Goal: Task Accomplishment & Management: Manage account settings

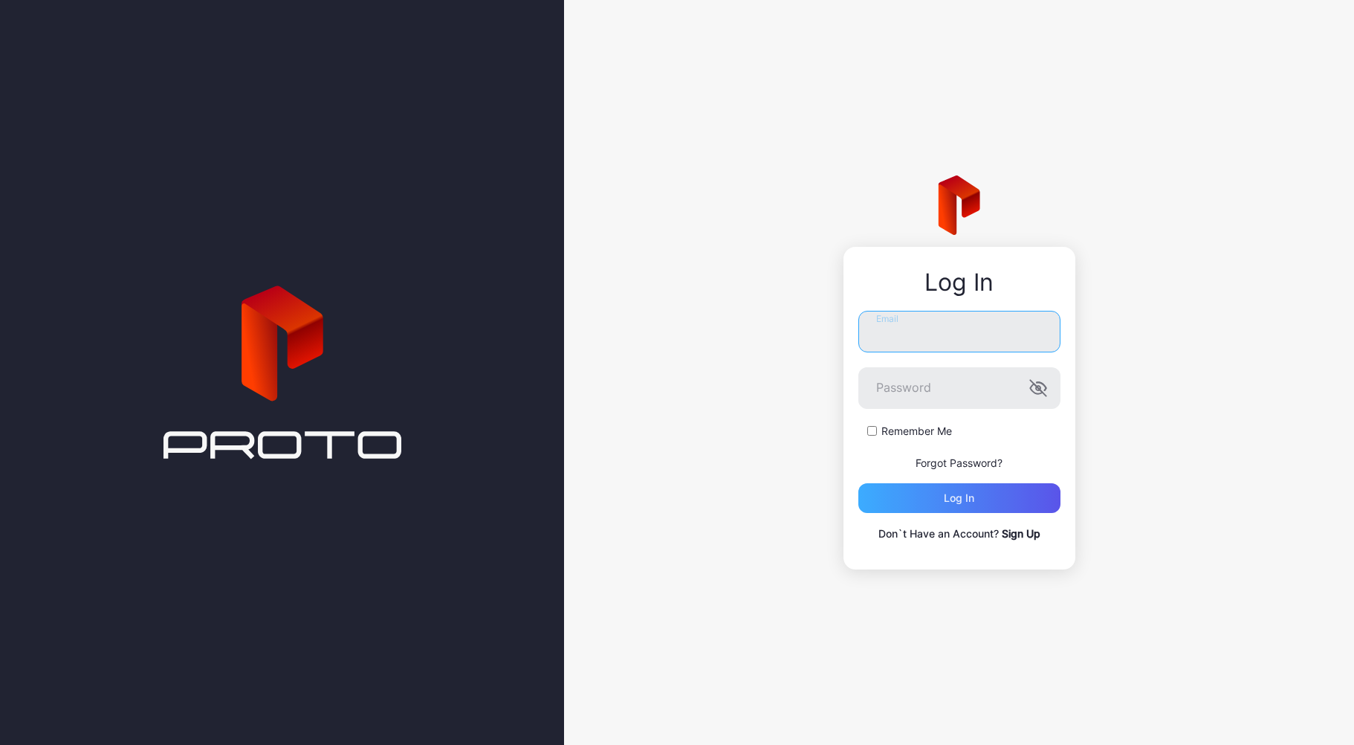
type input "**********"
click at [891, 510] on div "Log in" at bounding box center [960, 498] width 202 height 30
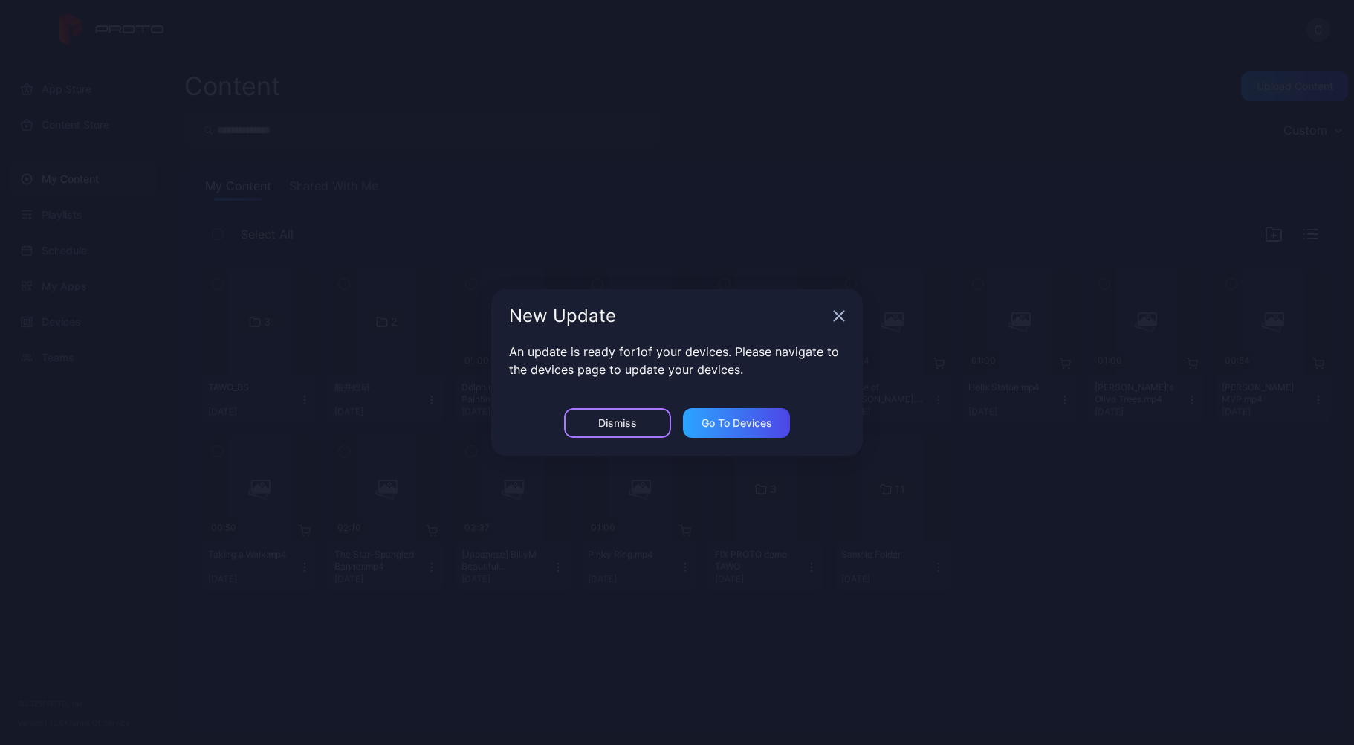
click at [644, 426] on div "Dismiss" at bounding box center [617, 423] width 107 height 30
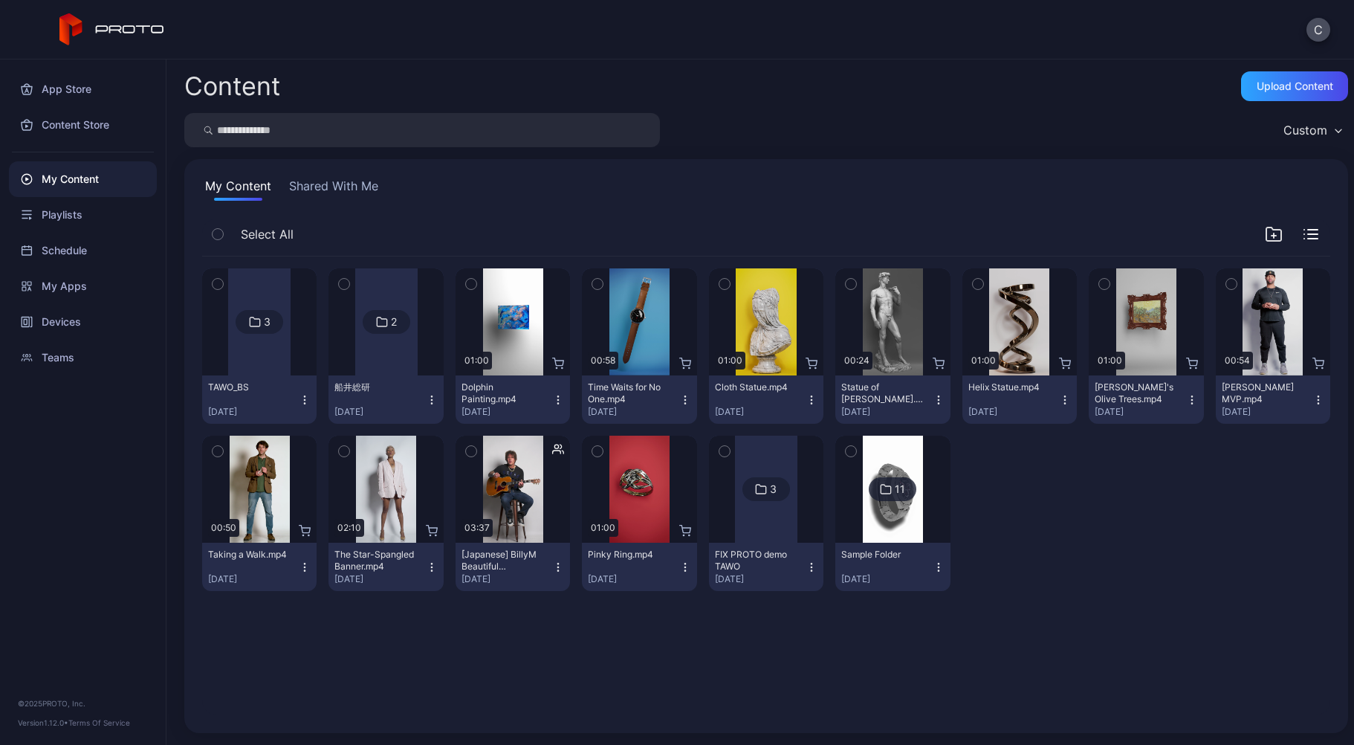
click at [265, 338] on div at bounding box center [259, 321] width 62 height 107
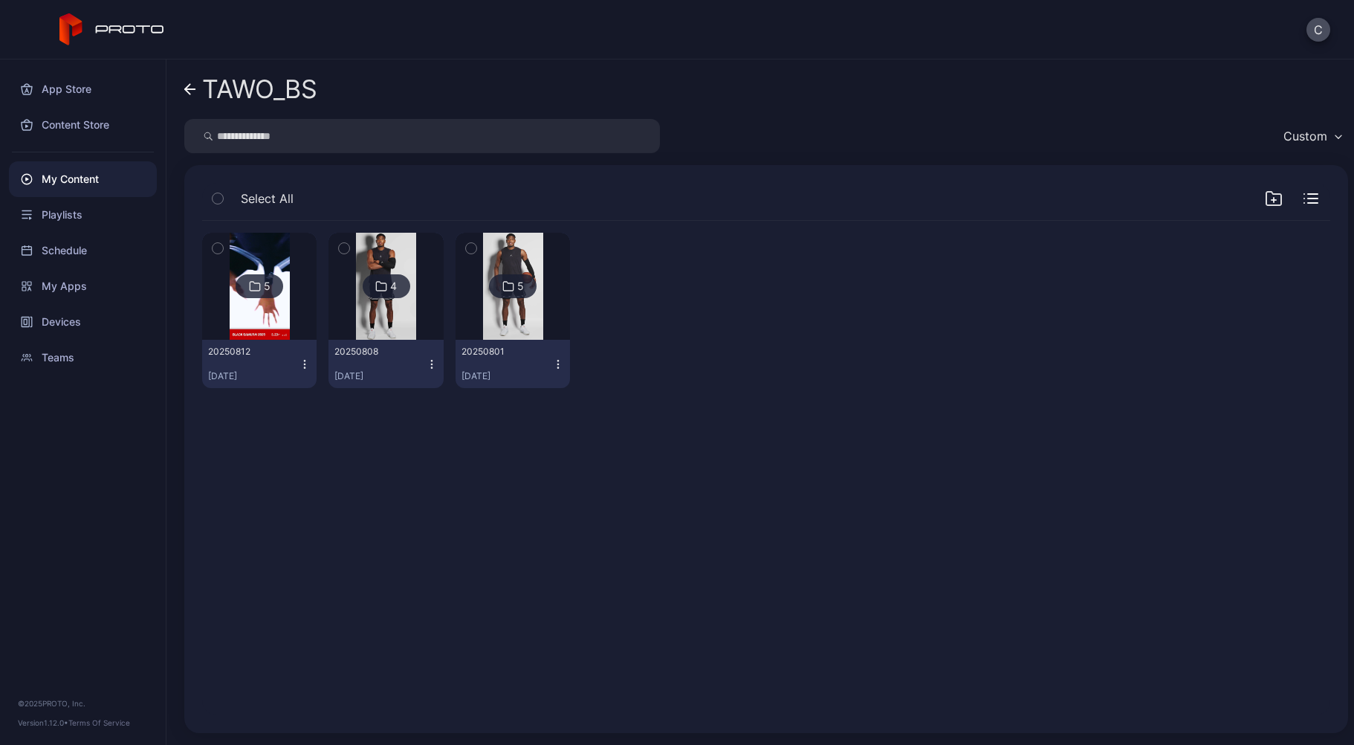
click at [262, 334] on img at bounding box center [260, 286] width 60 height 107
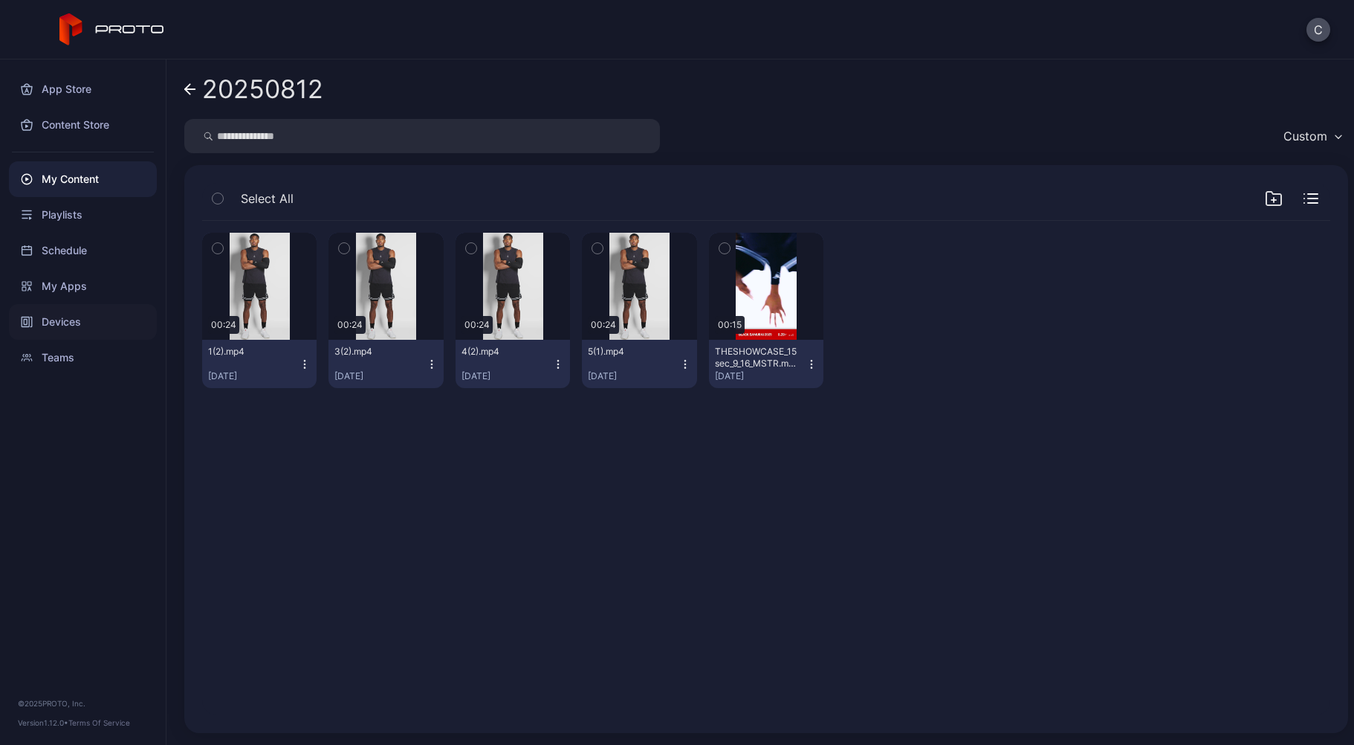
click at [90, 327] on div "Devices" at bounding box center [83, 322] width 148 height 36
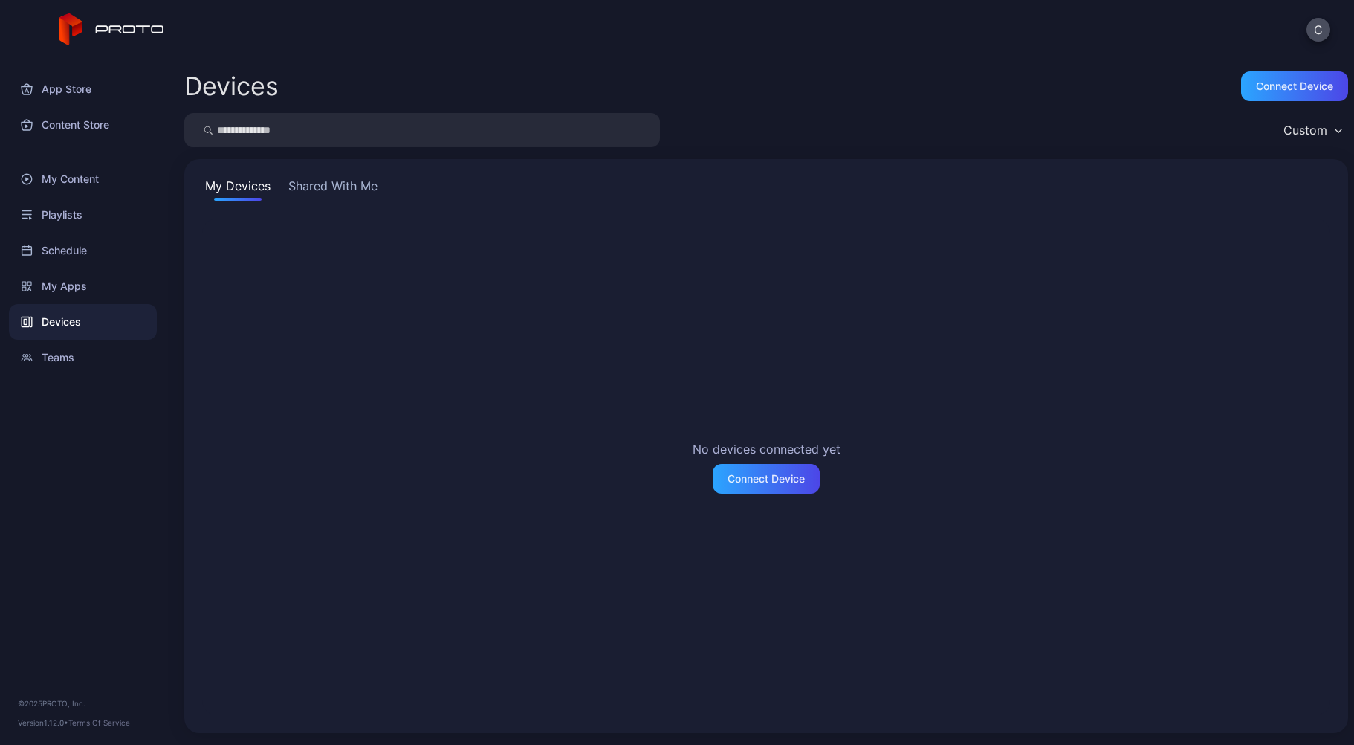
click at [318, 183] on button "Shared With Me" at bounding box center [332, 189] width 95 height 24
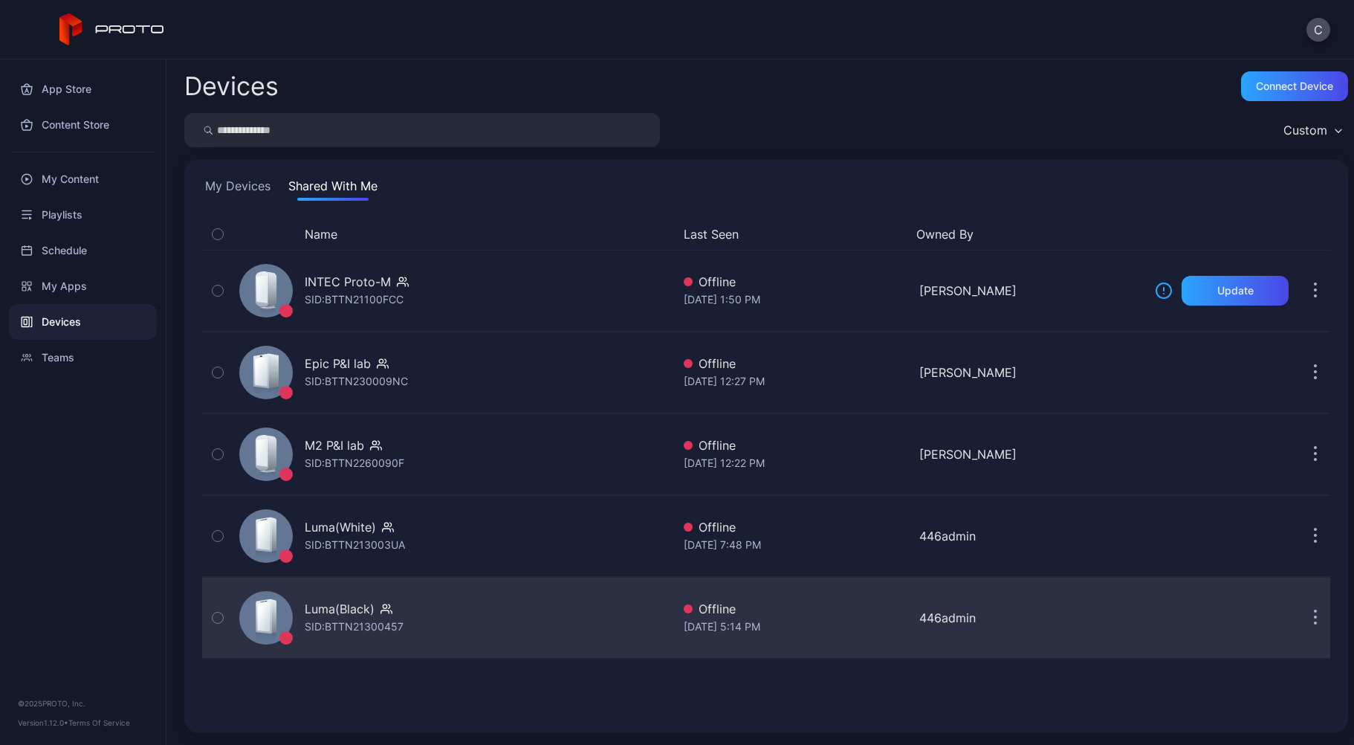
click at [358, 599] on div "Luma(Black) SID: BTTN21300457" at bounding box center [452, 618] width 439 height 74
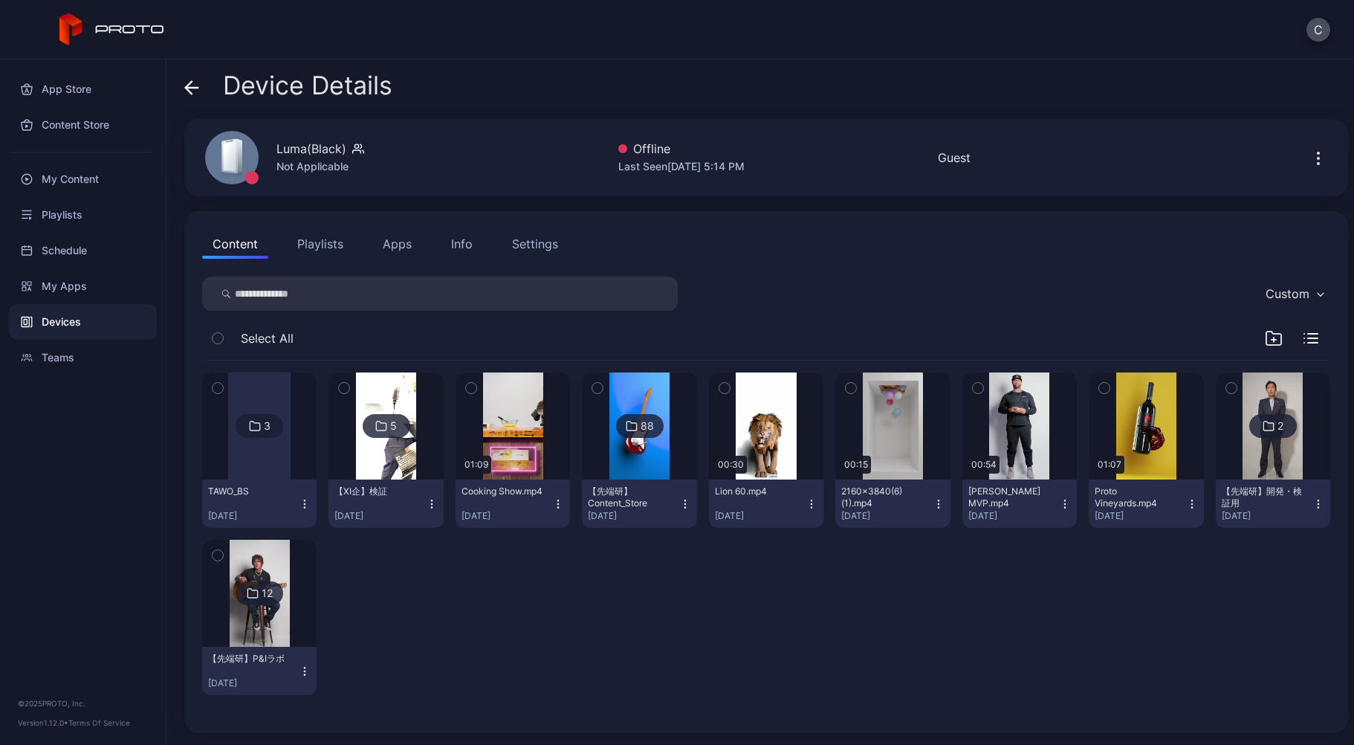
click at [430, 501] on icon "button" at bounding box center [432, 504] width 12 height 12
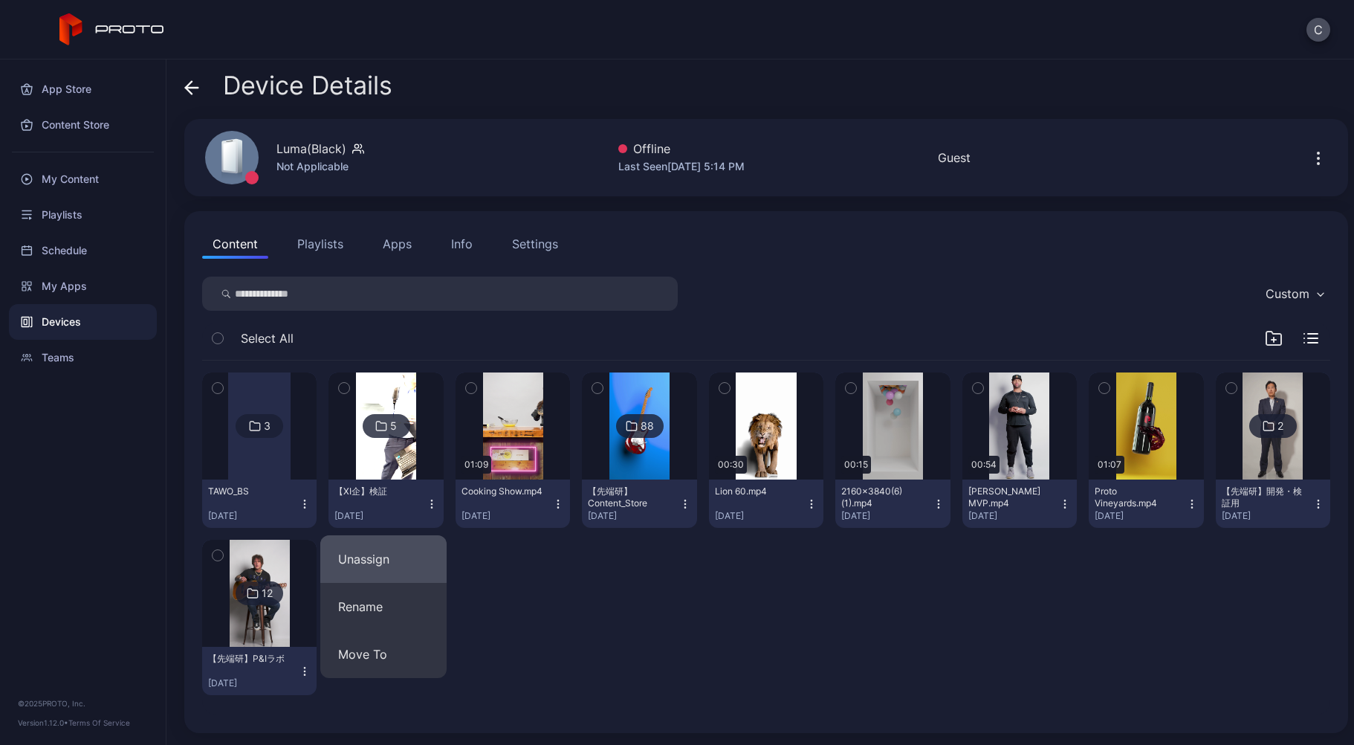
click at [427, 555] on button "Unassign" at bounding box center [383, 559] width 126 height 48
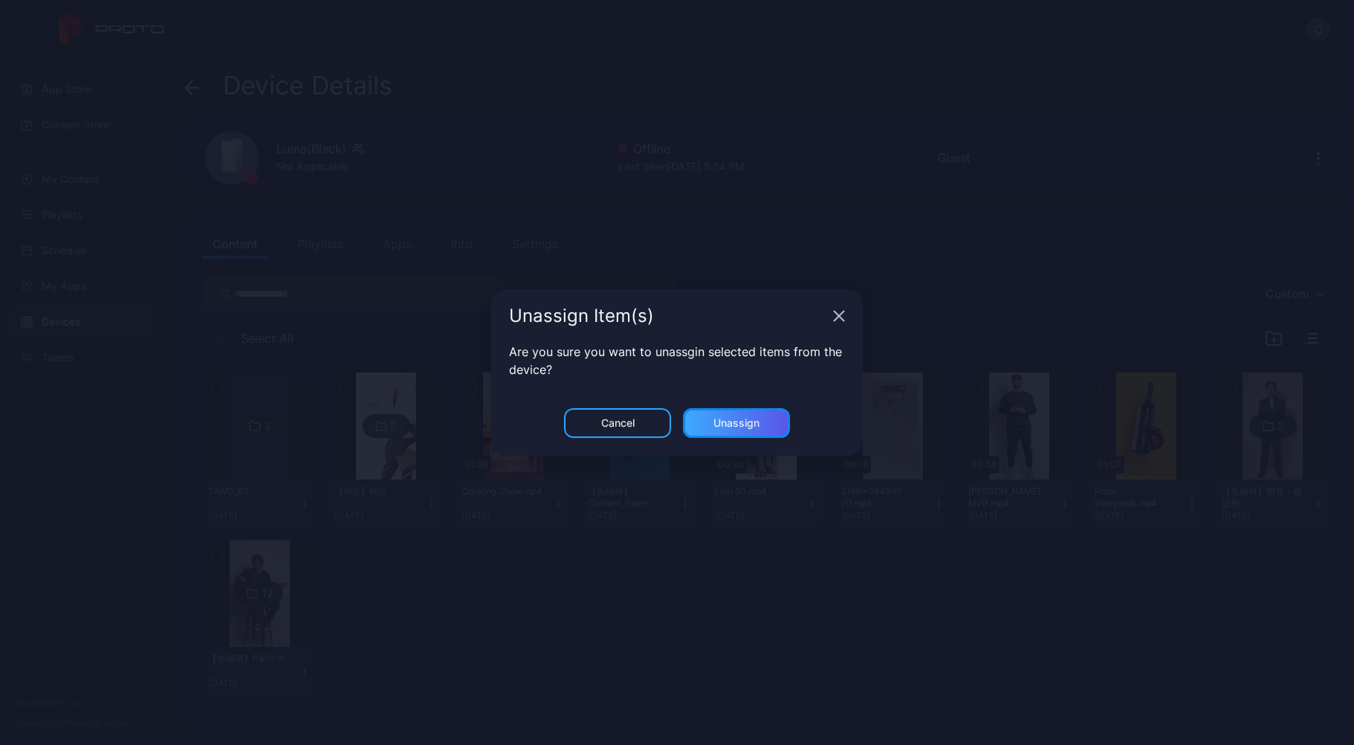
click at [714, 421] on div "Unassign" at bounding box center [737, 423] width 46 height 12
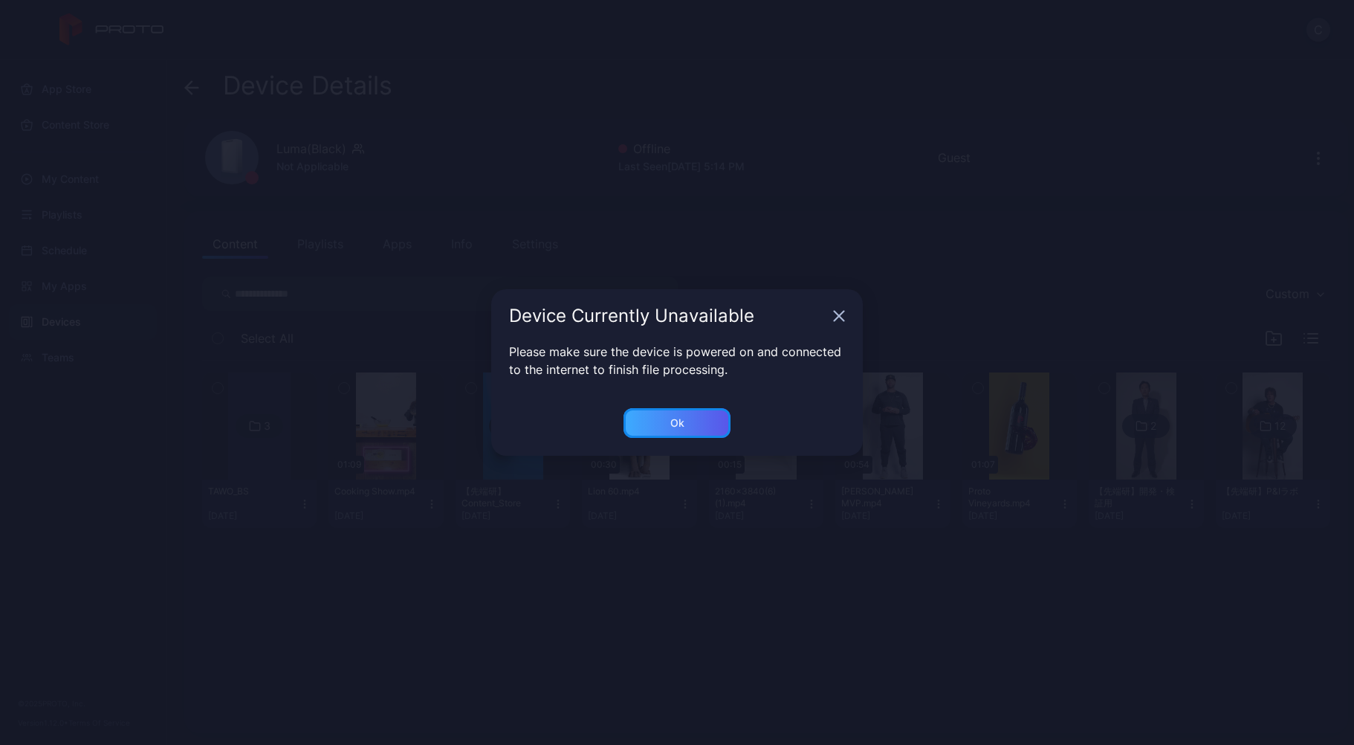
click at [649, 430] on div "Ok" at bounding box center [677, 423] width 107 height 30
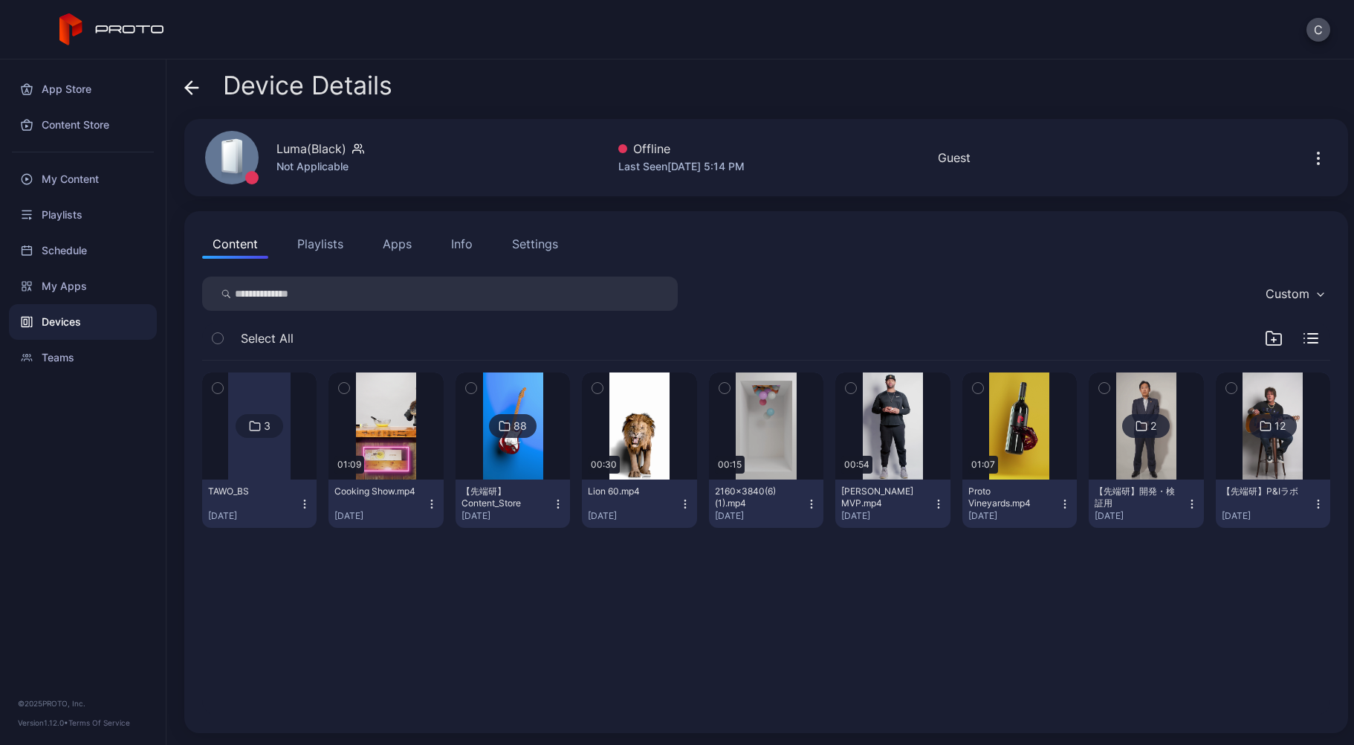
click at [272, 475] on div at bounding box center [259, 425] width 62 height 107
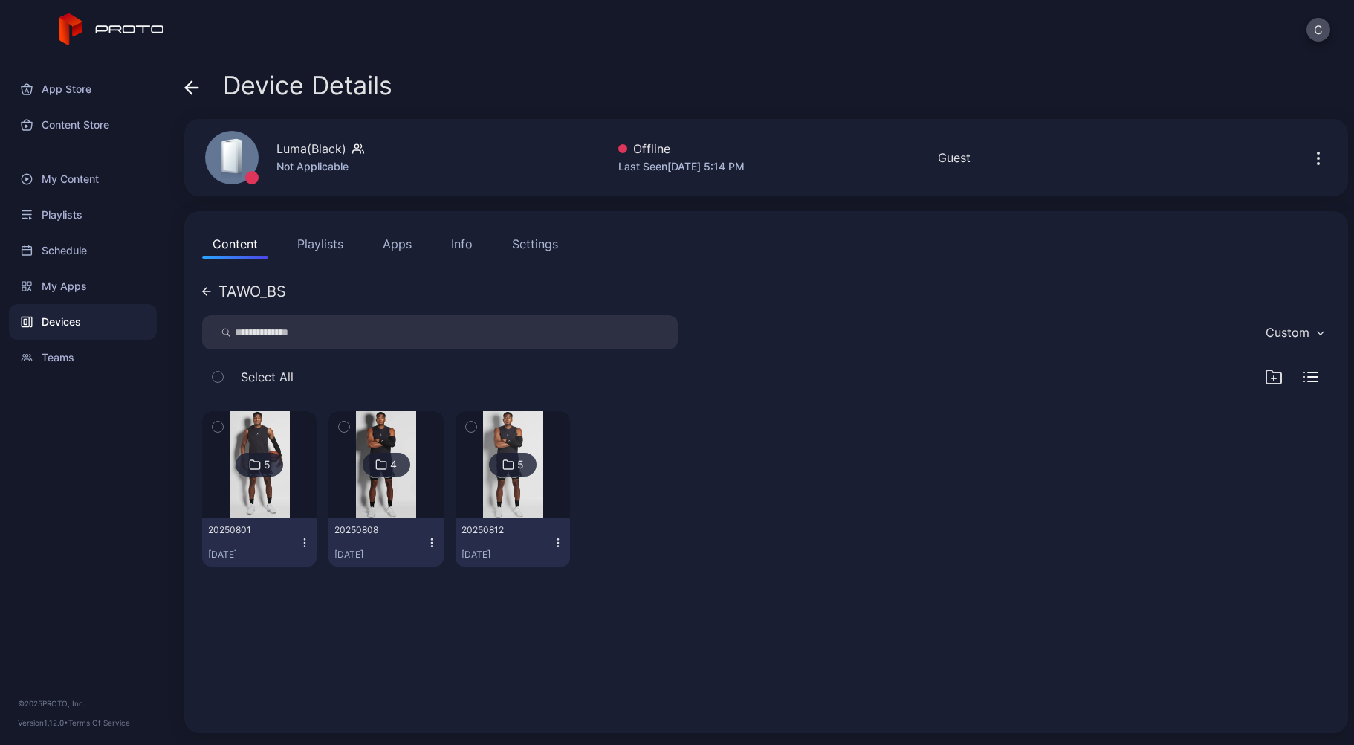
click at [305, 543] on icon "button" at bounding box center [305, 542] width 1 height 1
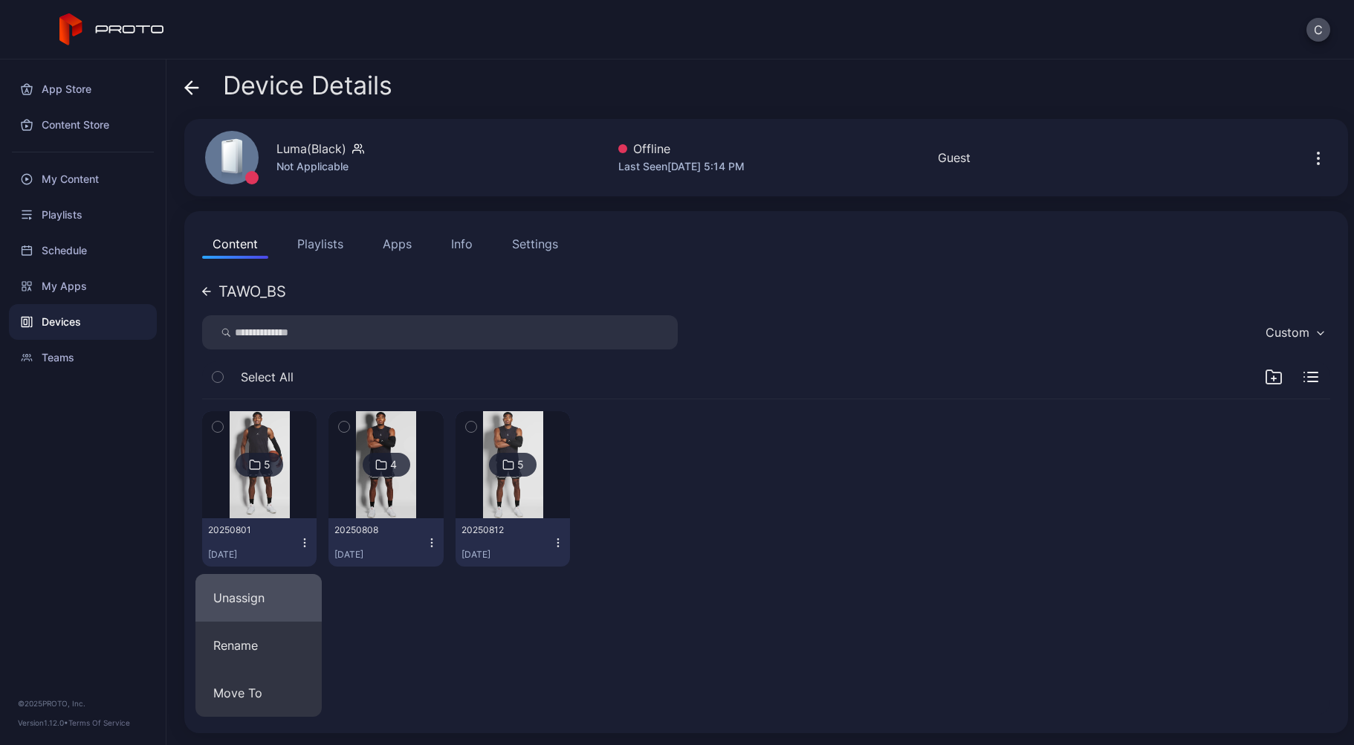
click at [295, 603] on button "Unassign" at bounding box center [258, 598] width 126 height 48
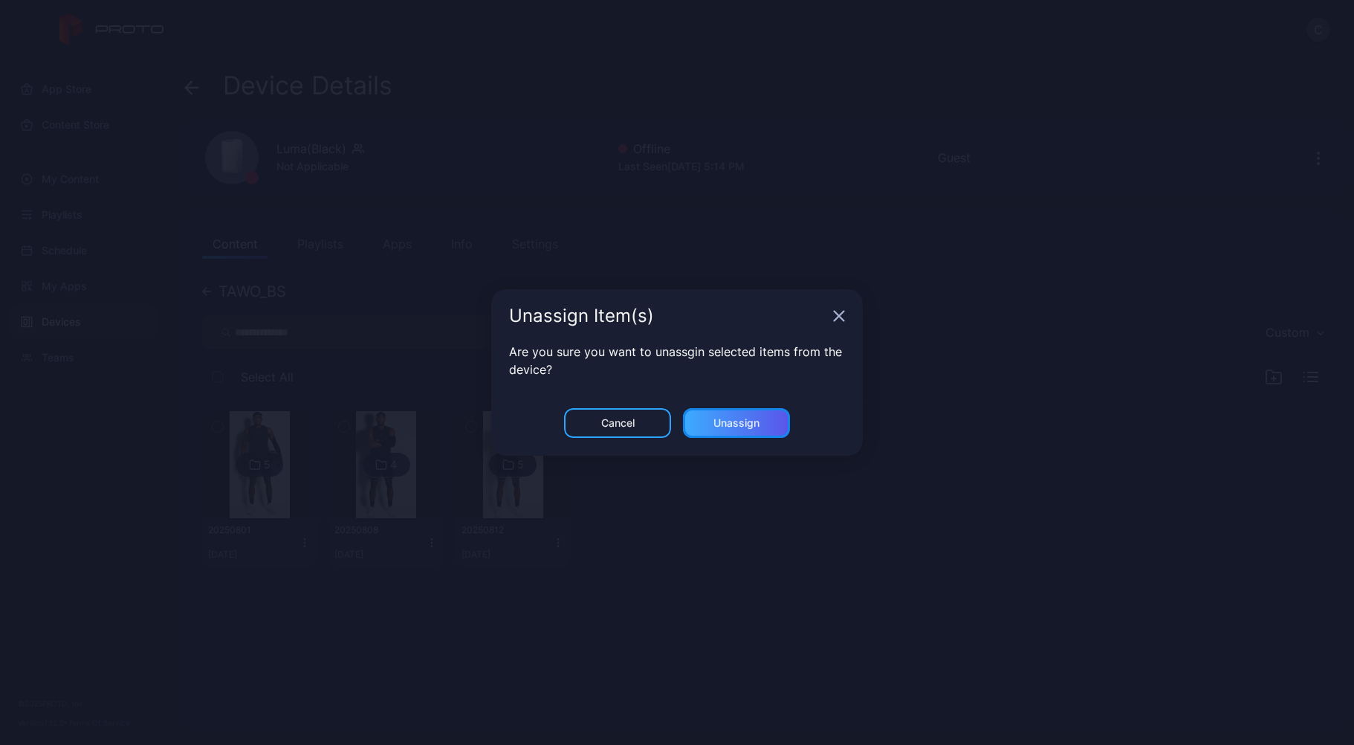
click at [696, 418] on div "Unassign" at bounding box center [736, 423] width 107 height 30
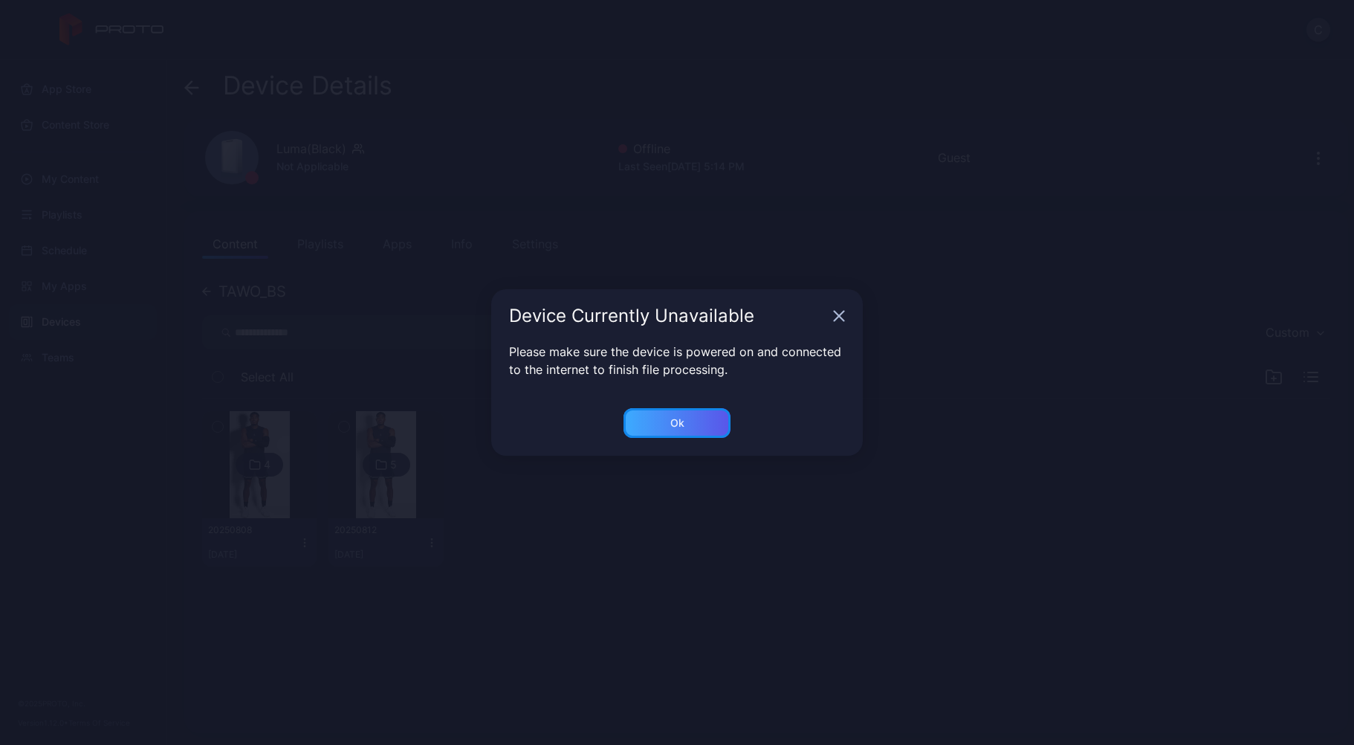
click at [696, 424] on div "Ok" at bounding box center [677, 423] width 107 height 30
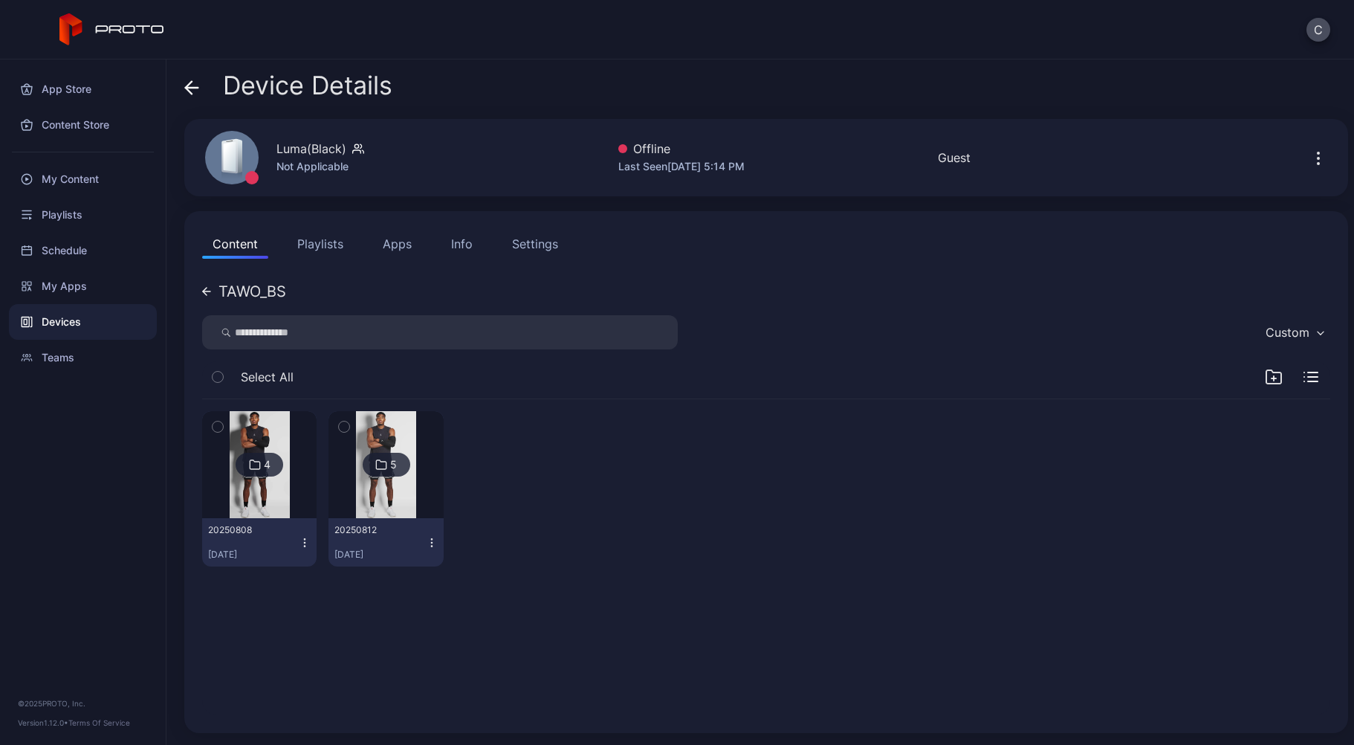
click at [305, 539] on icon "button" at bounding box center [305, 538] width 1 height 1
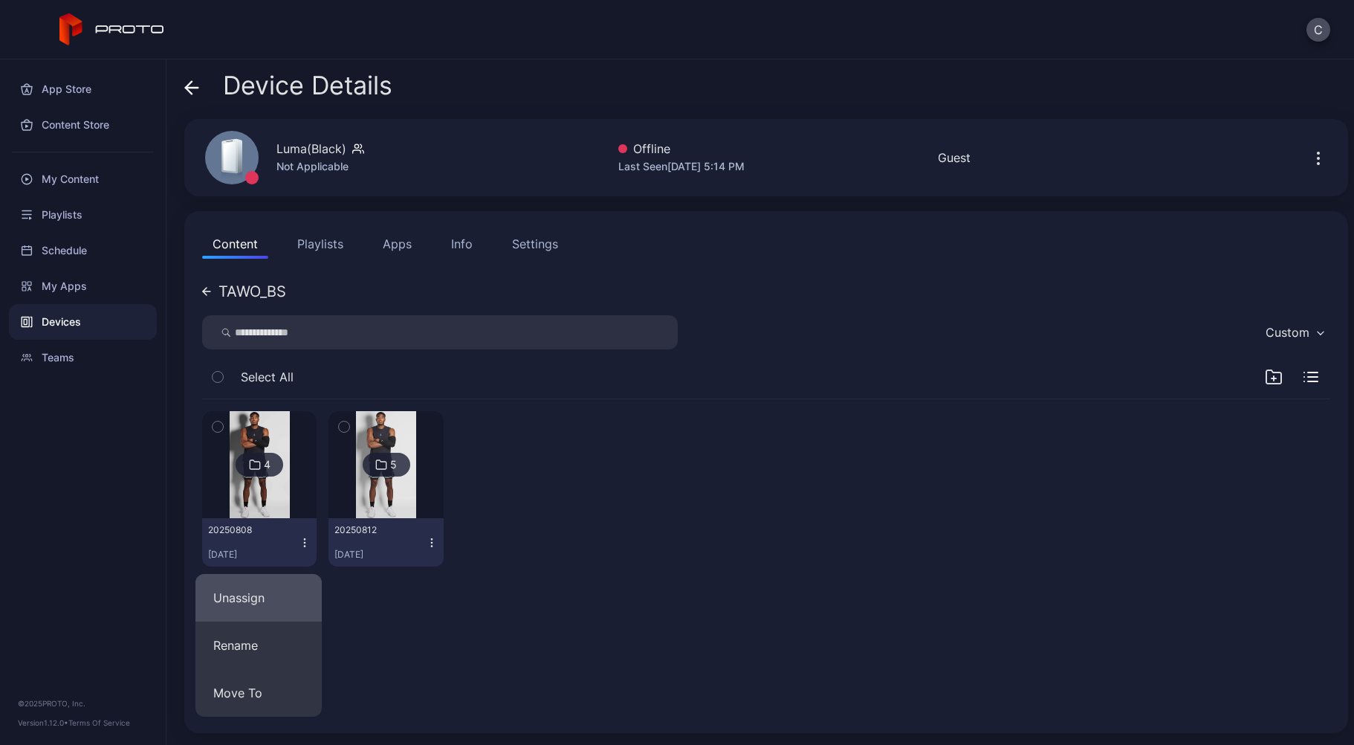
click at [283, 607] on button "Unassign" at bounding box center [258, 598] width 126 height 48
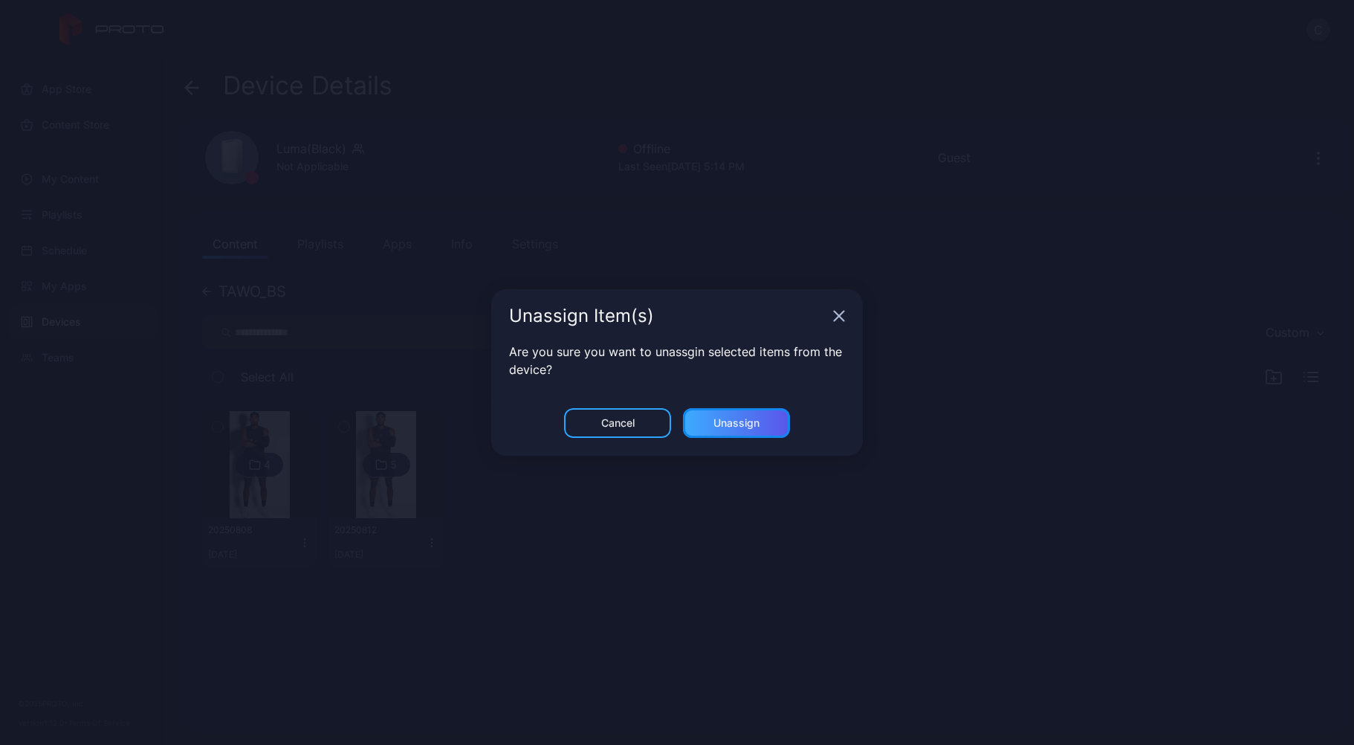
click at [752, 423] on div "Unassign" at bounding box center [737, 423] width 46 height 12
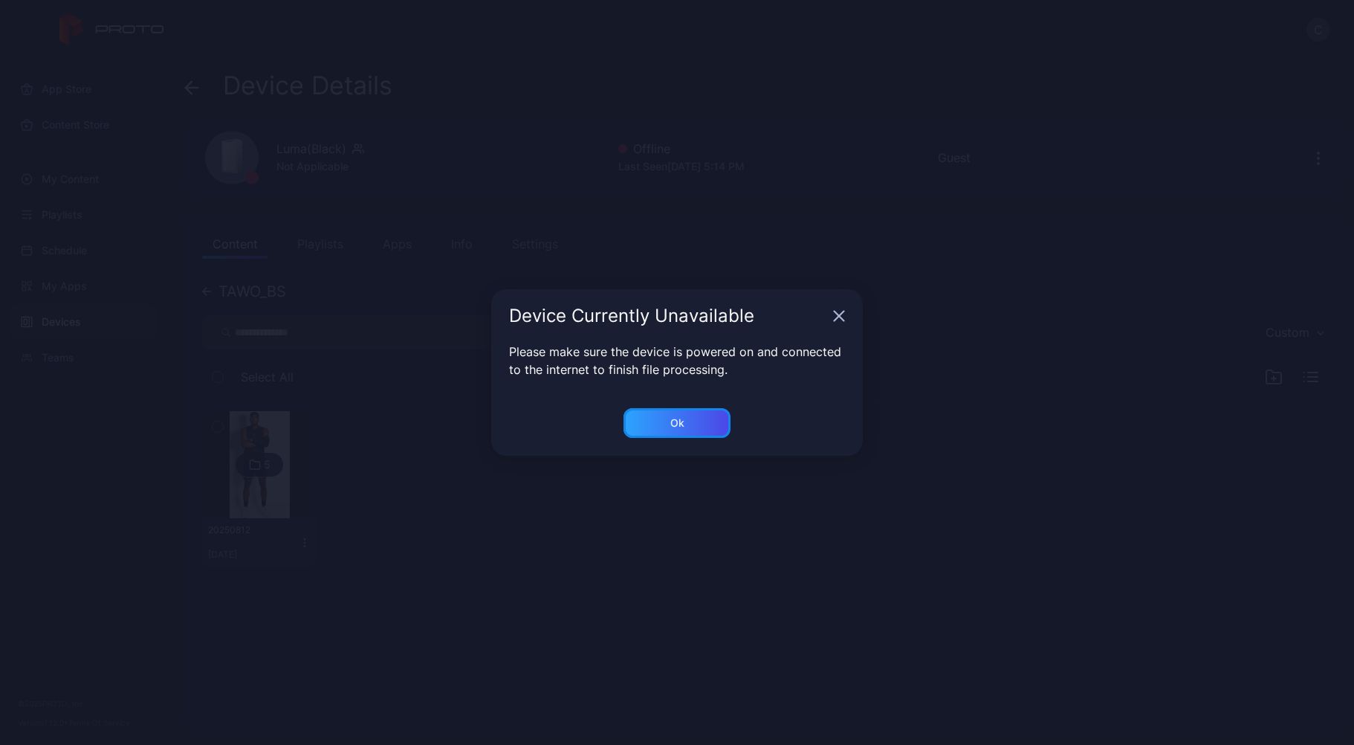
click at [708, 422] on div "Ok" at bounding box center [677, 423] width 107 height 30
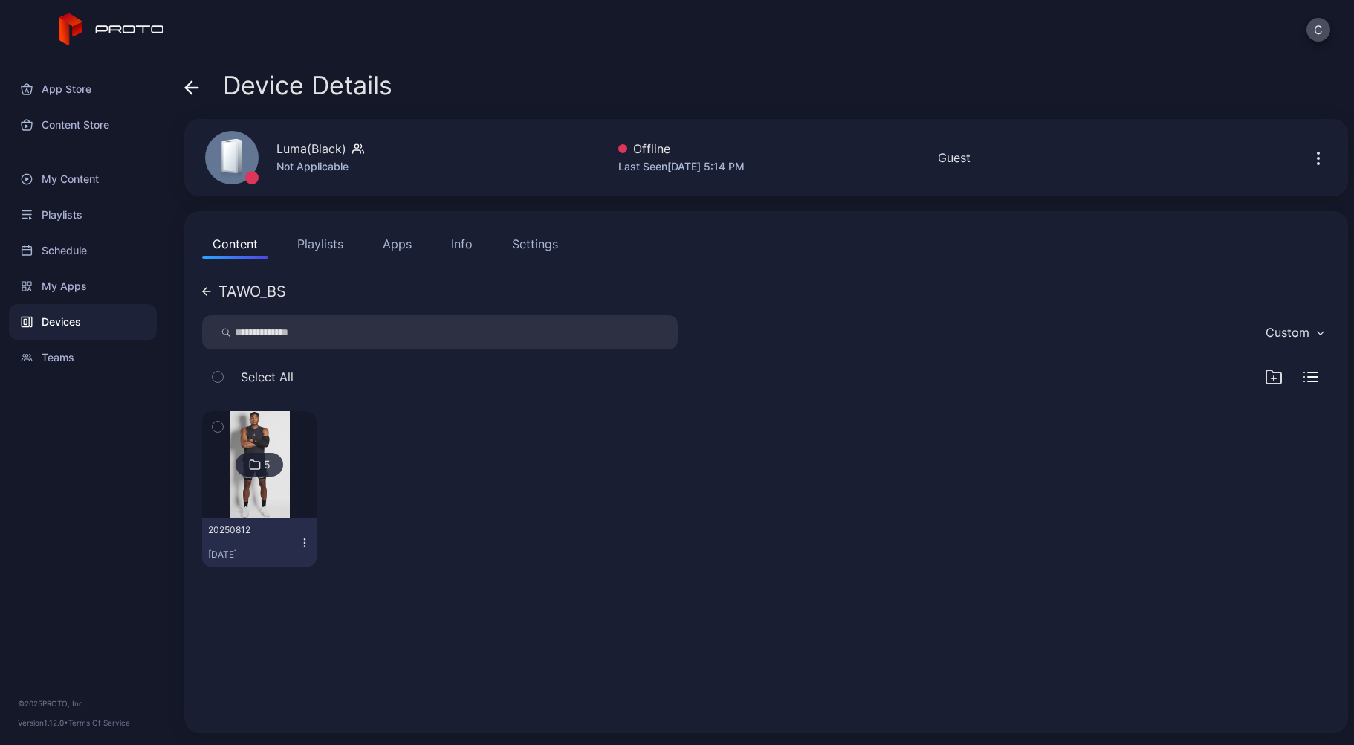
click at [303, 510] on div at bounding box center [259, 464] width 107 height 107
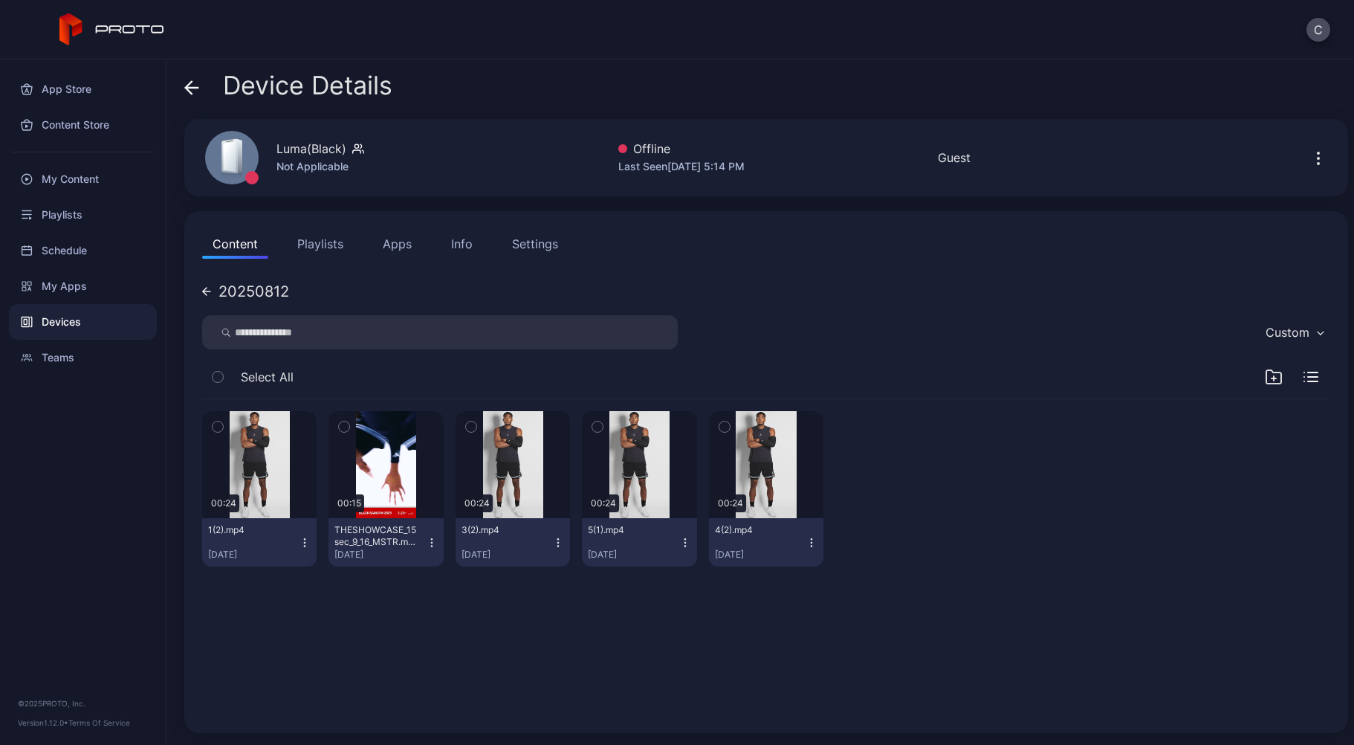
click at [210, 291] on icon at bounding box center [206, 291] width 7 height 0
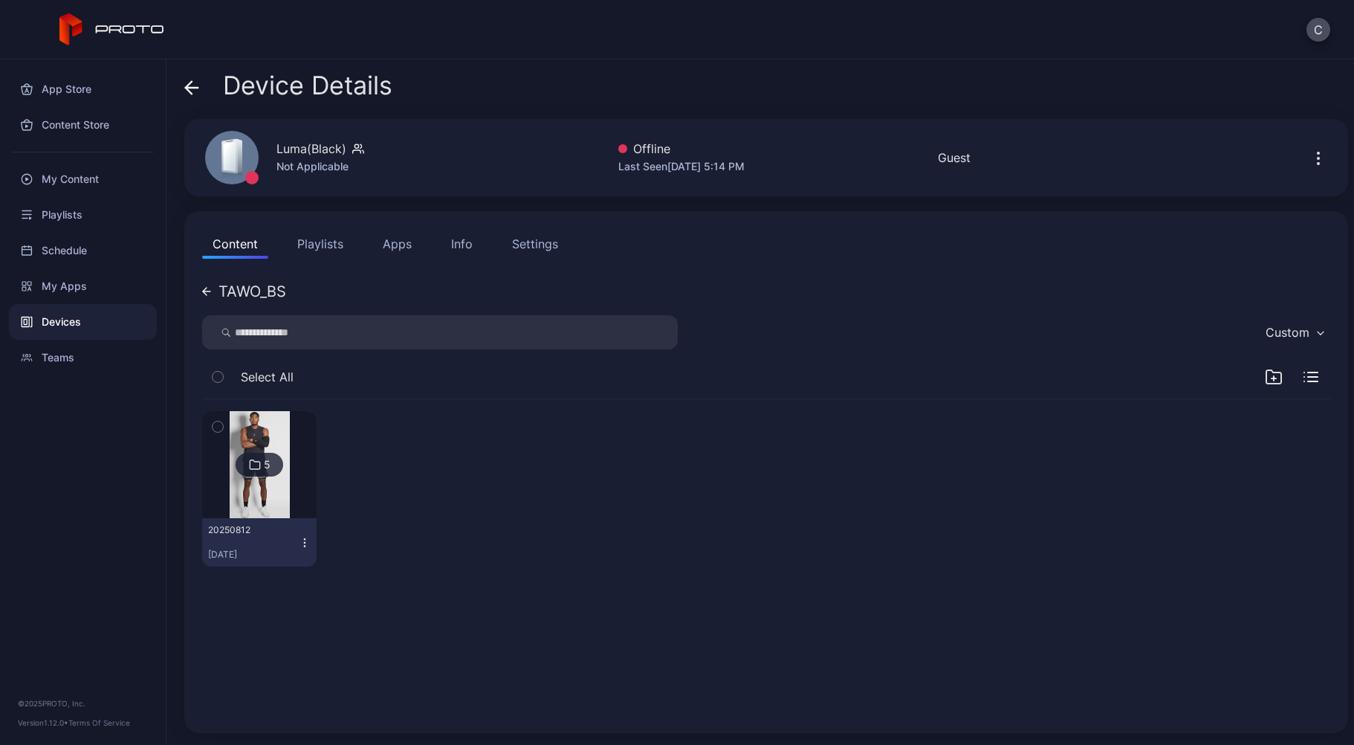
click at [306, 545] on icon "button" at bounding box center [305, 543] width 12 height 12
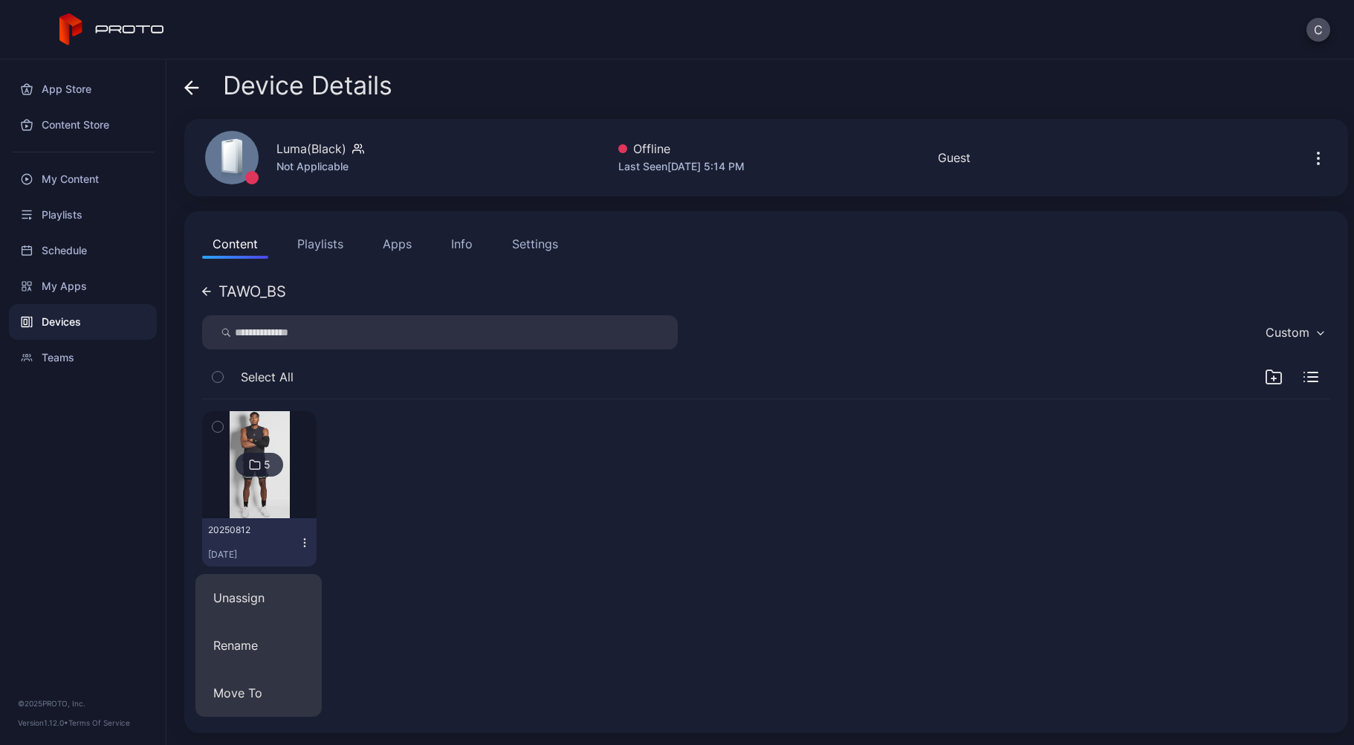
click at [350, 540] on div at bounding box center [386, 488] width 114 height 155
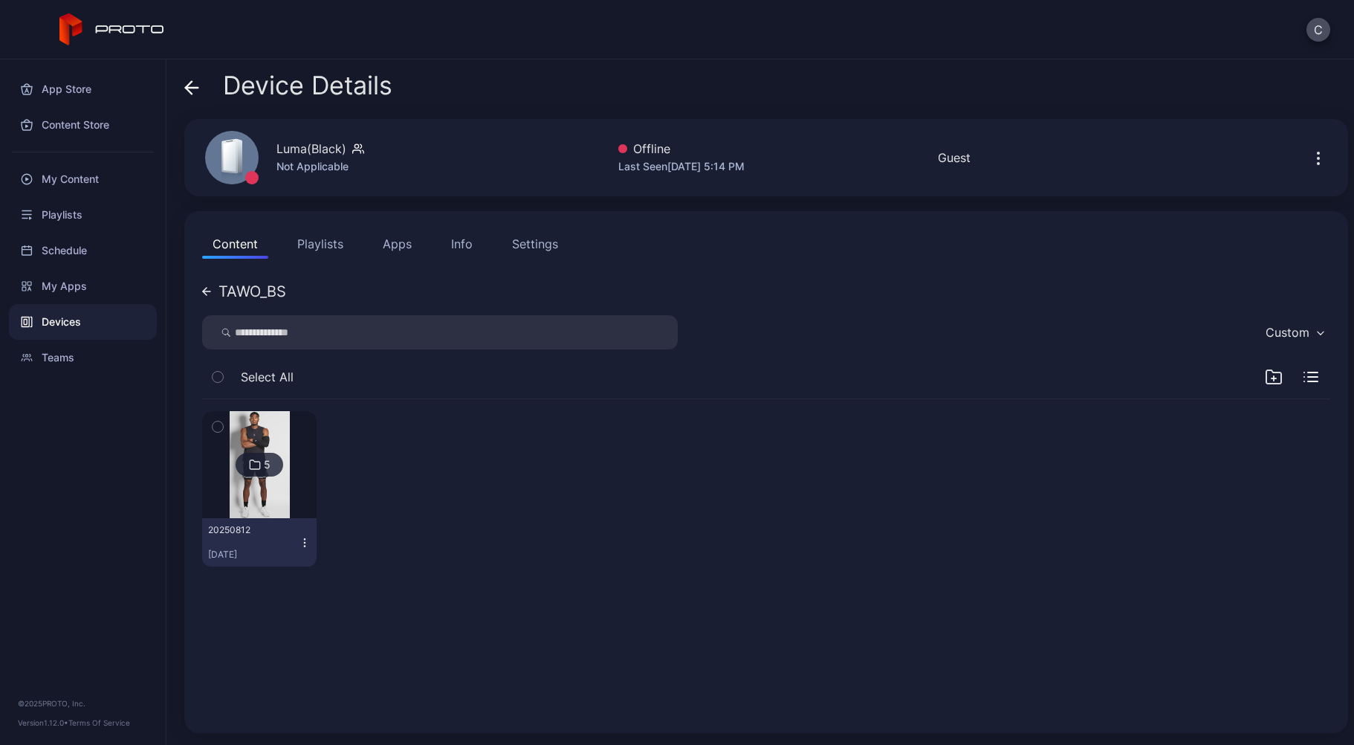
click at [301, 503] on div at bounding box center [259, 464] width 107 height 107
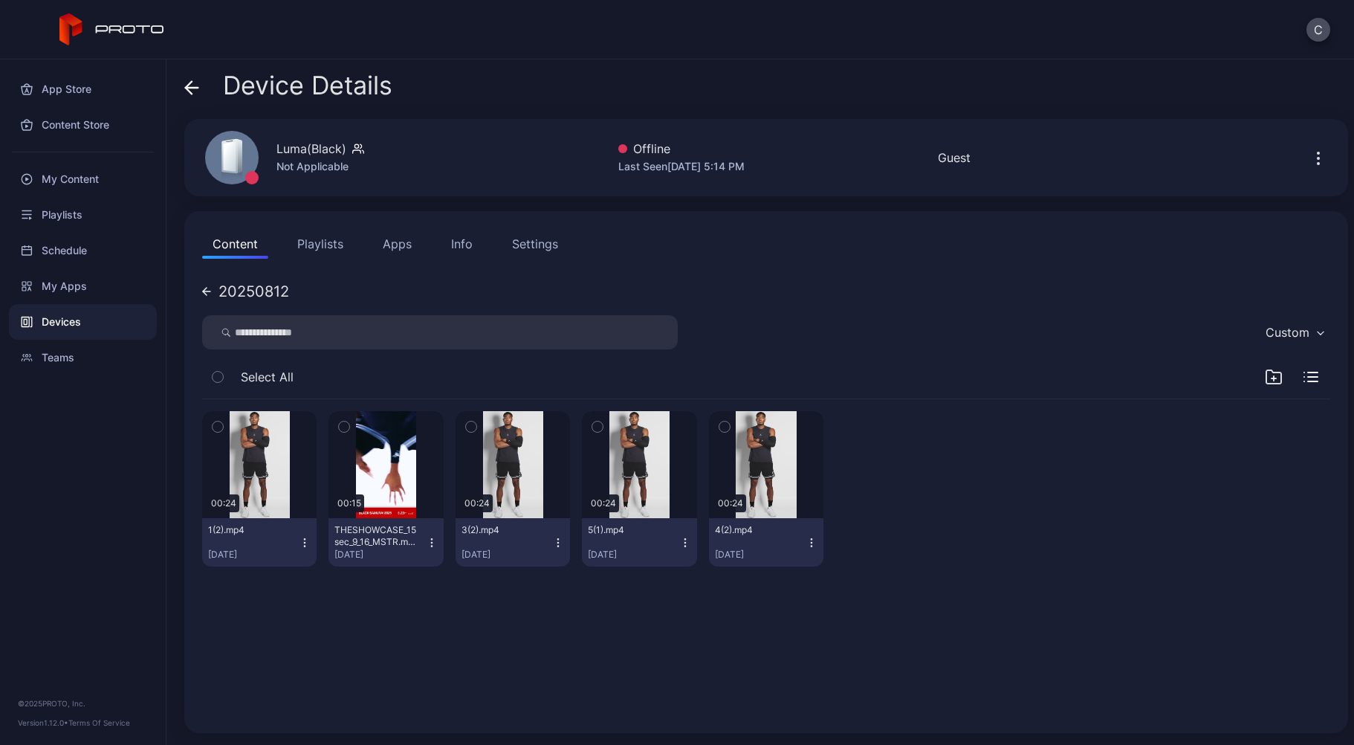
click at [305, 539] on icon "button" at bounding box center [305, 538] width 1 height 1
click at [394, 615] on div "00:24 1(2).mp4 [DATE] 00:15 THESHOWCASE_15sec_9_16_MSTR.mp4 [DATE] 00:24 3(2).m…" at bounding box center [766, 557] width 1152 height 340
click at [315, 236] on button "Playlists" at bounding box center [320, 244] width 67 height 30
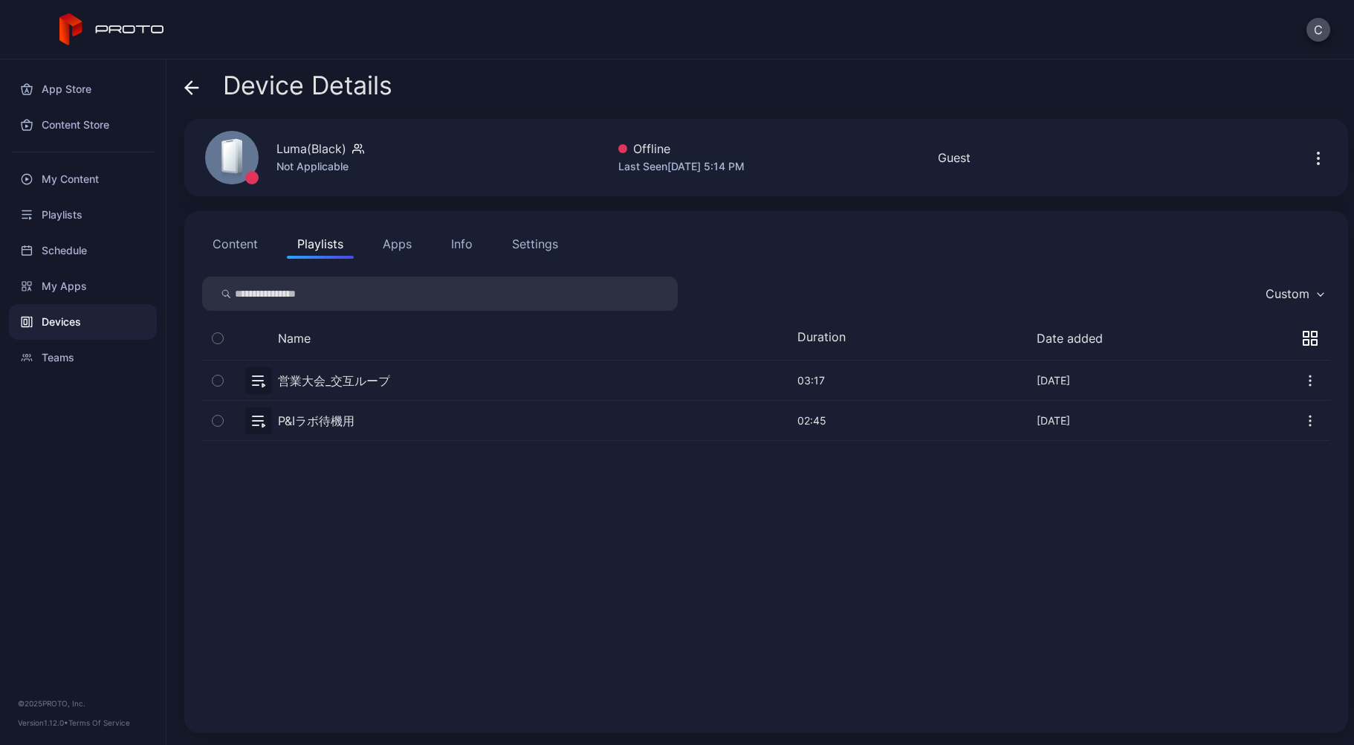
click at [1310, 380] on icon "button" at bounding box center [1310, 380] width 1 height 1
click at [1267, 429] on button "Unassign" at bounding box center [1258, 431] width 126 height 48
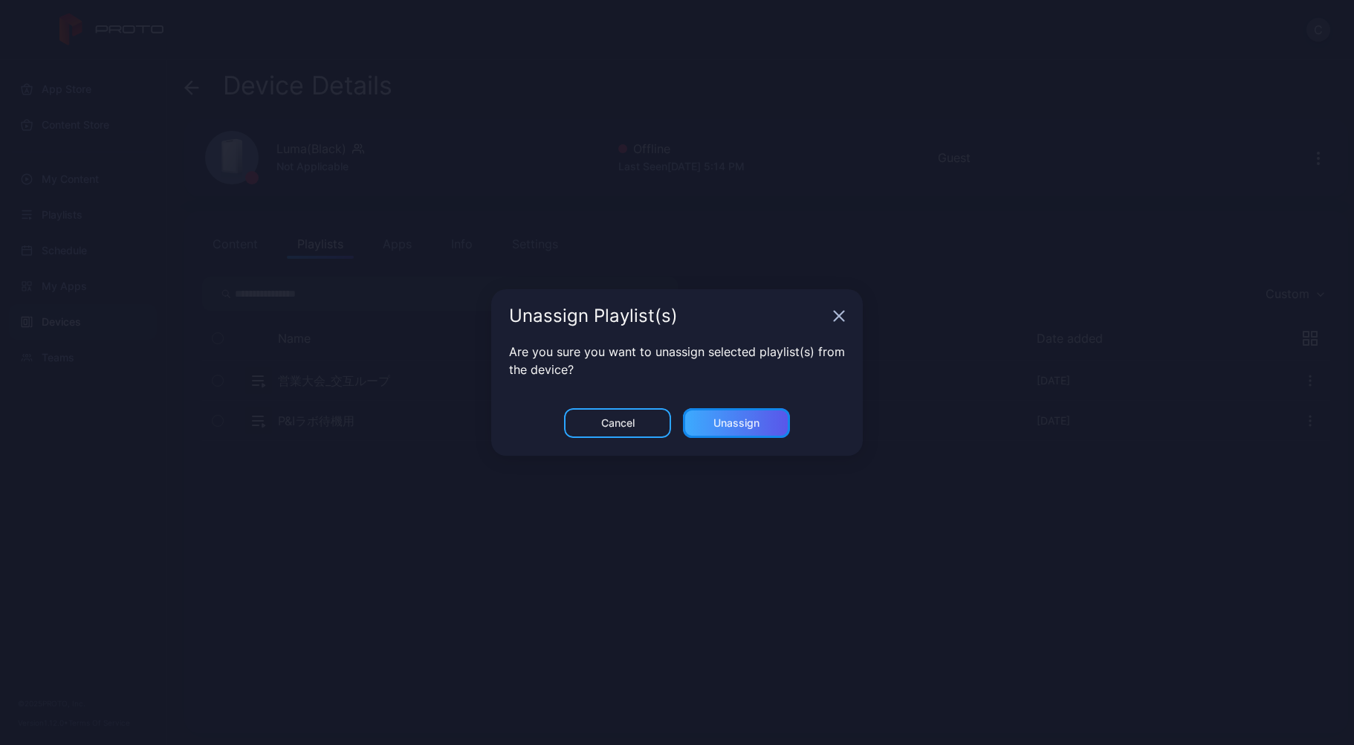
click at [710, 434] on div "Unassign" at bounding box center [736, 423] width 107 height 30
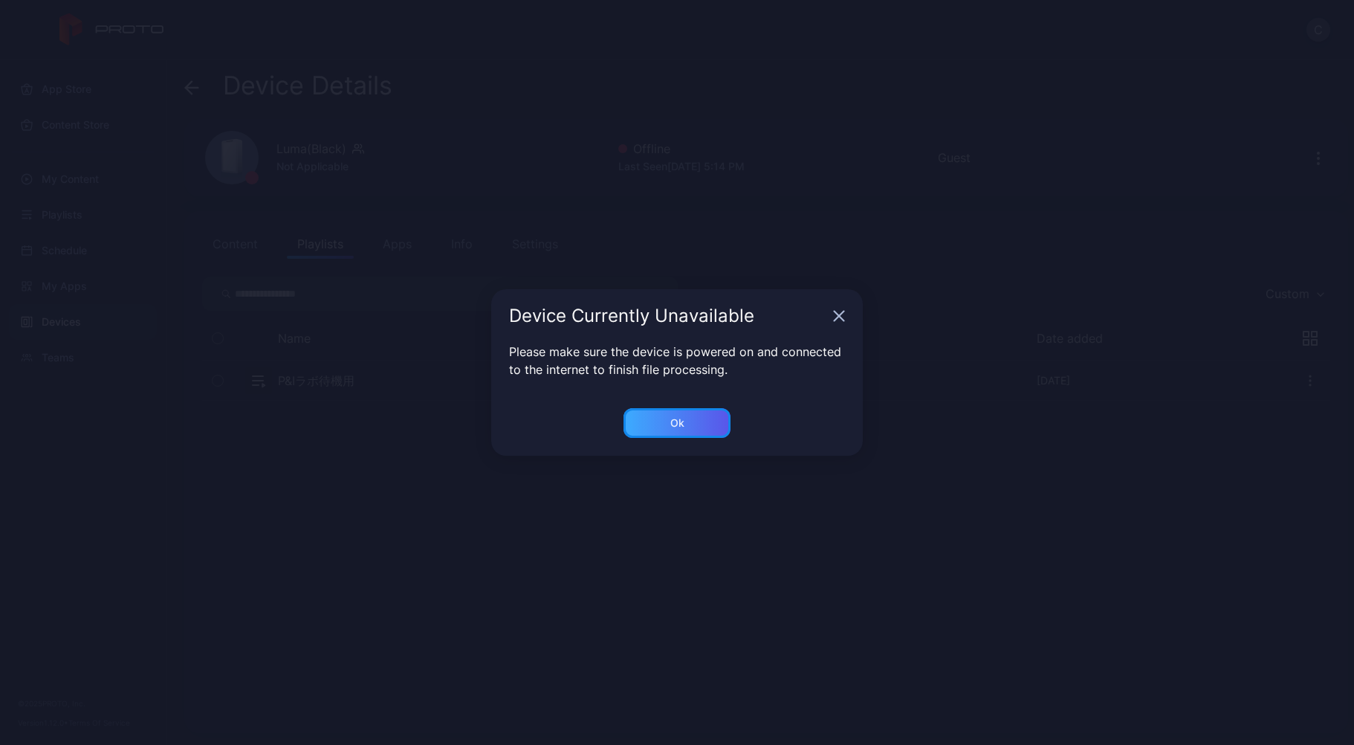
click at [700, 422] on div "Ok" at bounding box center [677, 423] width 107 height 30
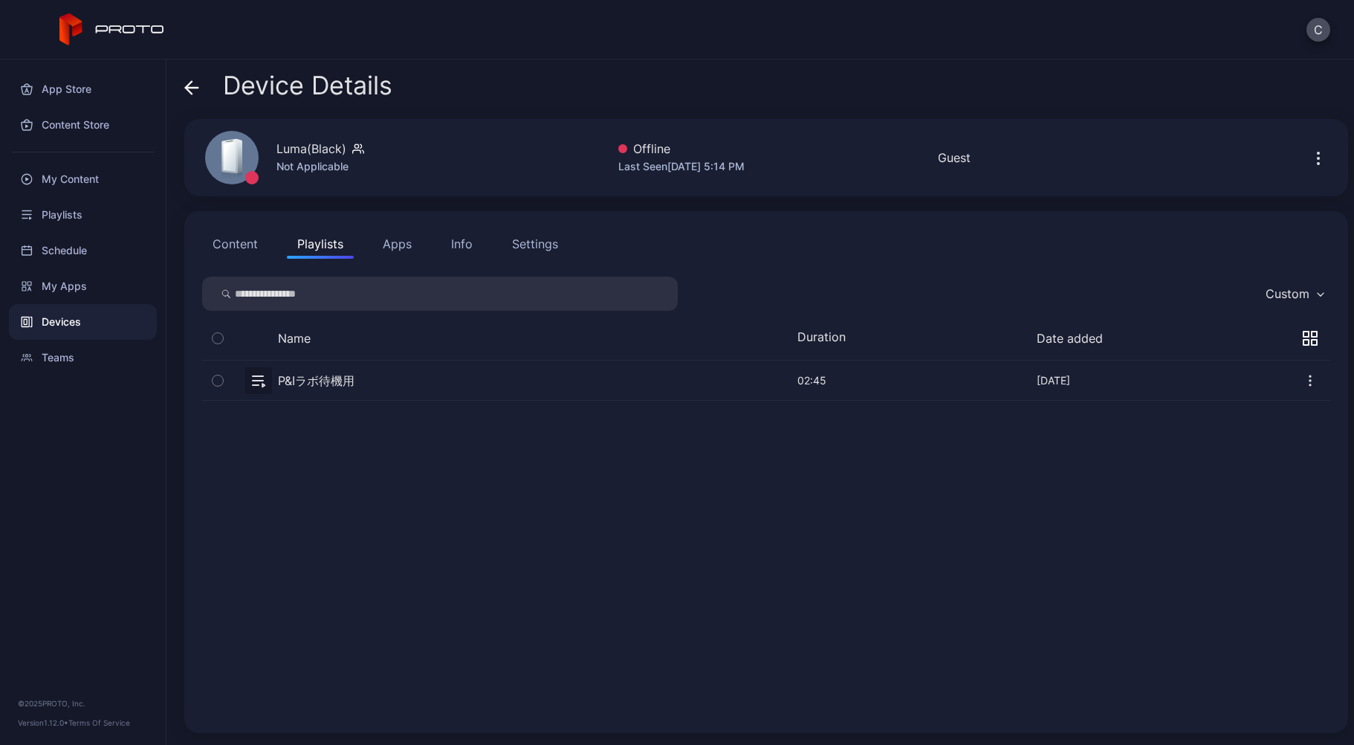
click at [1301, 376] on button "button" at bounding box center [1310, 379] width 39 height 39
click at [1249, 422] on button "Unassign" at bounding box center [1258, 431] width 126 height 48
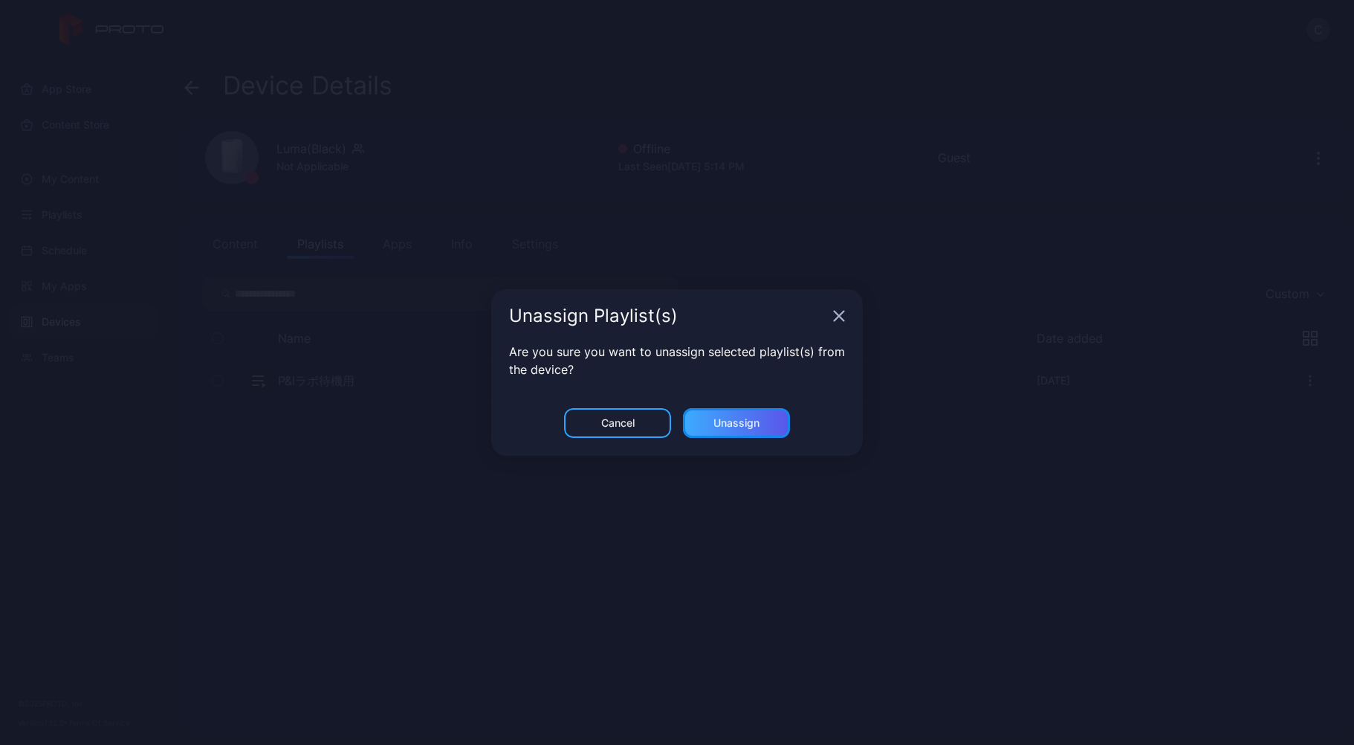
click at [730, 415] on div "Unassign" at bounding box center [736, 423] width 107 height 30
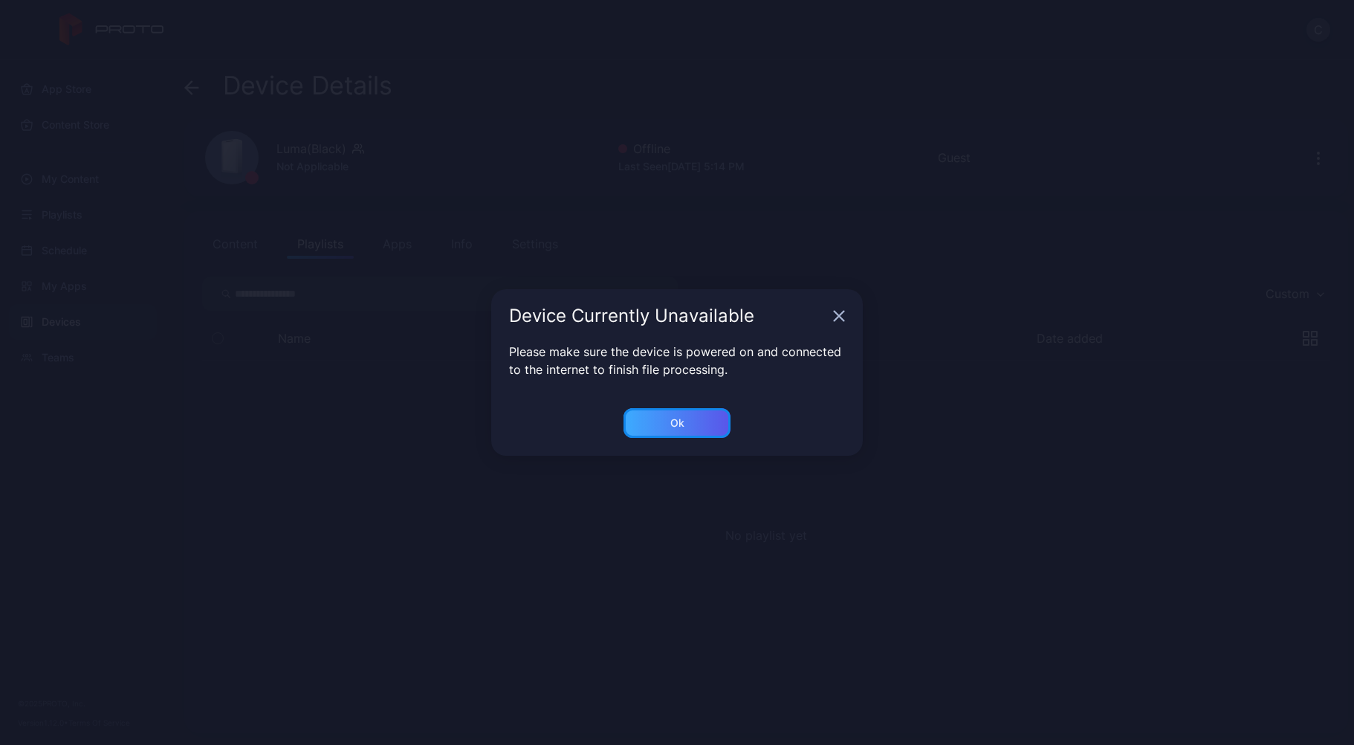
click at [692, 424] on div "Ok" at bounding box center [677, 423] width 107 height 30
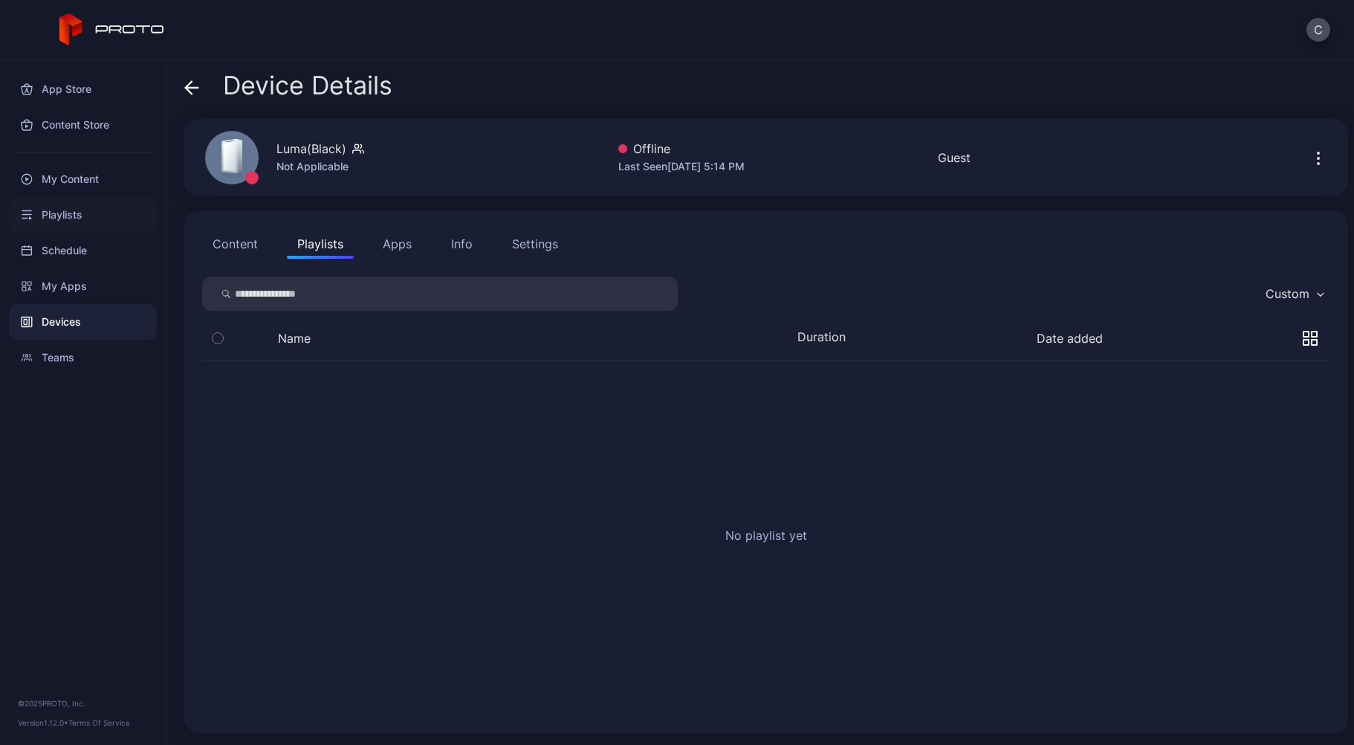
click at [97, 227] on div "Playlists" at bounding box center [83, 215] width 148 height 36
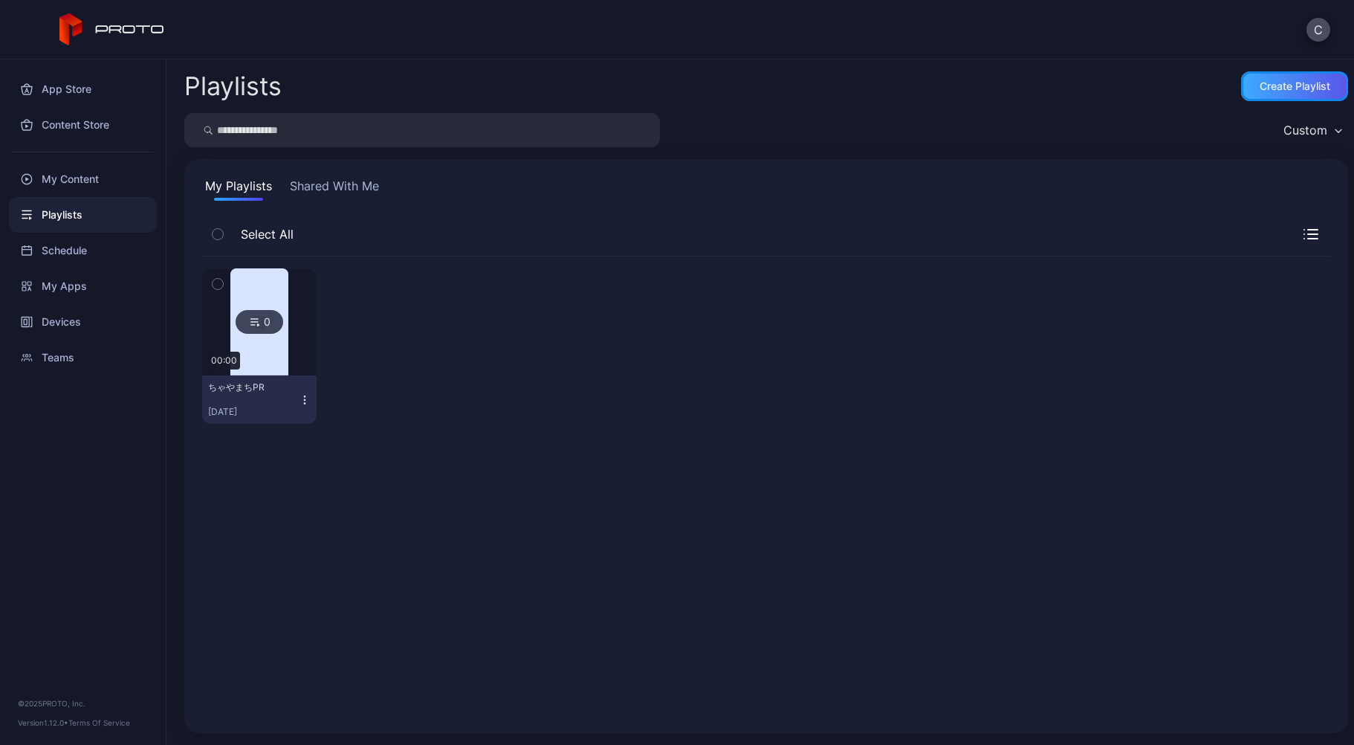
click at [1313, 91] on div "Create Playlist" at bounding box center [1294, 86] width 107 height 30
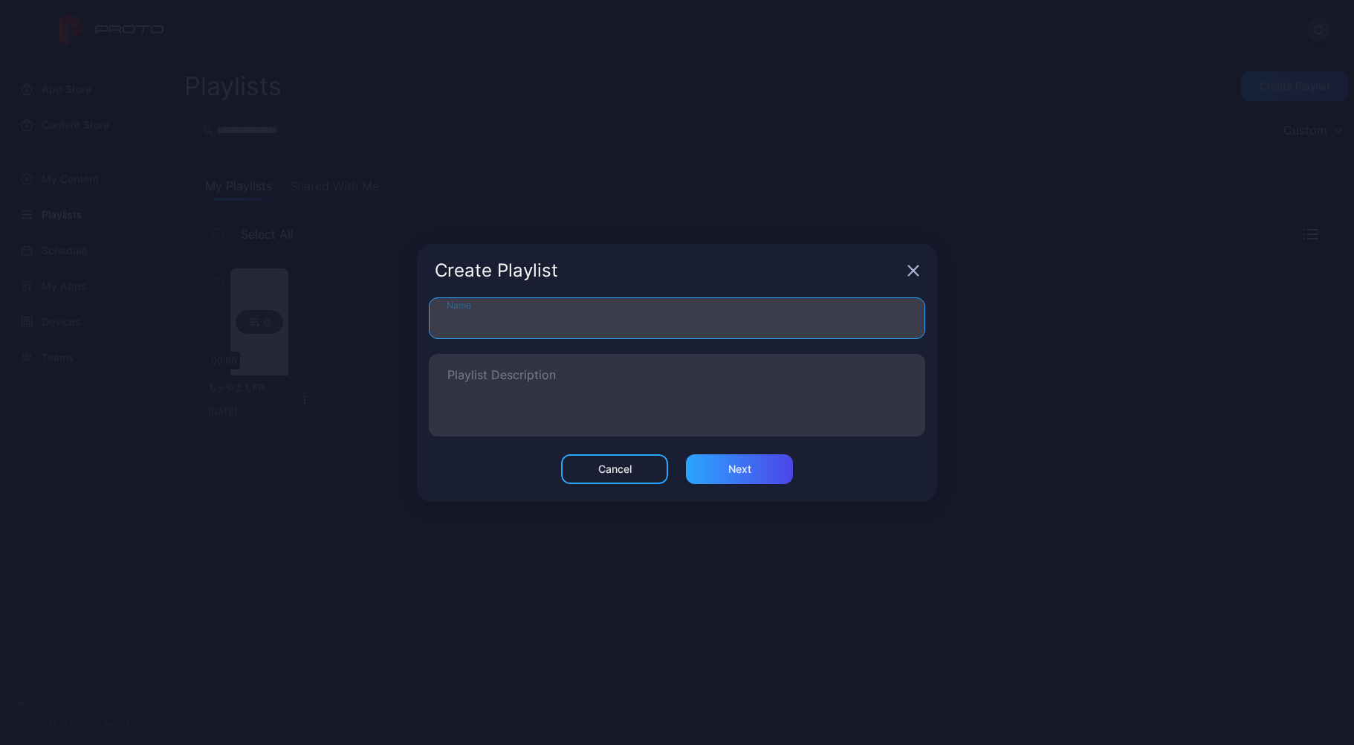
click at [611, 314] on input "Name" at bounding box center [677, 318] width 497 height 42
type input "**********"
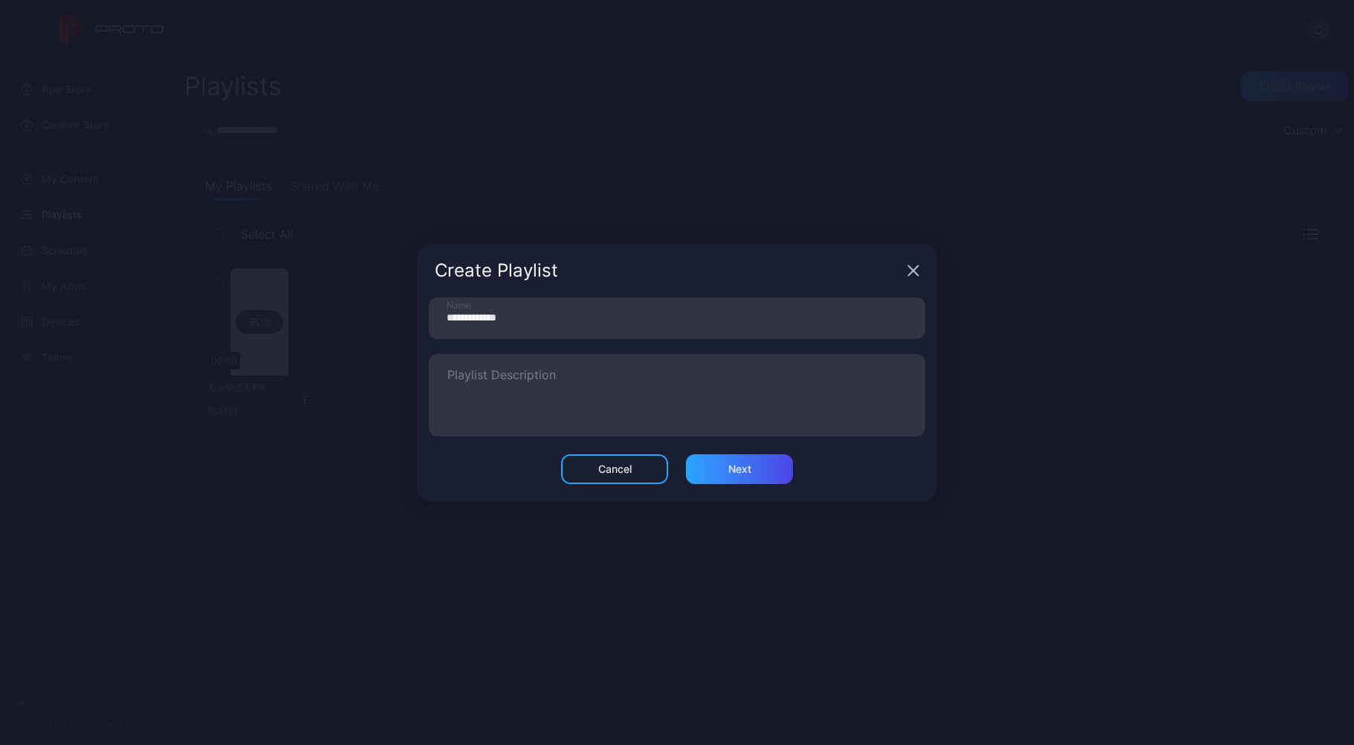
click at [682, 467] on div "Cancel Next" at bounding box center [677, 469] width 485 height 30
click at [696, 464] on div "Next" at bounding box center [739, 469] width 107 height 30
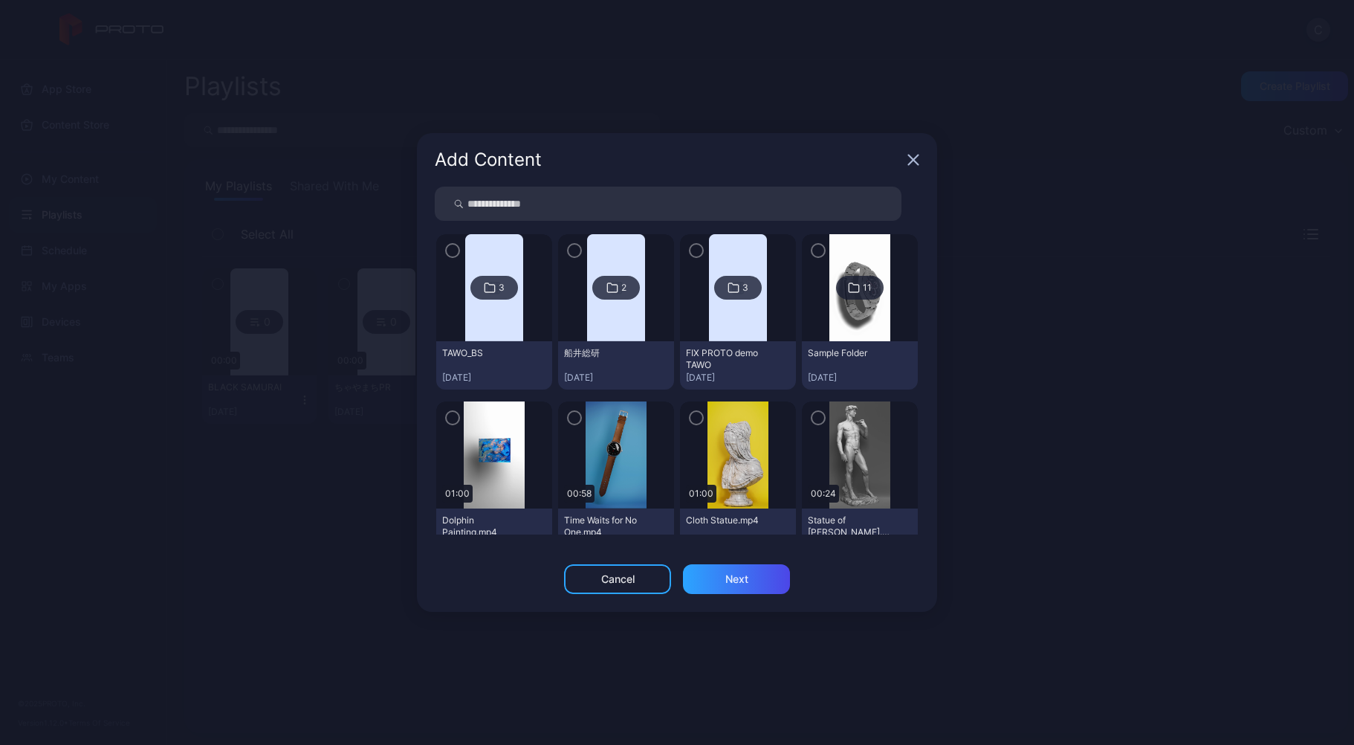
click at [489, 313] on img at bounding box center [494, 287] width 58 height 107
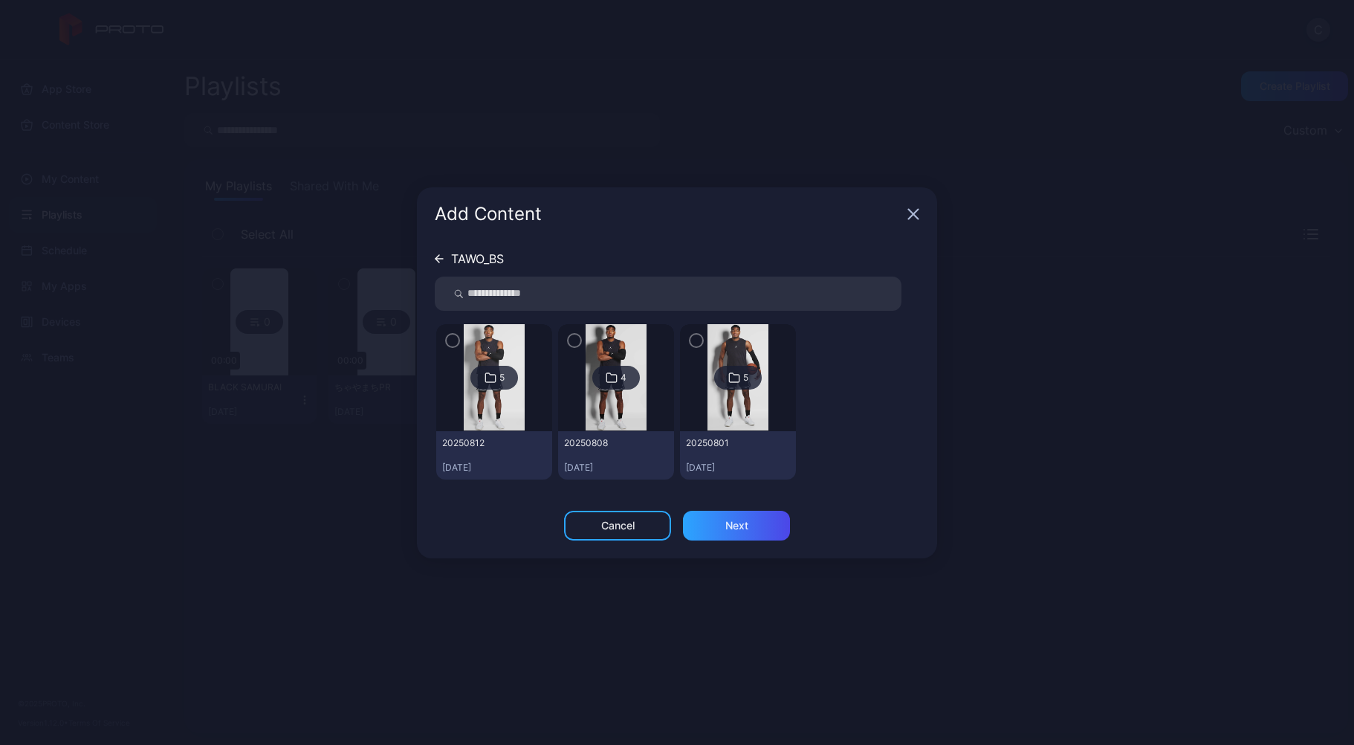
click at [544, 426] on div at bounding box center [494, 377] width 116 height 107
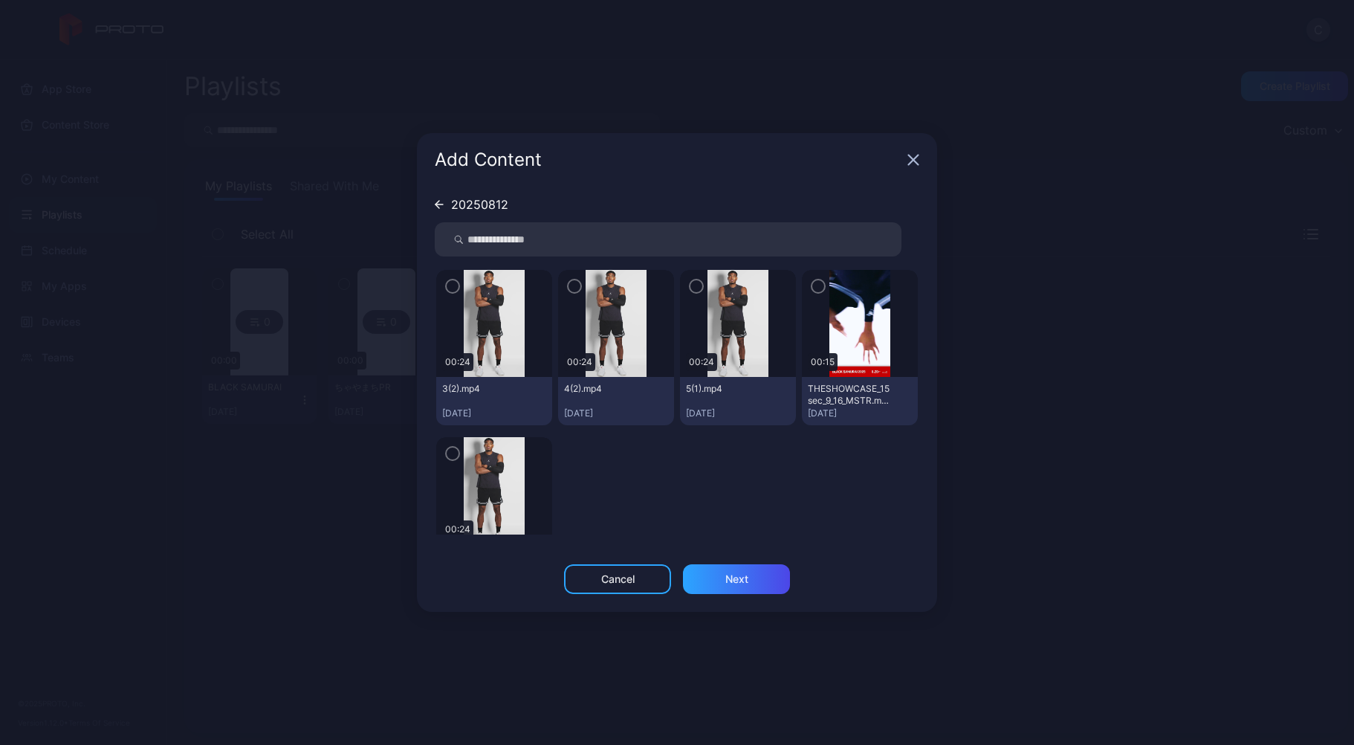
scroll to position [47, 0]
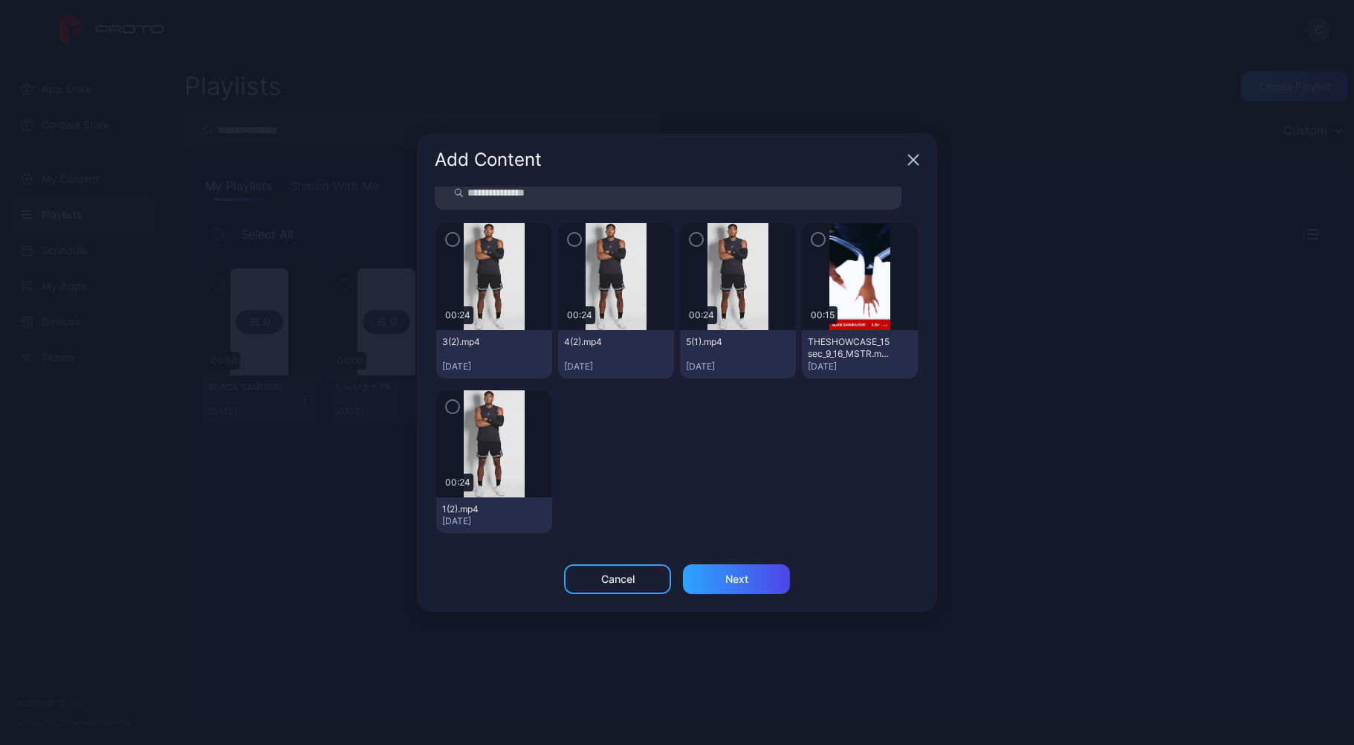
click at [453, 398] on icon "button" at bounding box center [453, 406] width 12 height 16
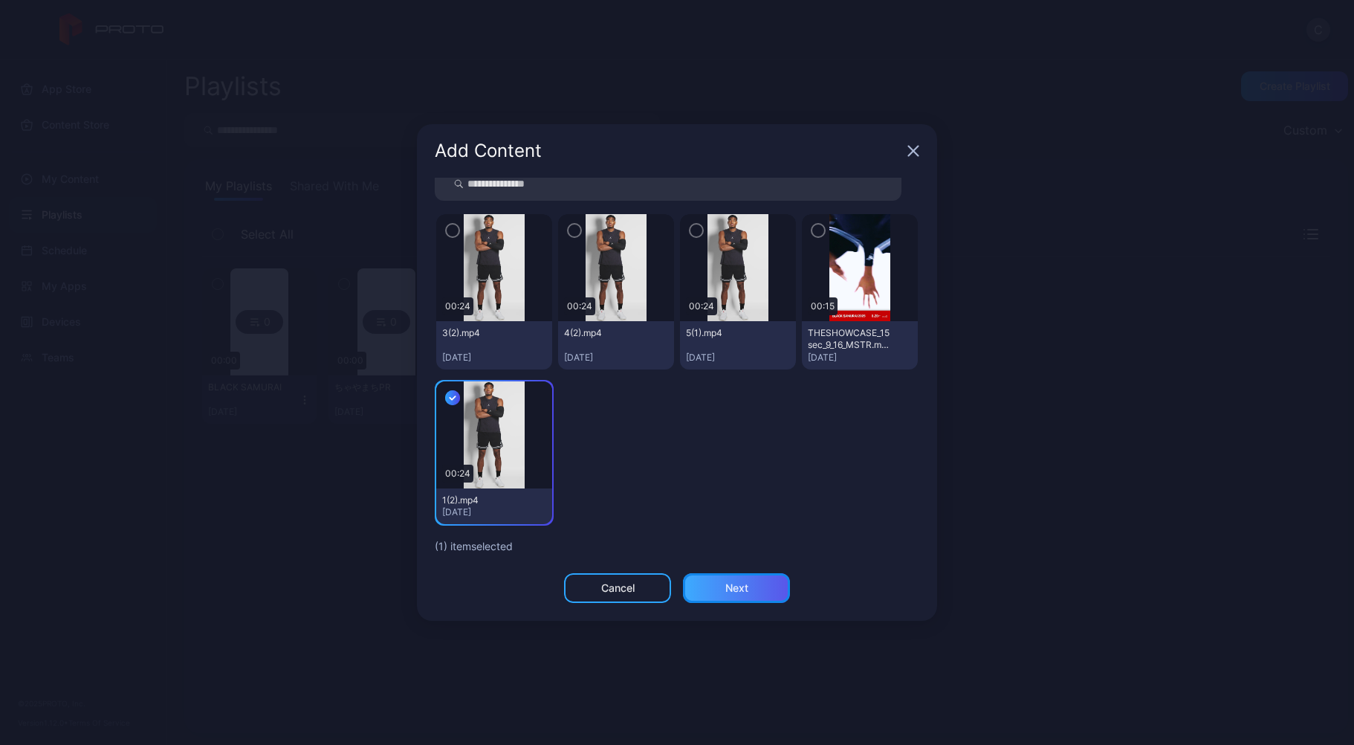
click at [746, 589] on div "Next" at bounding box center [736, 588] width 23 height 12
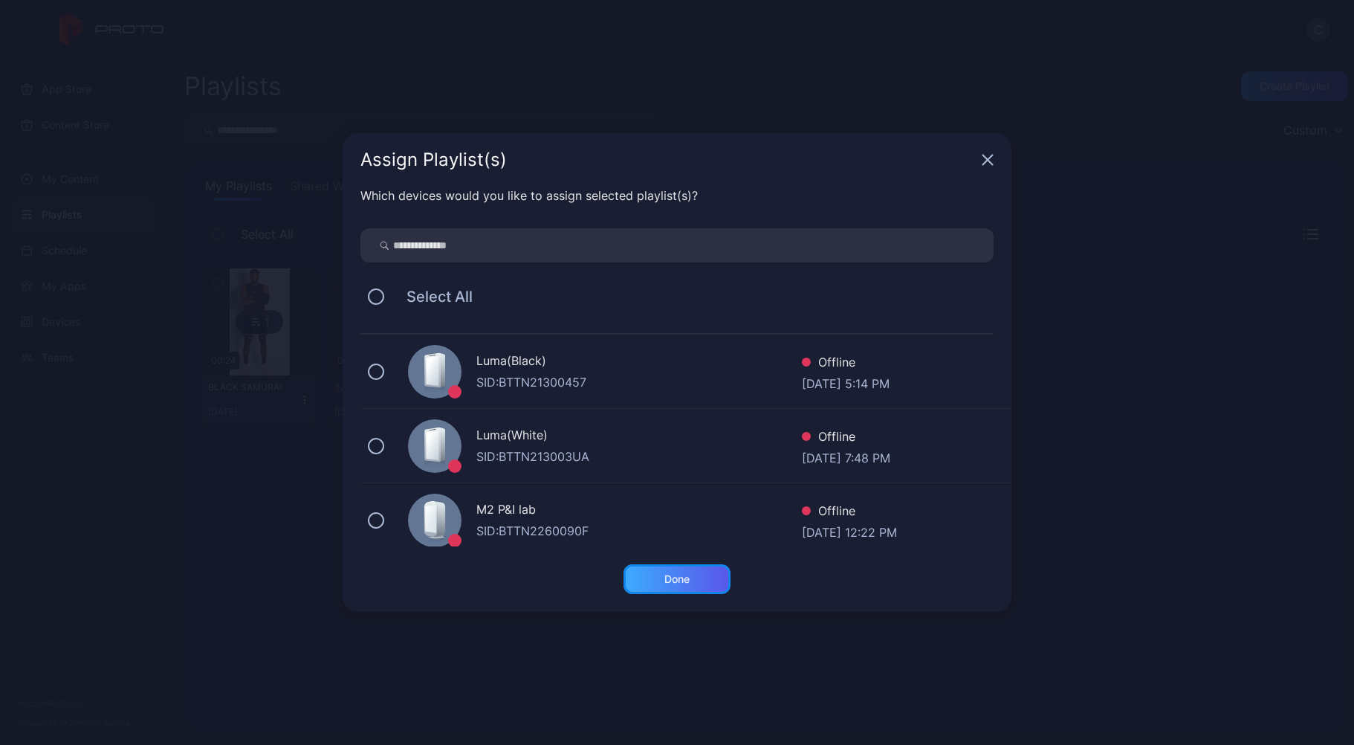
click at [664, 587] on div "Done" at bounding box center [677, 579] width 107 height 30
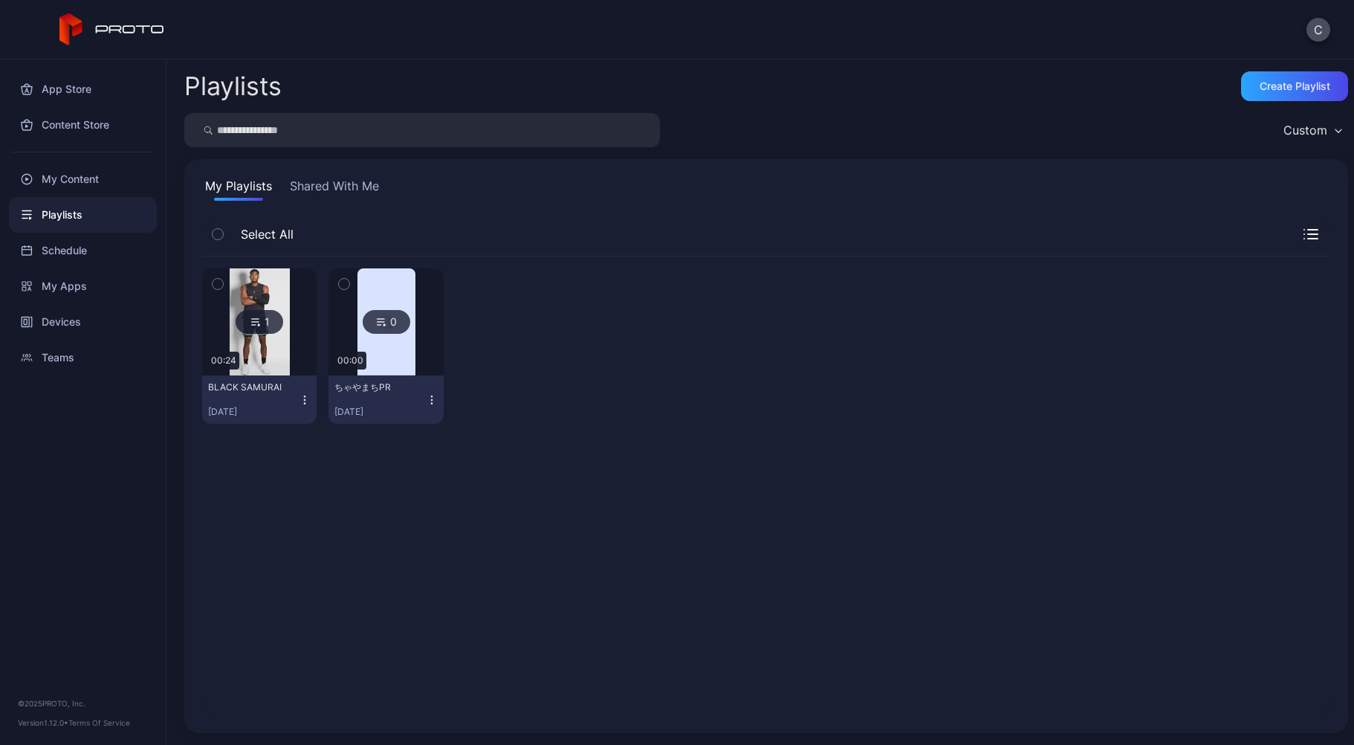
click at [274, 365] on img at bounding box center [260, 321] width 60 height 107
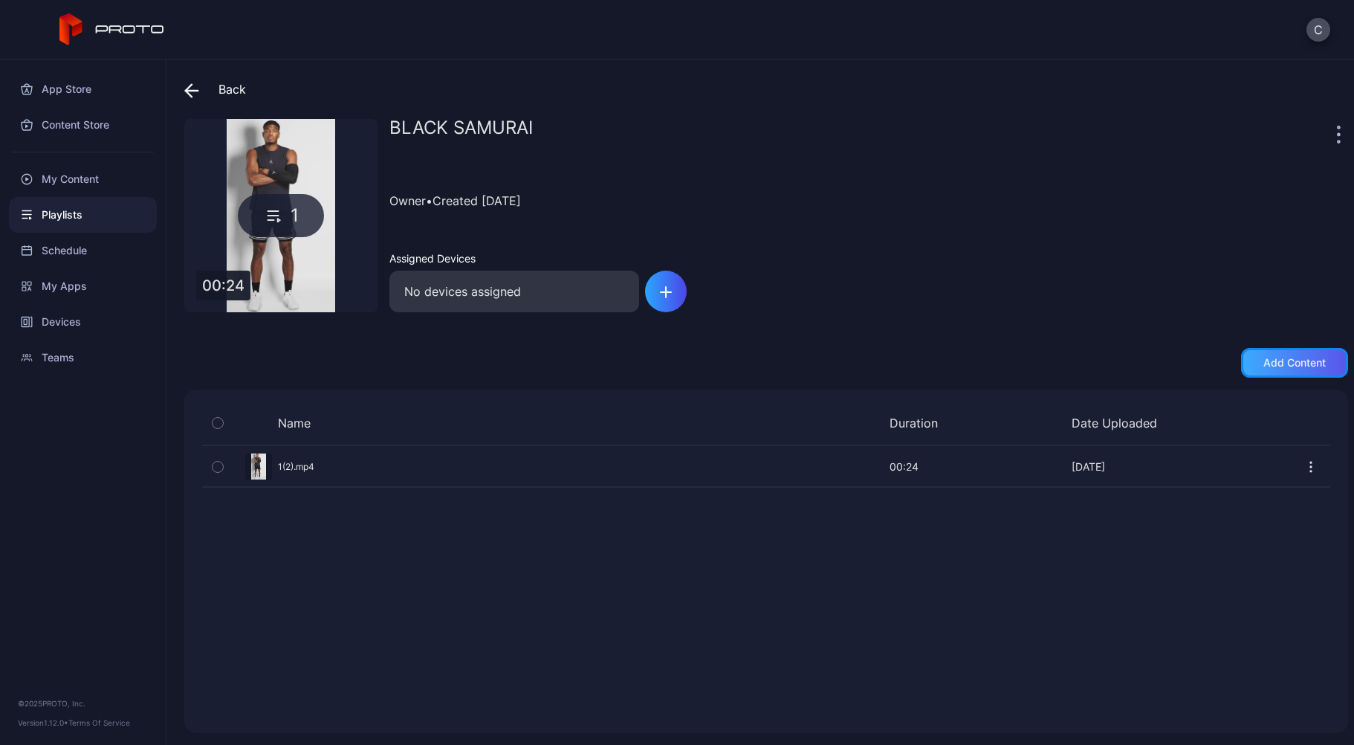
click at [1299, 371] on div "Add content" at bounding box center [1294, 363] width 107 height 30
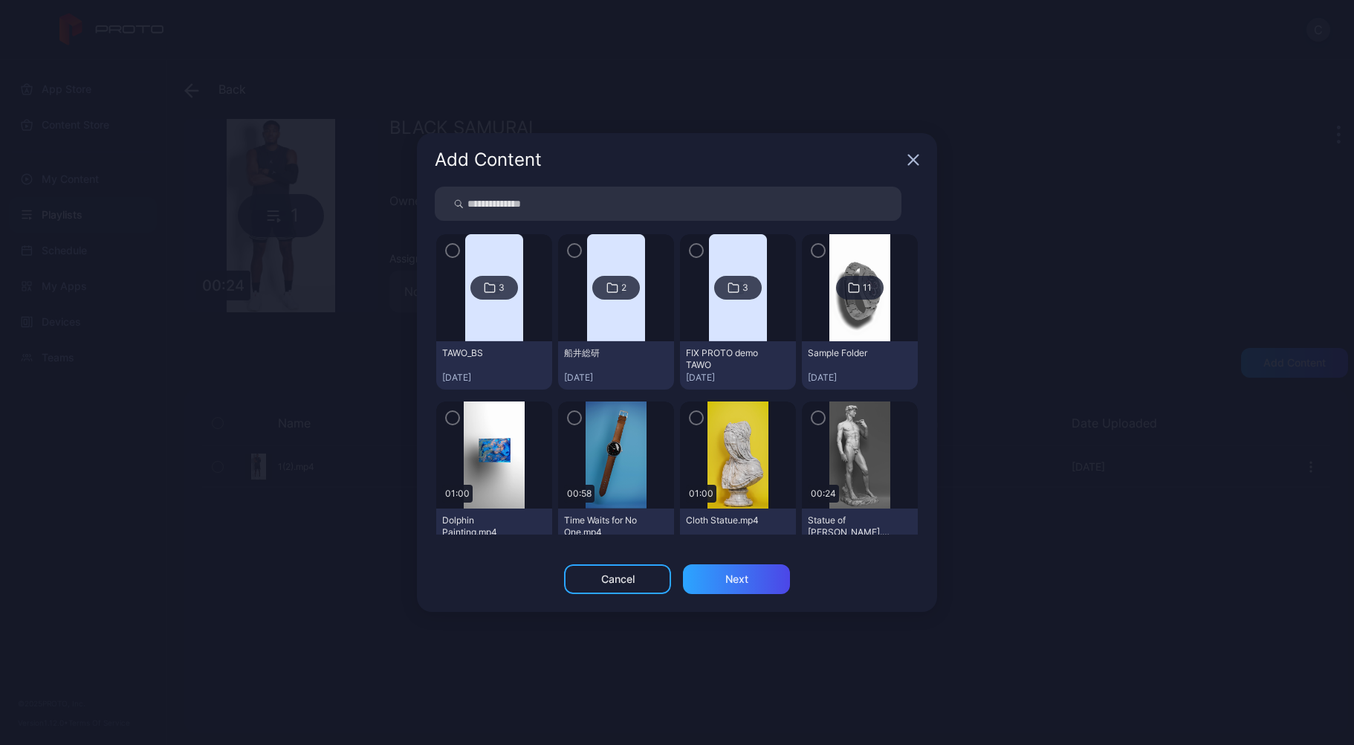
click at [521, 352] on div "TAWO_BS" at bounding box center [483, 353] width 82 height 12
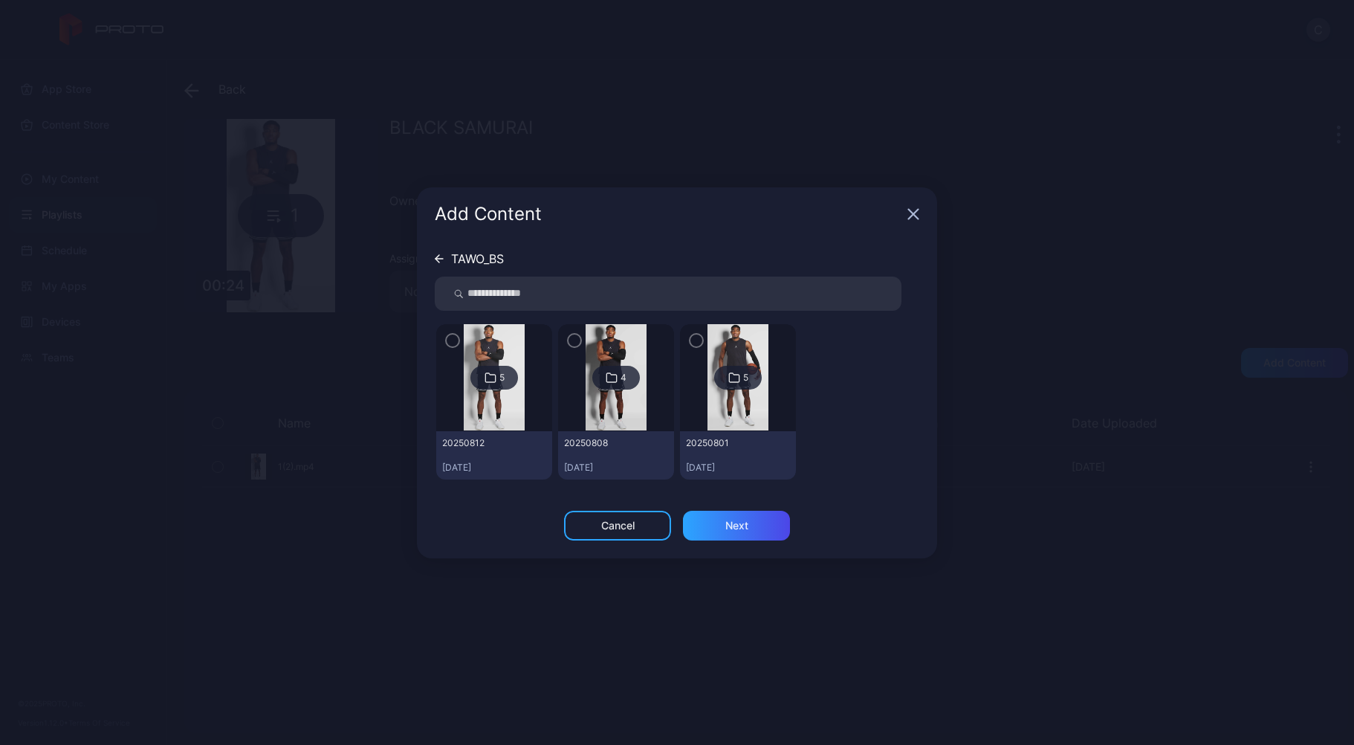
click at [521, 354] on img at bounding box center [494, 377] width 60 height 107
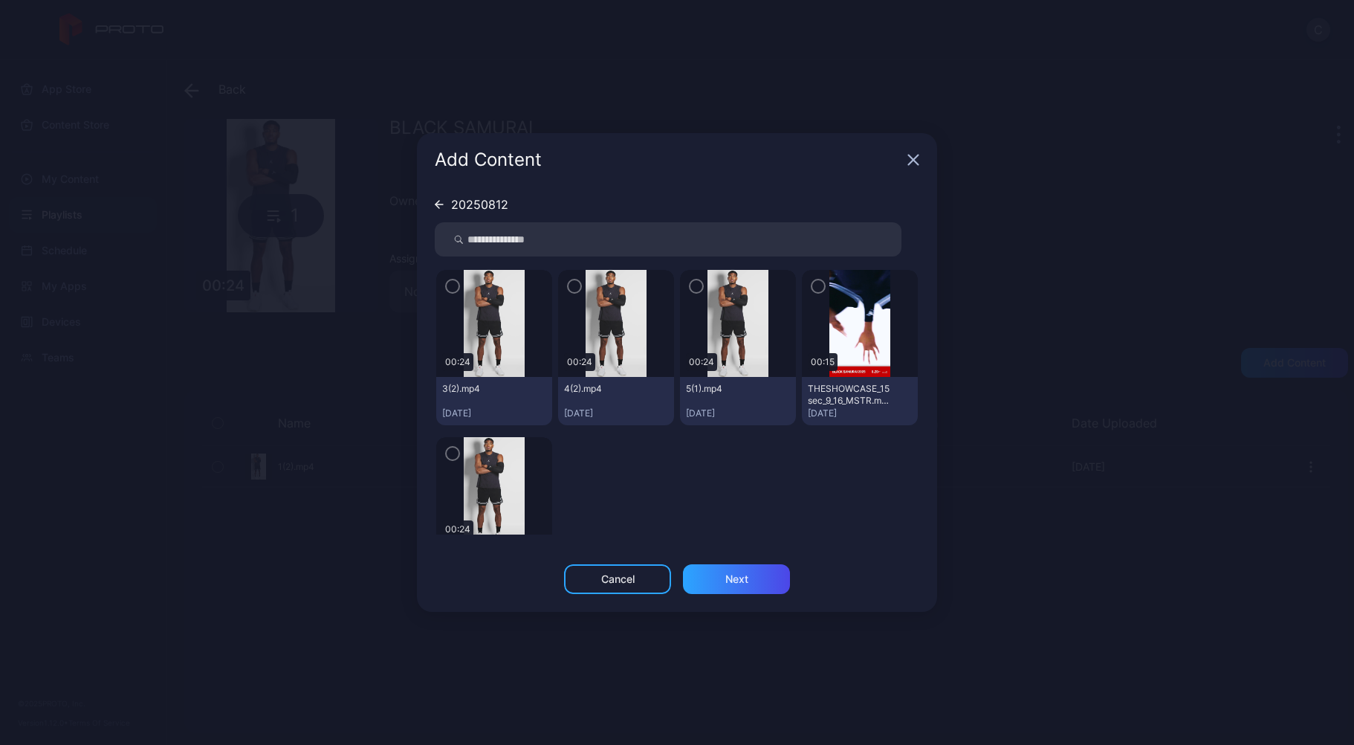
scroll to position [47, 0]
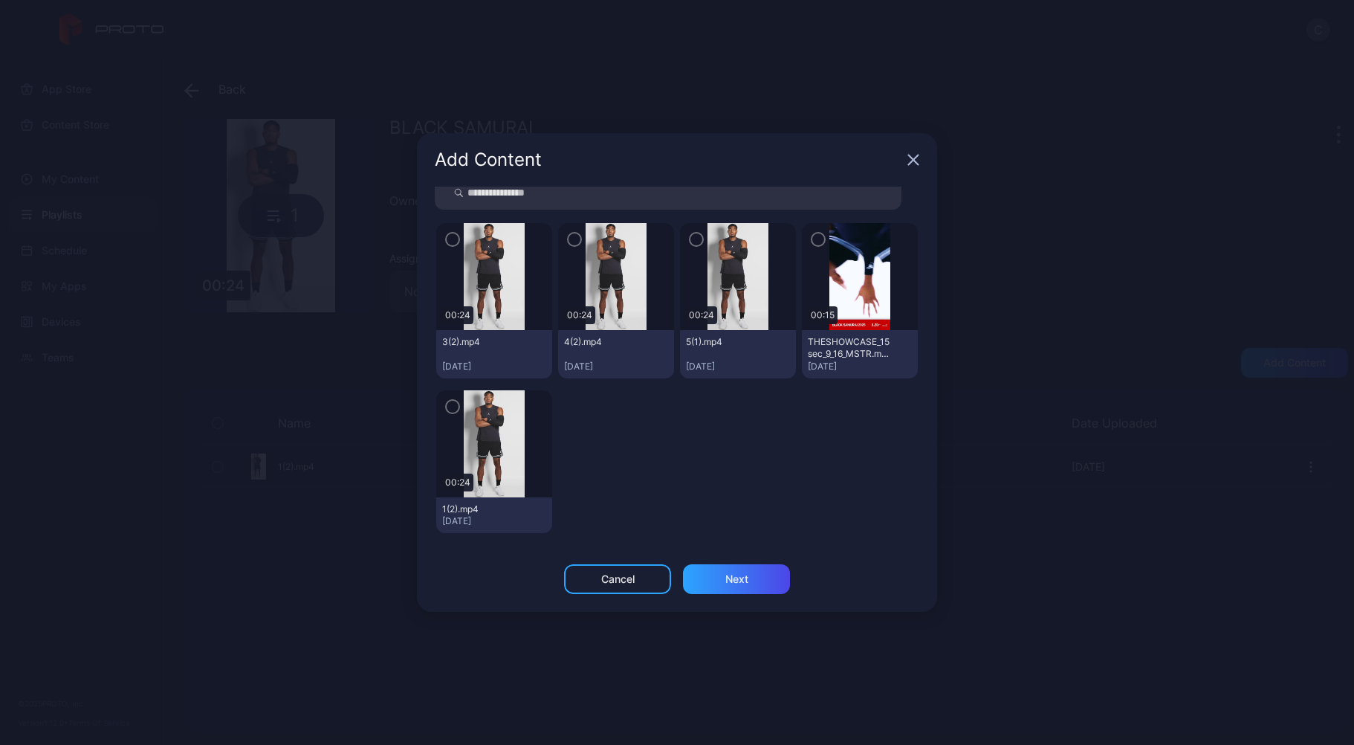
click at [446, 233] on button "button" at bounding box center [452, 239] width 15 height 15
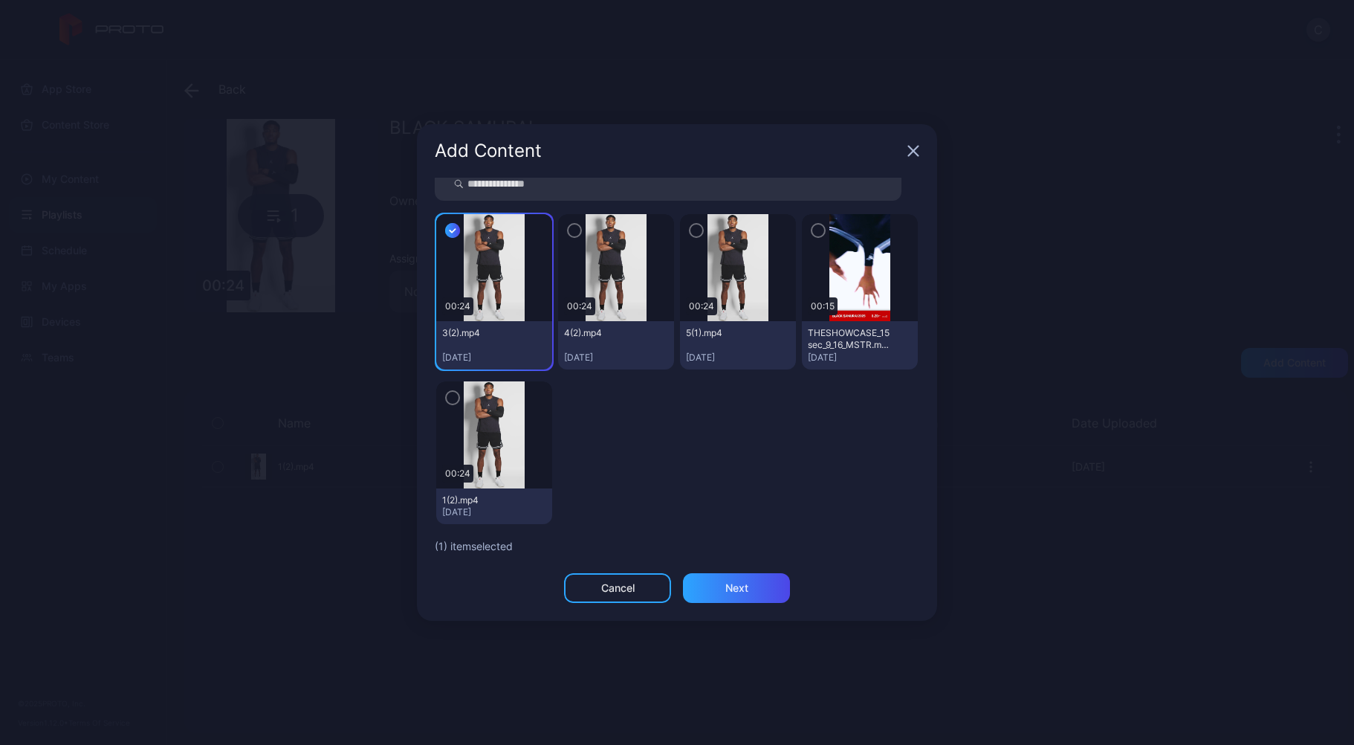
click at [575, 230] on icon "button" at bounding box center [575, 230] width 12 height 16
click at [708, 230] on img at bounding box center [738, 267] width 60 height 107
click at [693, 230] on icon "button" at bounding box center [697, 230] width 12 height 16
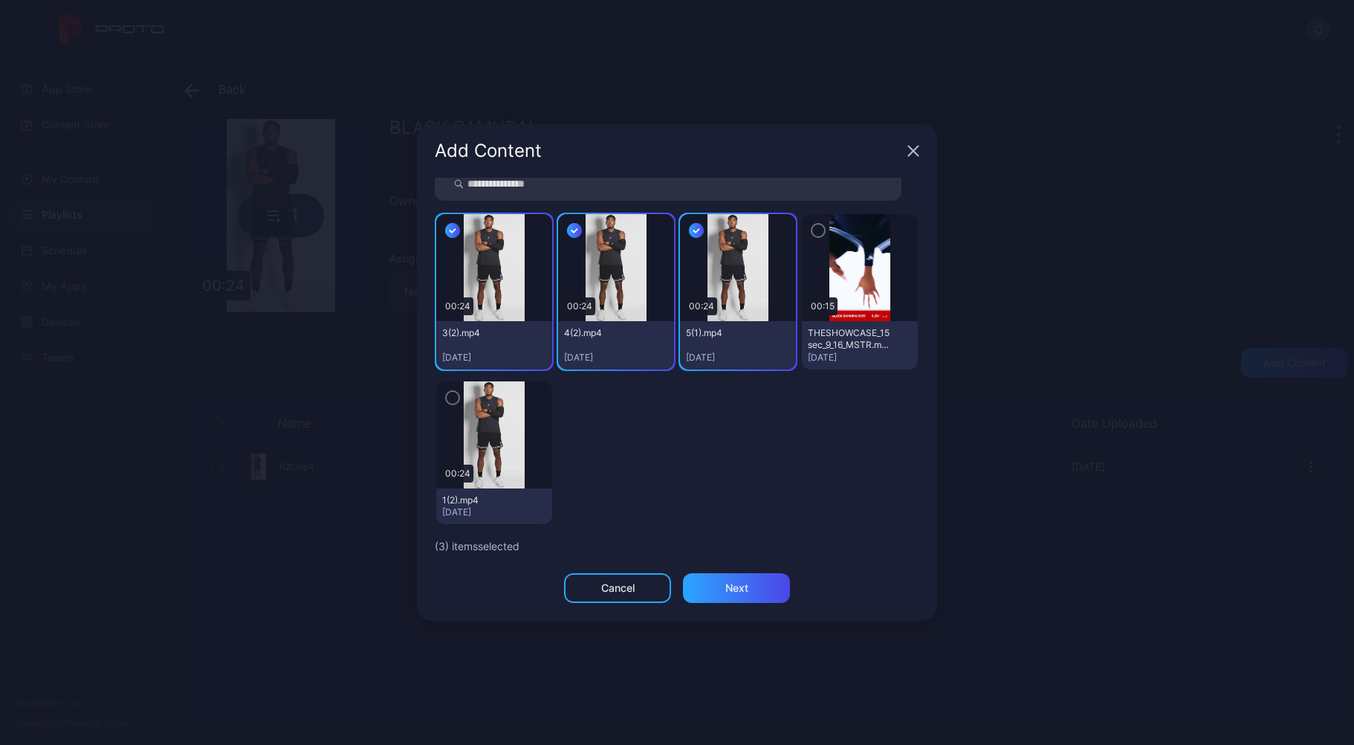
click at [816, 231] on icon "button" at bounding box center [818, 231] width 4 height 3
click at [757, 582] on div "Next" at bounding box center [736, 588] width 107 height 30
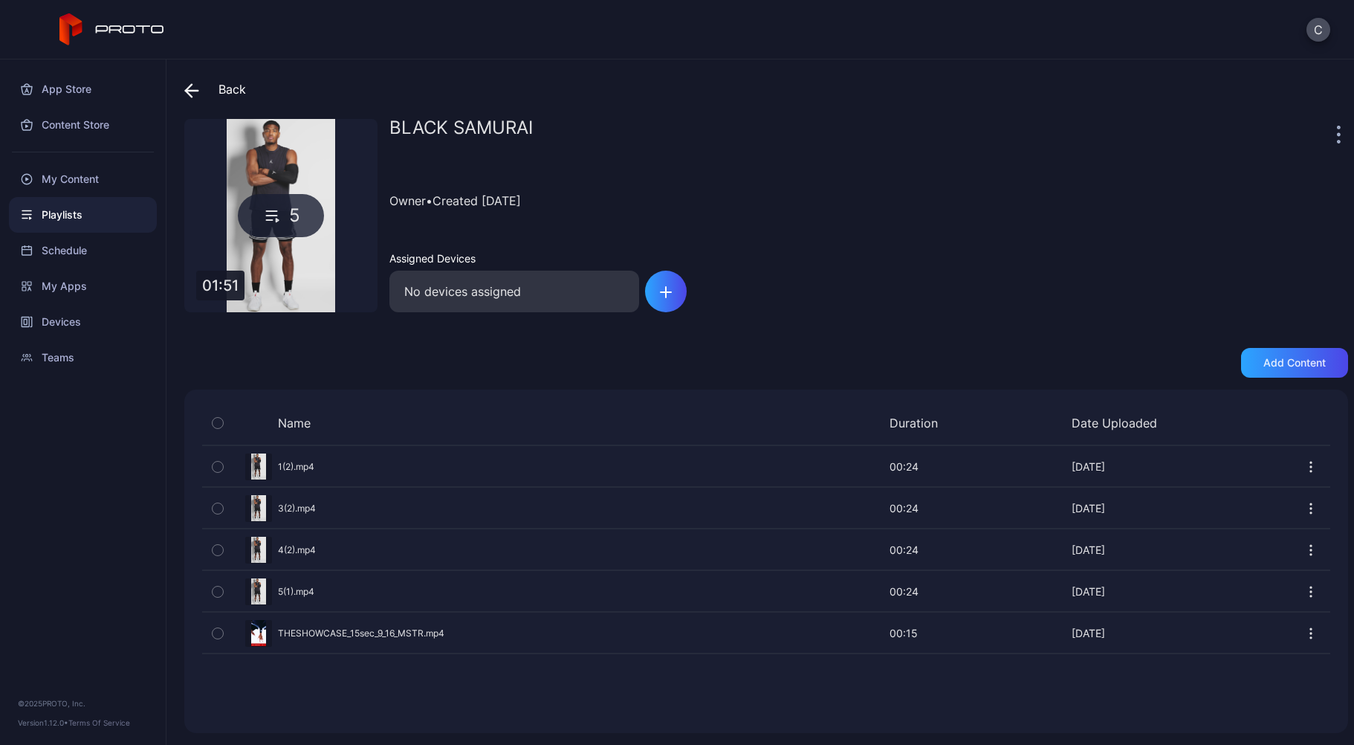
click at [334, 630] on div "Preview" at bounding box center [766, 632] width 1128 height 39
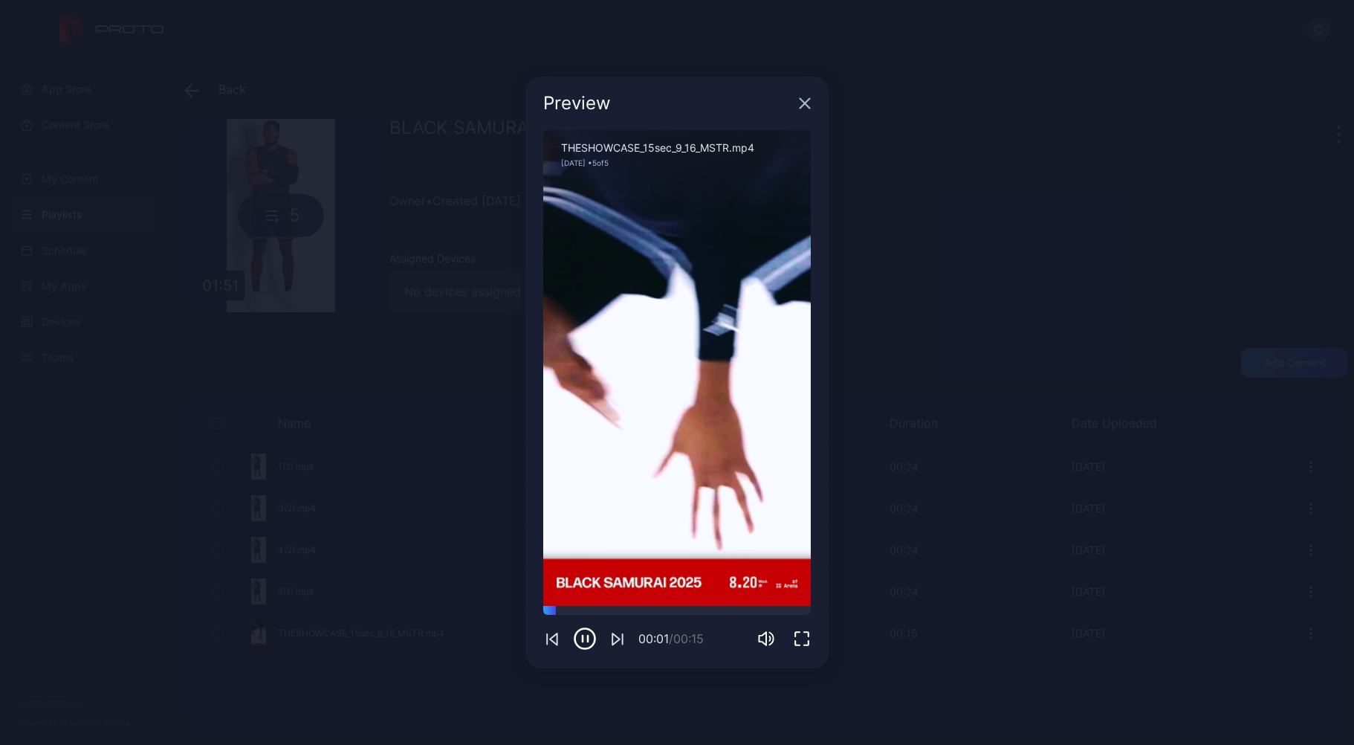
click at [807, 102] on icon "button" at bounding box center [806, 104] width 10 height 10
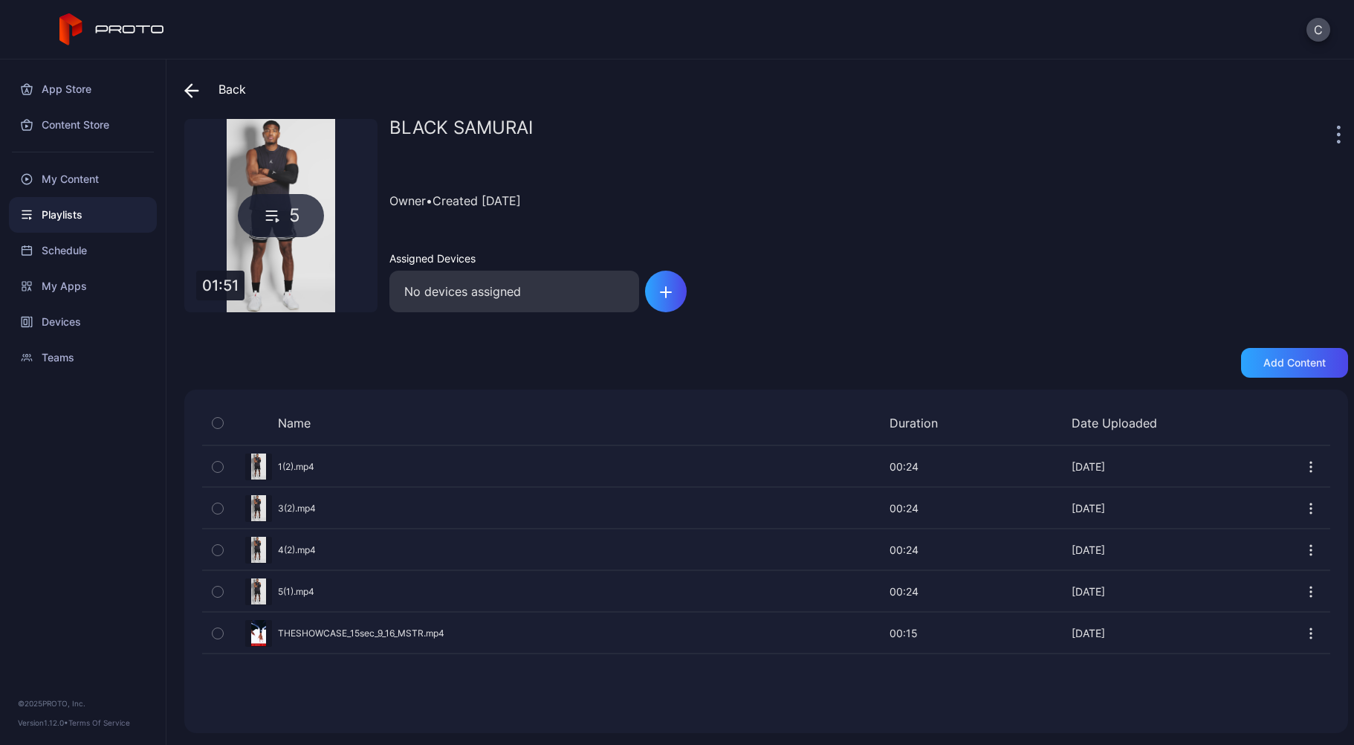
click at [1304, 636] on icon "button" at bounding box center [1311, 633] width 15 height 15
click at [1256, 545] on button "Duplicate" at bounding box center [1258, 540] width 126 height 48
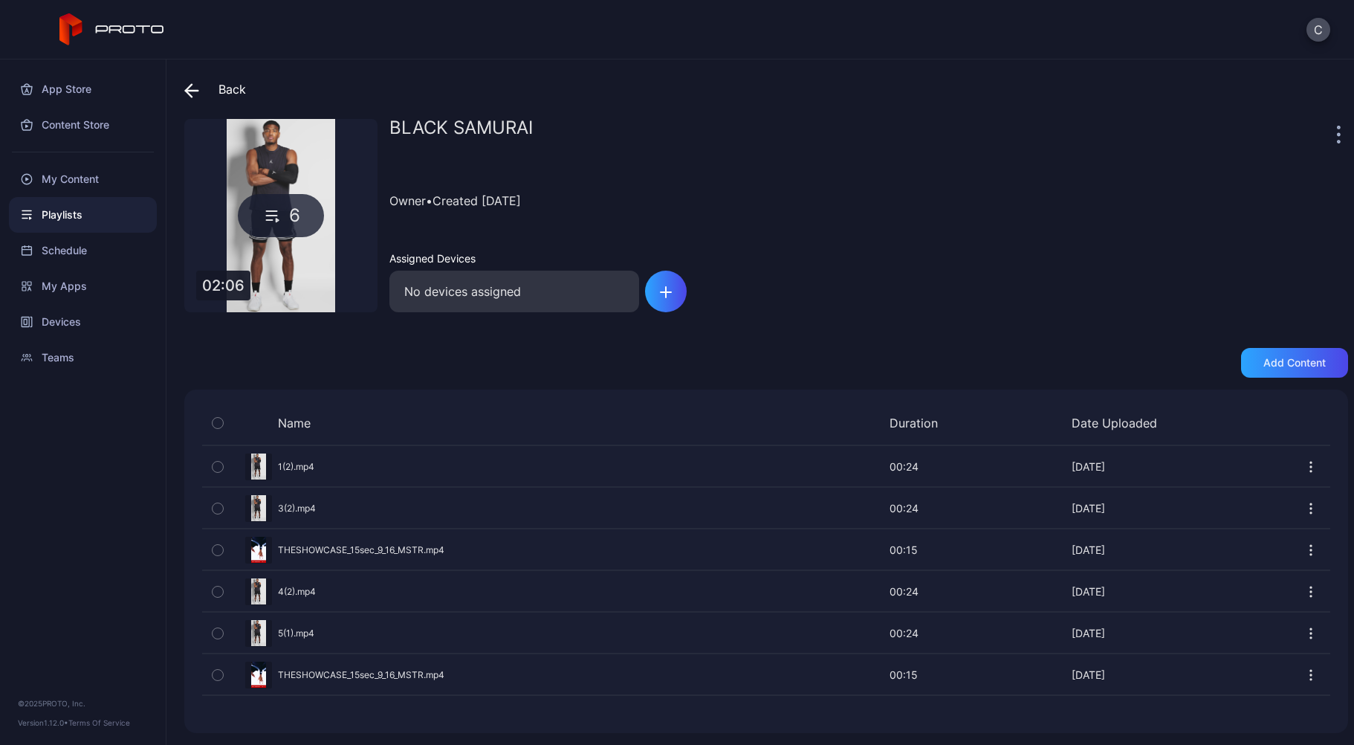
click at [195, 88] on icon at bounding box center [191, 90] width 15 height 15
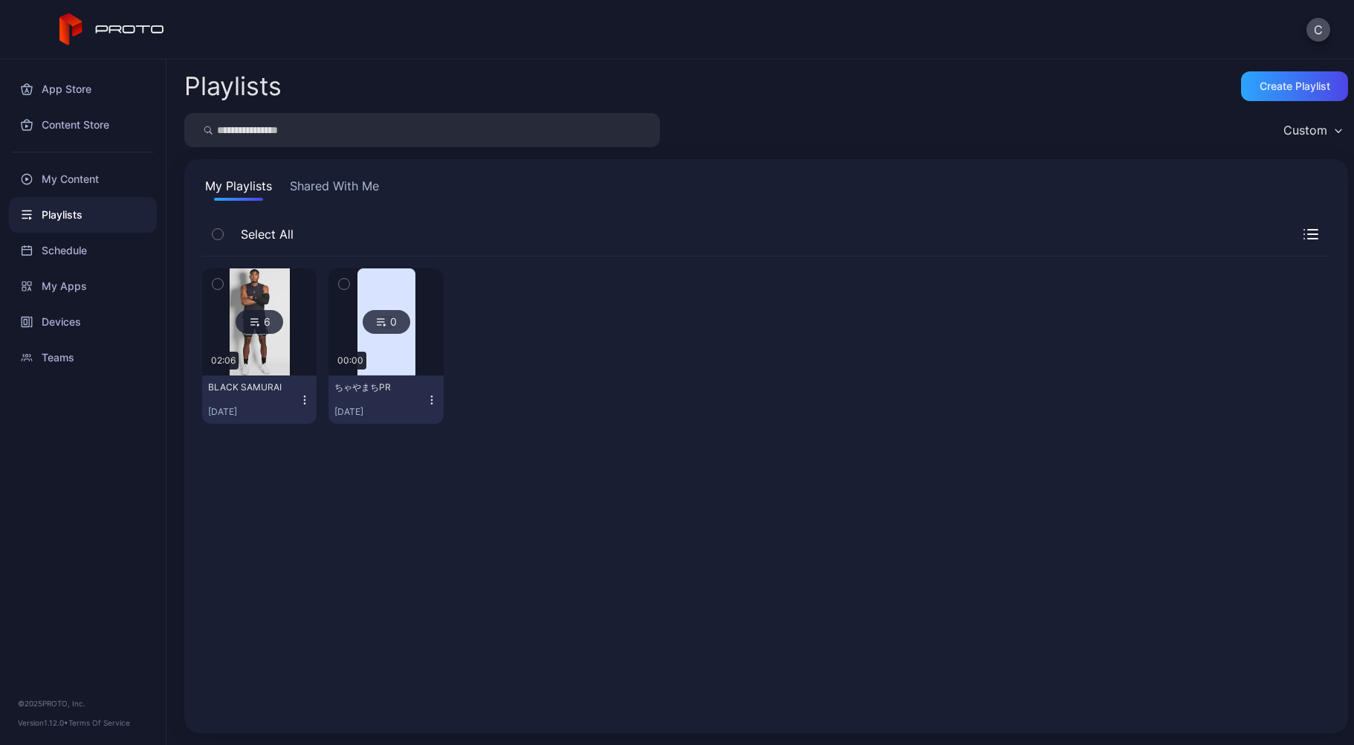
click at [291, 387] on div "BLACK SAMURAI [DATE]" at bounding box center [253, 399] width 91 height 36
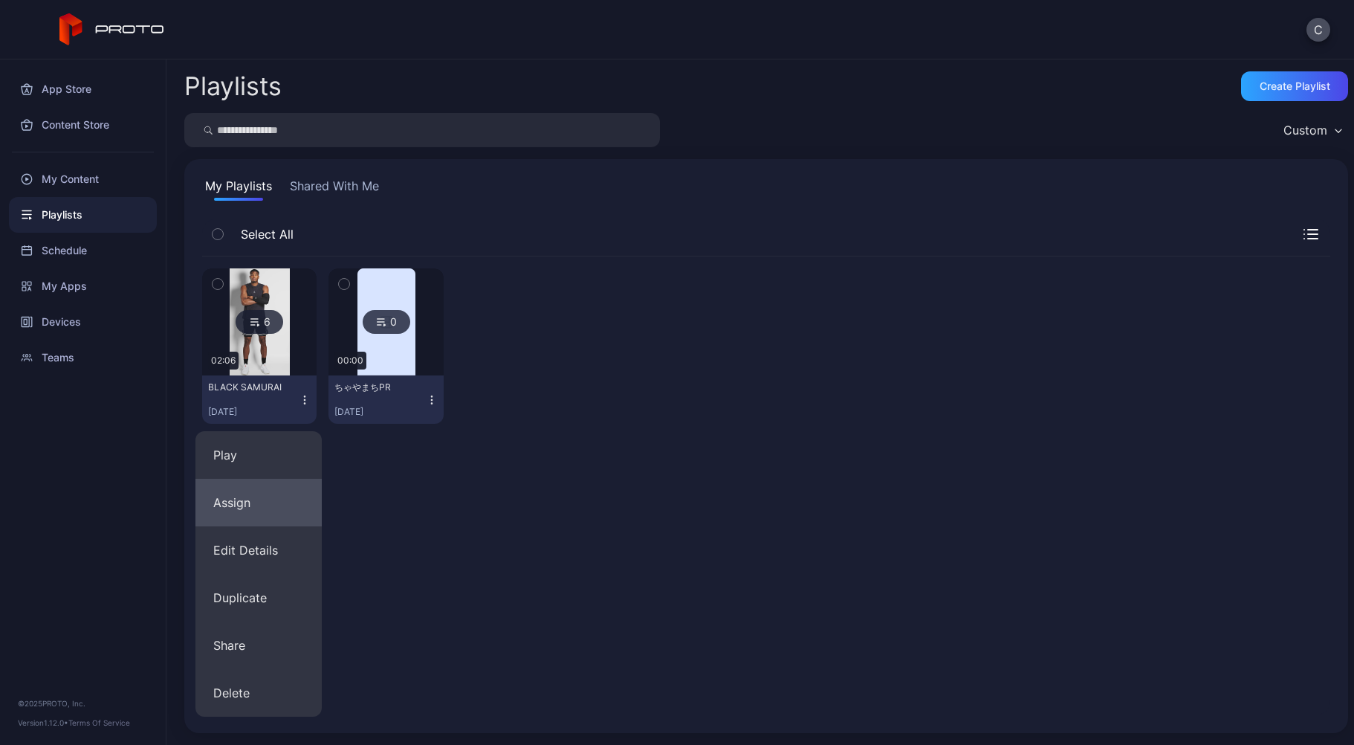
click at [292, 495] on button "Assign" at bounding box center [258, 503] width 126 height 48
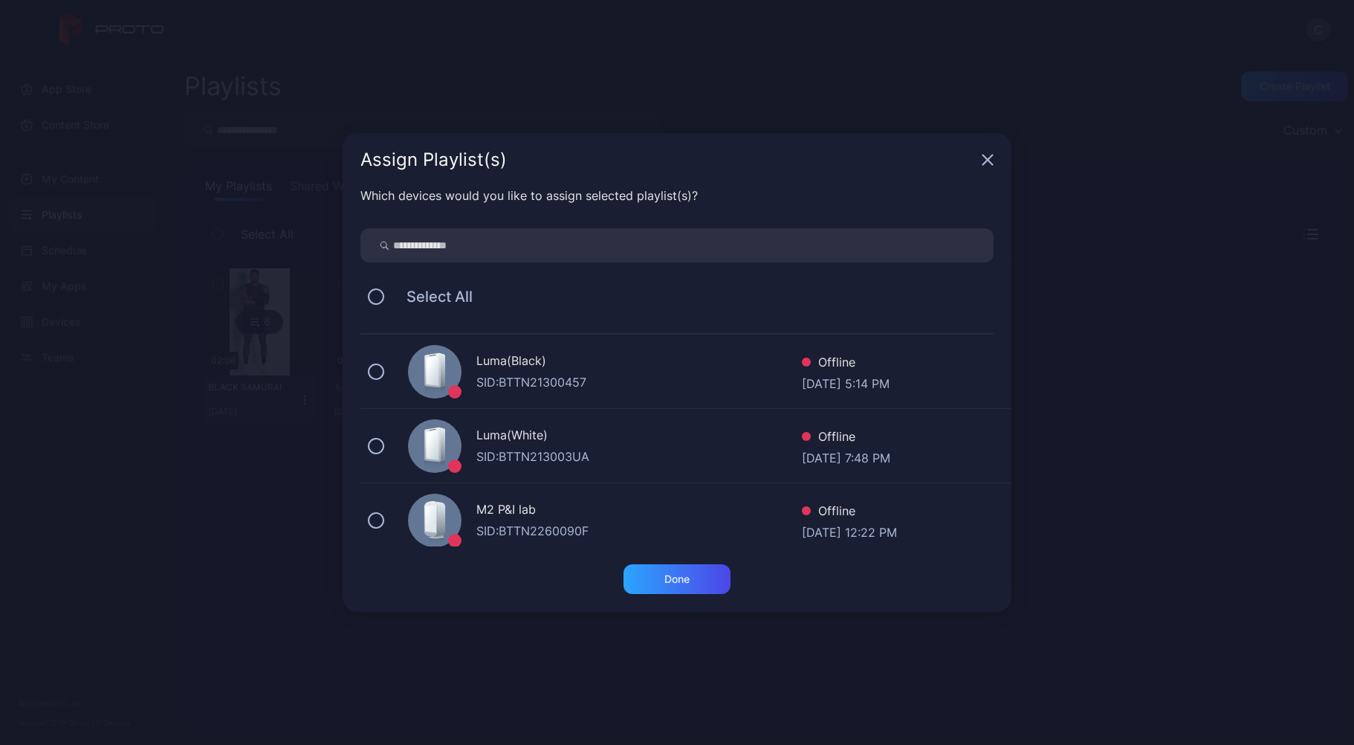
click at [366, 369] on div "Luma(Black) SID: BTTN21300457 Offline [DATE] 5:14 PM" at bounding box center [685, 371] width 651 height 74
click at [645, 573] on div "Done" at bounding box center [677, 579] width 107 height 30
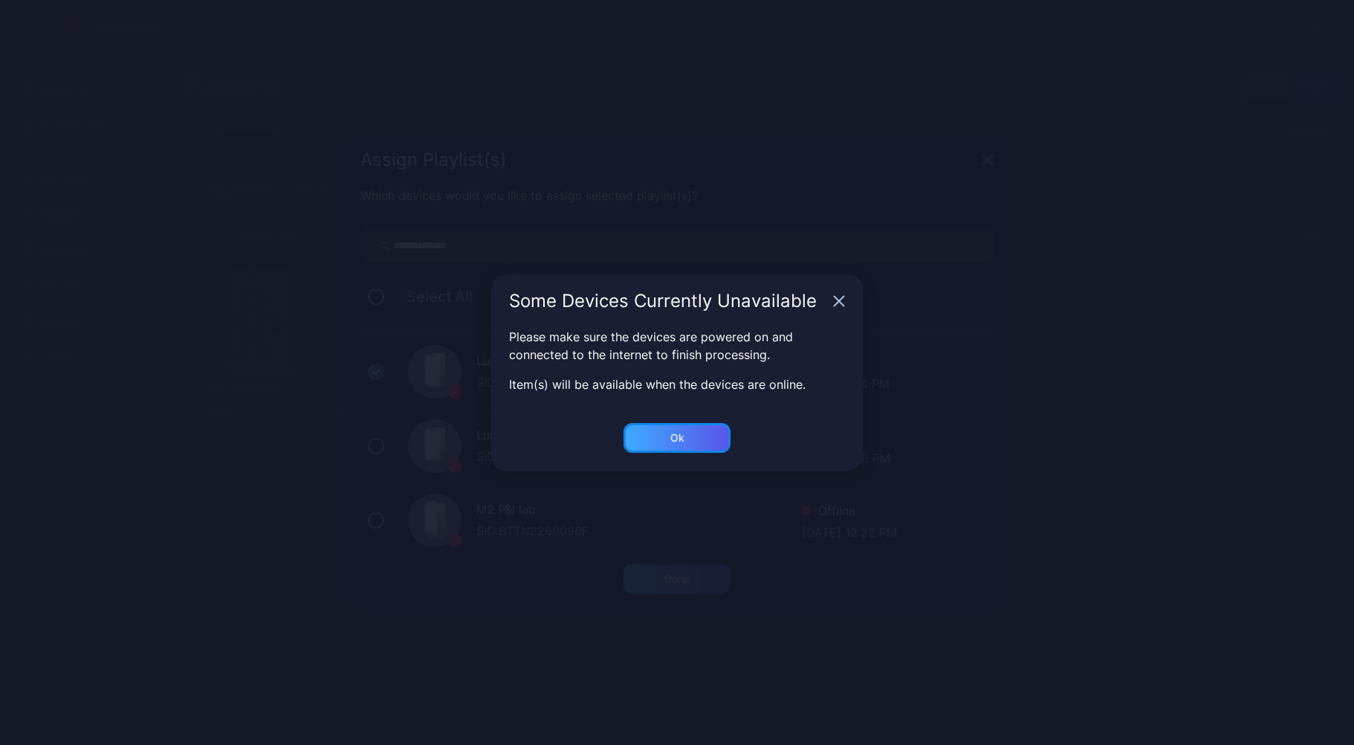
click at [656, 564] on div "Ok" at bounding box center [677, 579] width 107 height 30
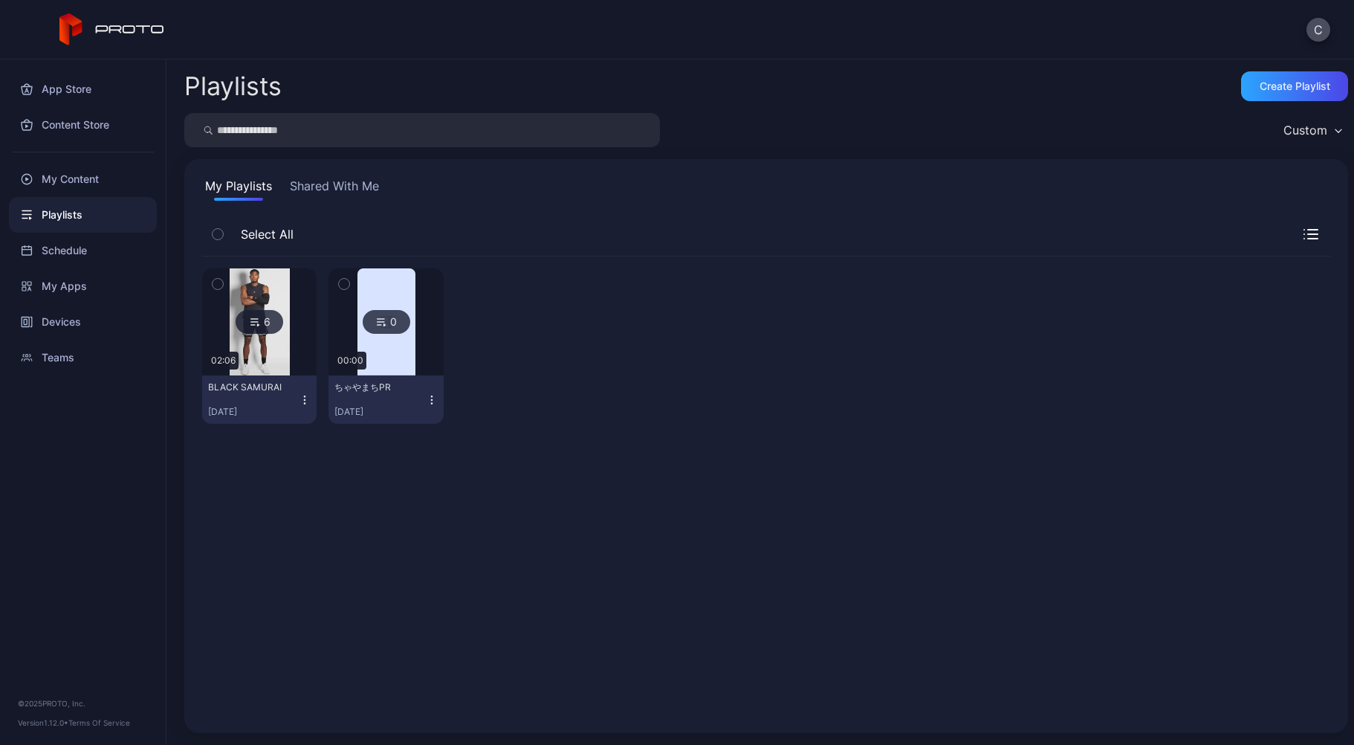
click at [275, 354] on img at bounding box center [260, 321] width 60 height 107
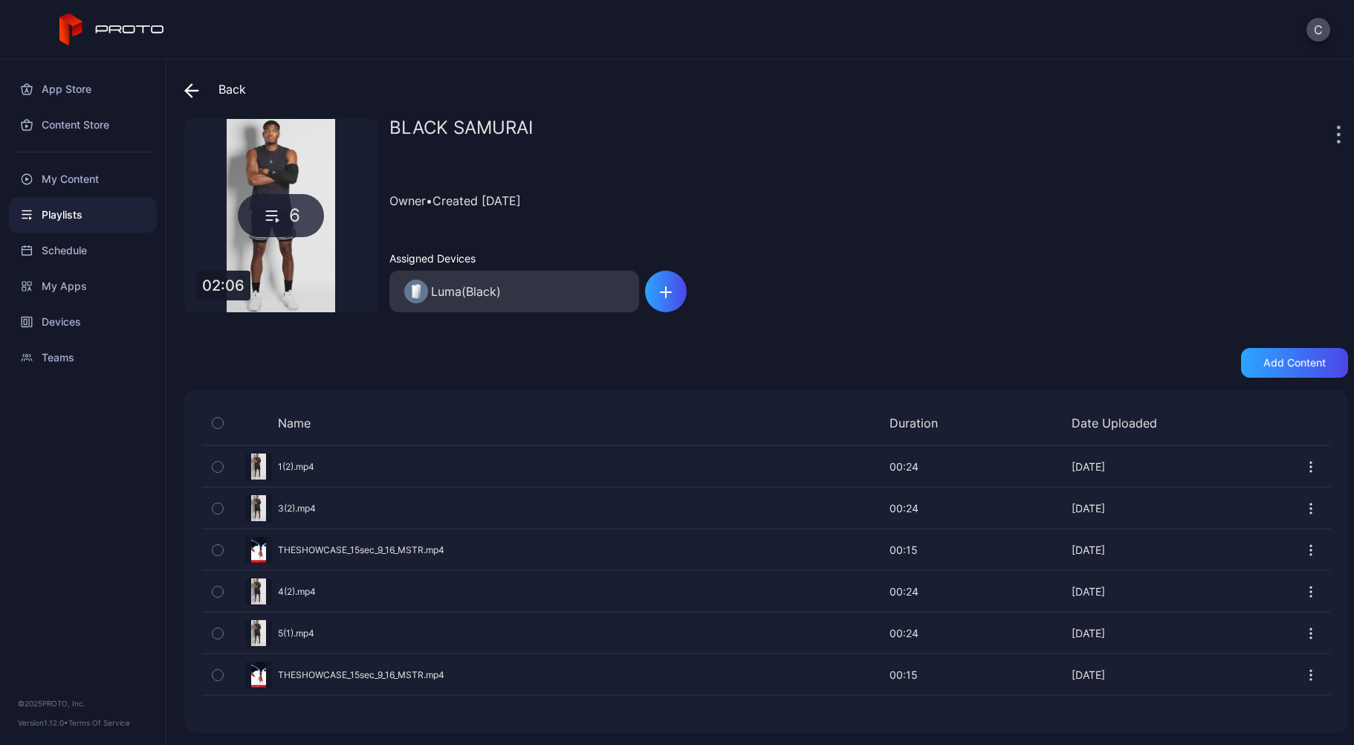
click at [740, 467] on div "Preview" at bounding box center [766, 466] width 1128 height 39
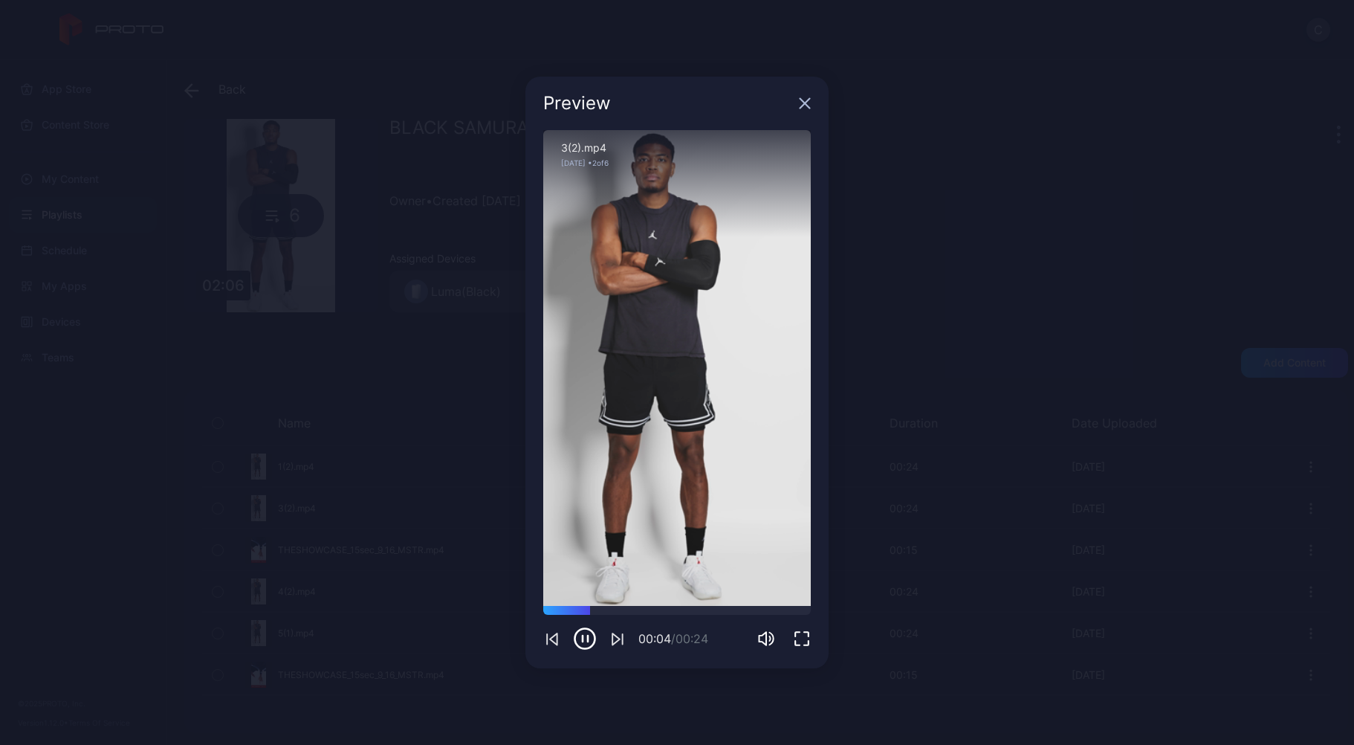
click at [613, 641] on icon "button" at bounding box center [615, 638] width 7 height 11
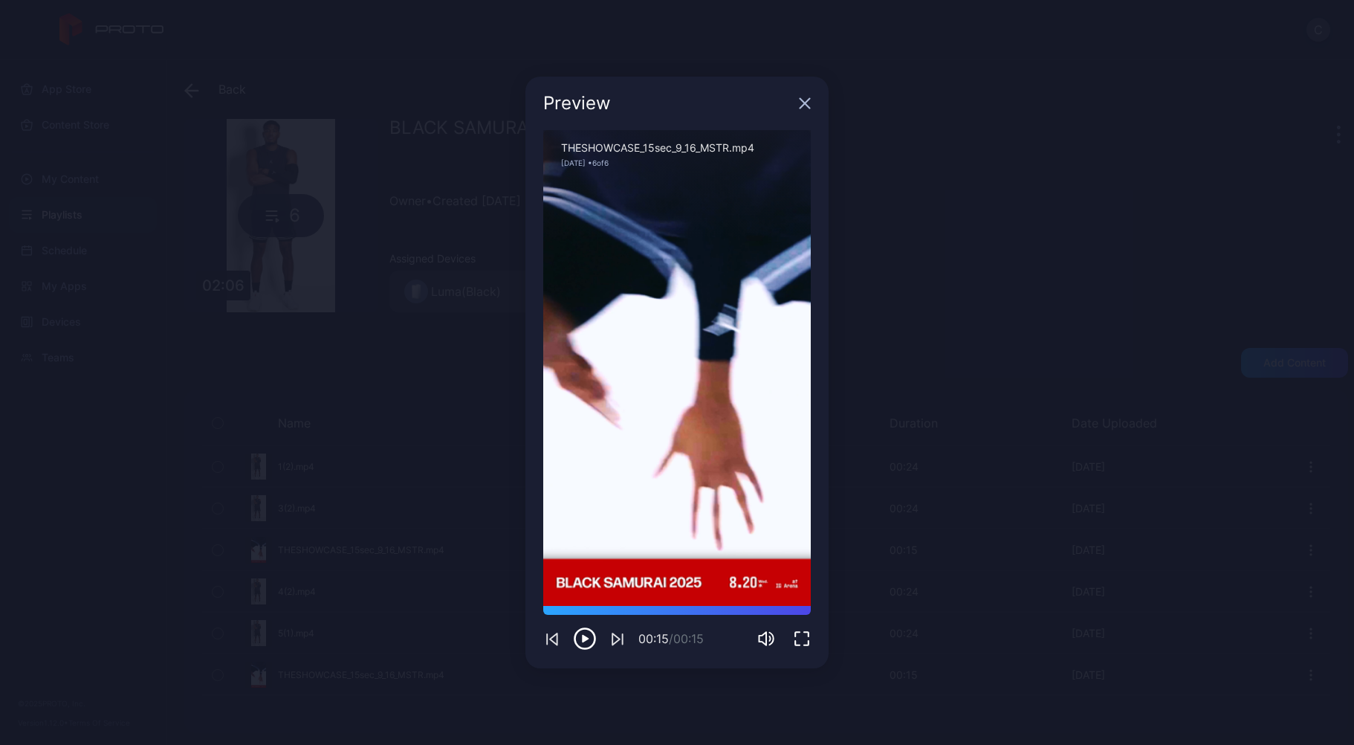
click at [806, 107] on icon "button" at bounding box center [805, 103] width 12 height 12
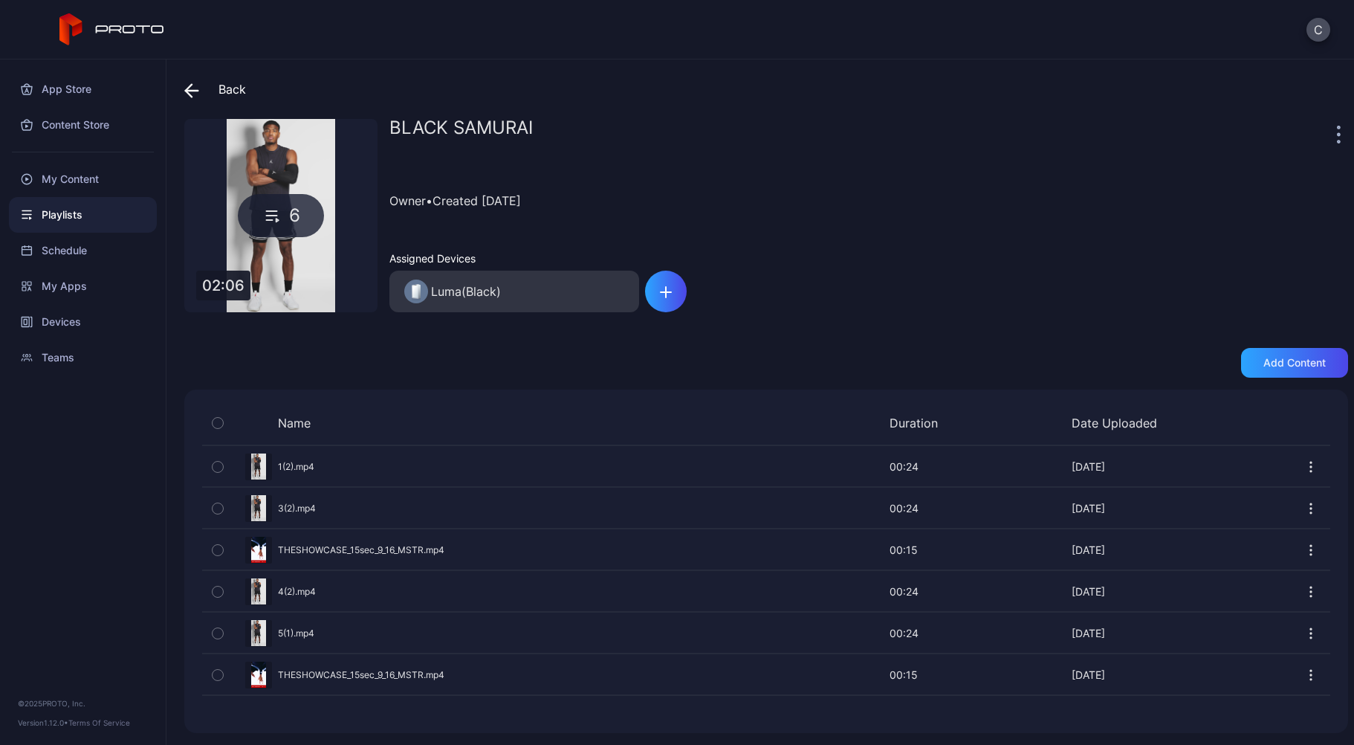
click at [297, 465] on div "Preview" at bounding box center [766, 466] width 1128 height 39
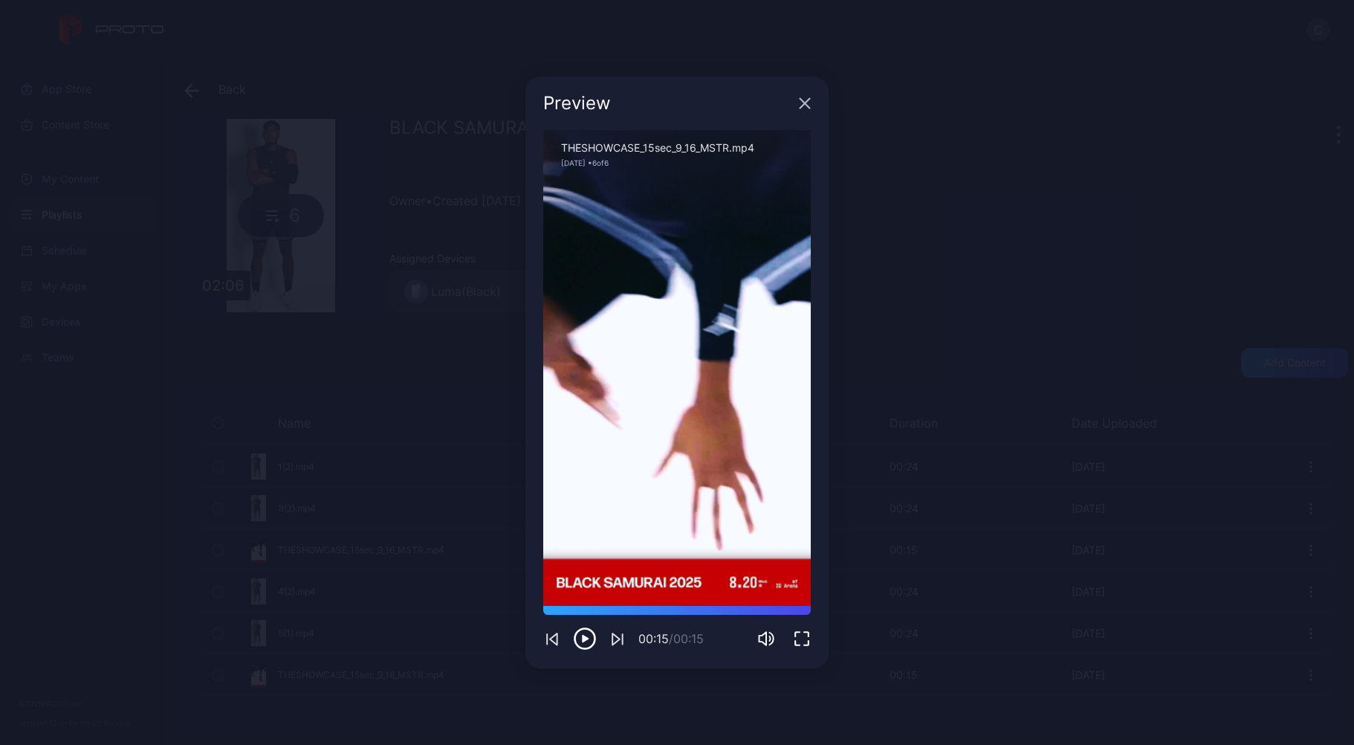
click at [805, 104] on icon "button" at bounding box center [806, 104] width 10 height 10
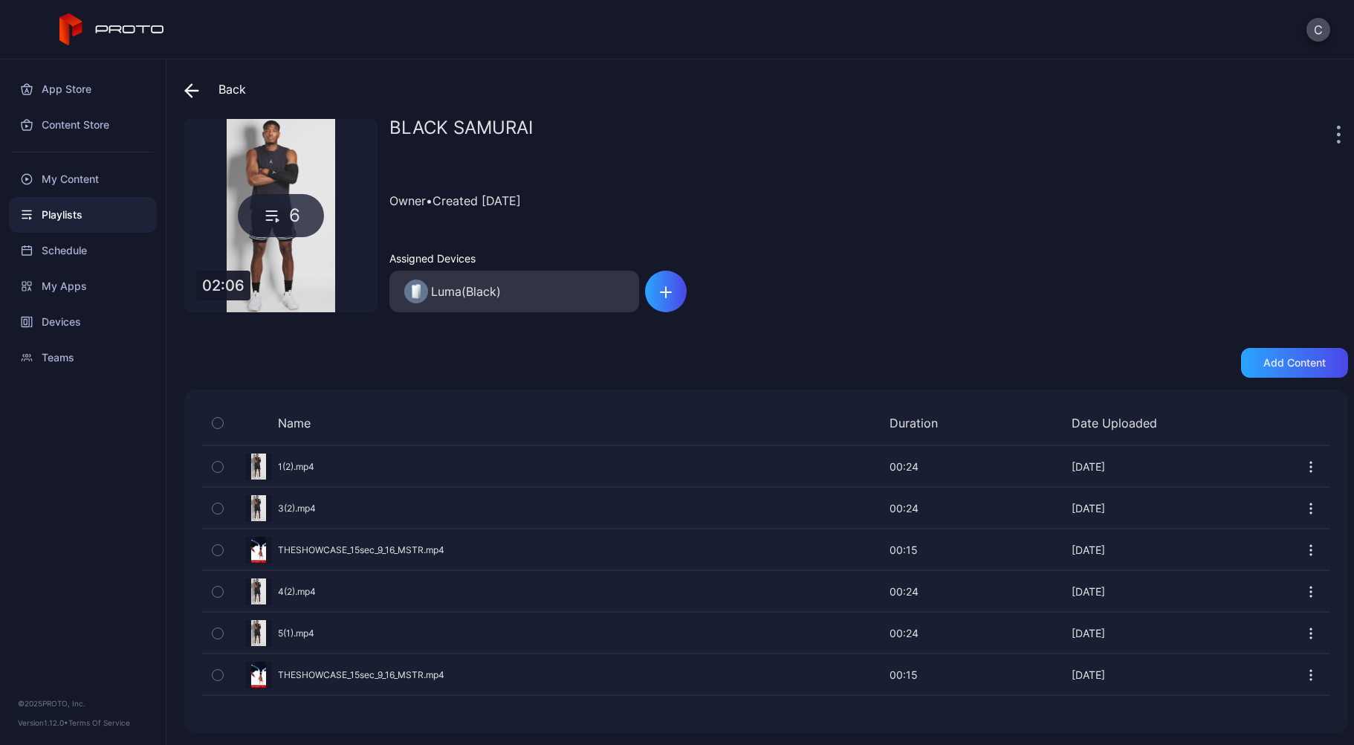
click at [197, 85] on icon at bounding box center [191, 90] width 15 height 15
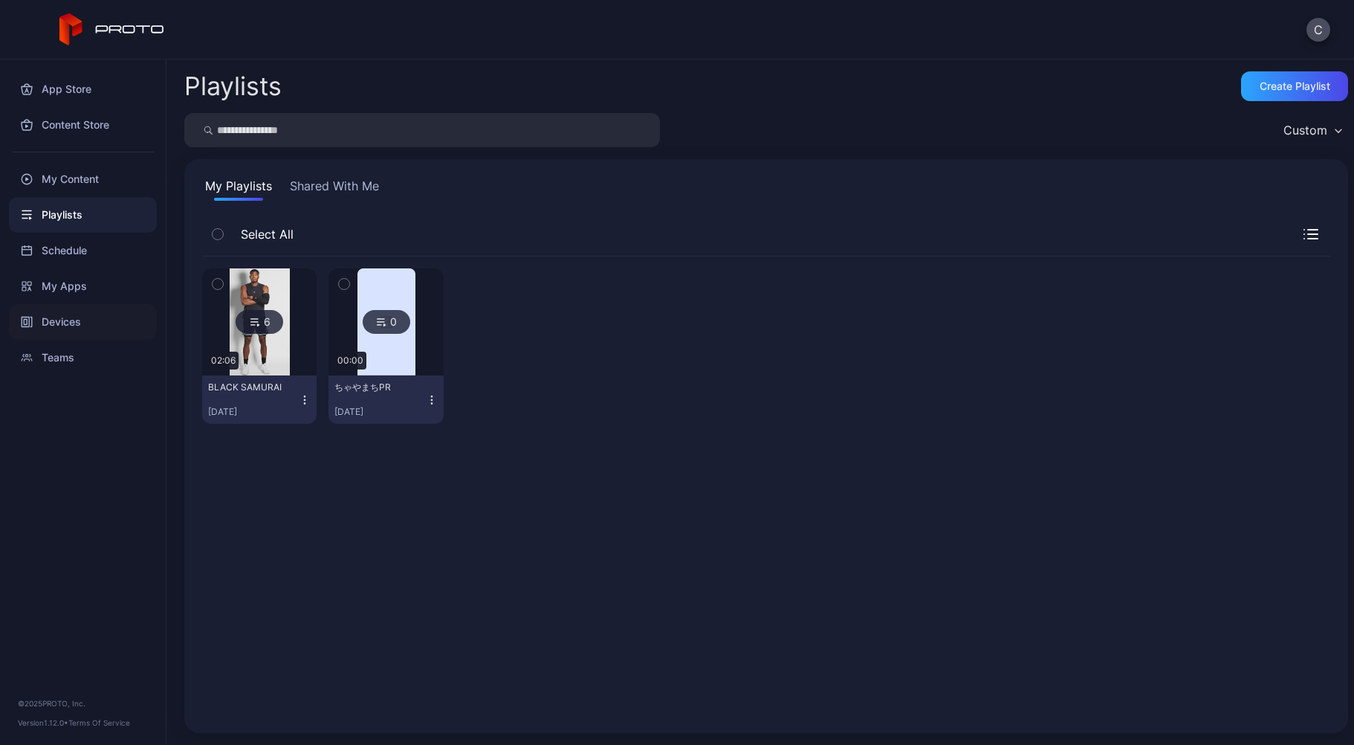
click at [83, 311] on div "Devices" at bounding box center [83, 322] width 148 height 36
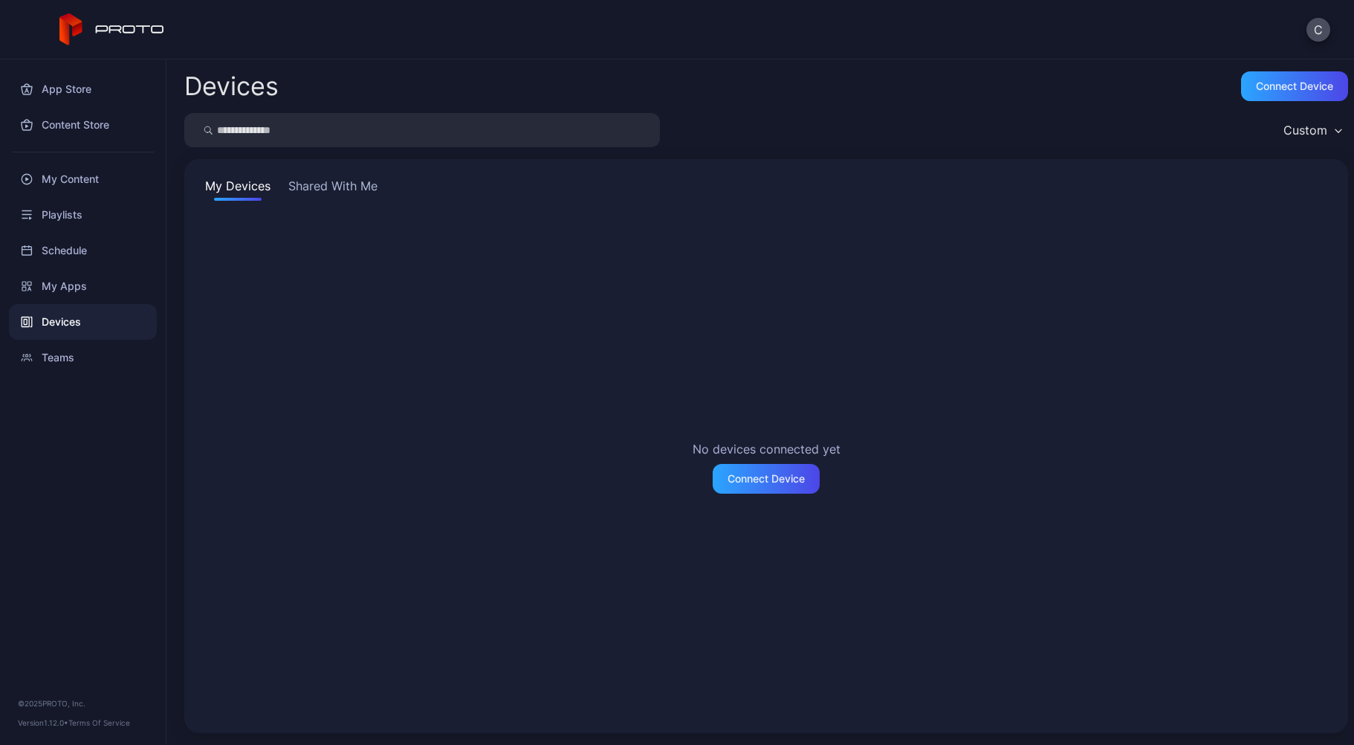
click at [351, 169] on div "My Devices Shared With Me No devices connected yet Connect Device" at bounding box center [766, 446] width 1164 height 574
click at [343, 184] on button "Shared With Me" at bounding box center [332, 189] width 95 height 24
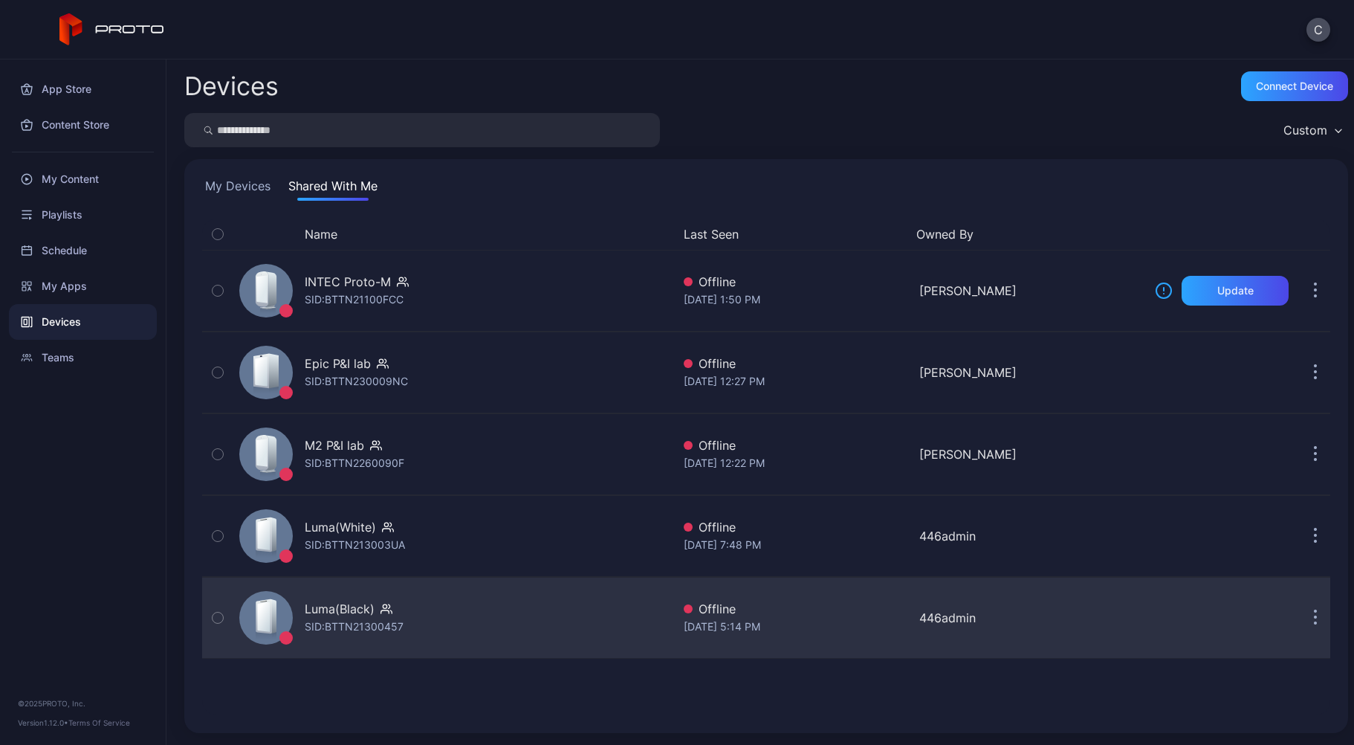
click at [401, 611] on div "Luma(Black)" at bounding box center [354, 609] width 99 height 18
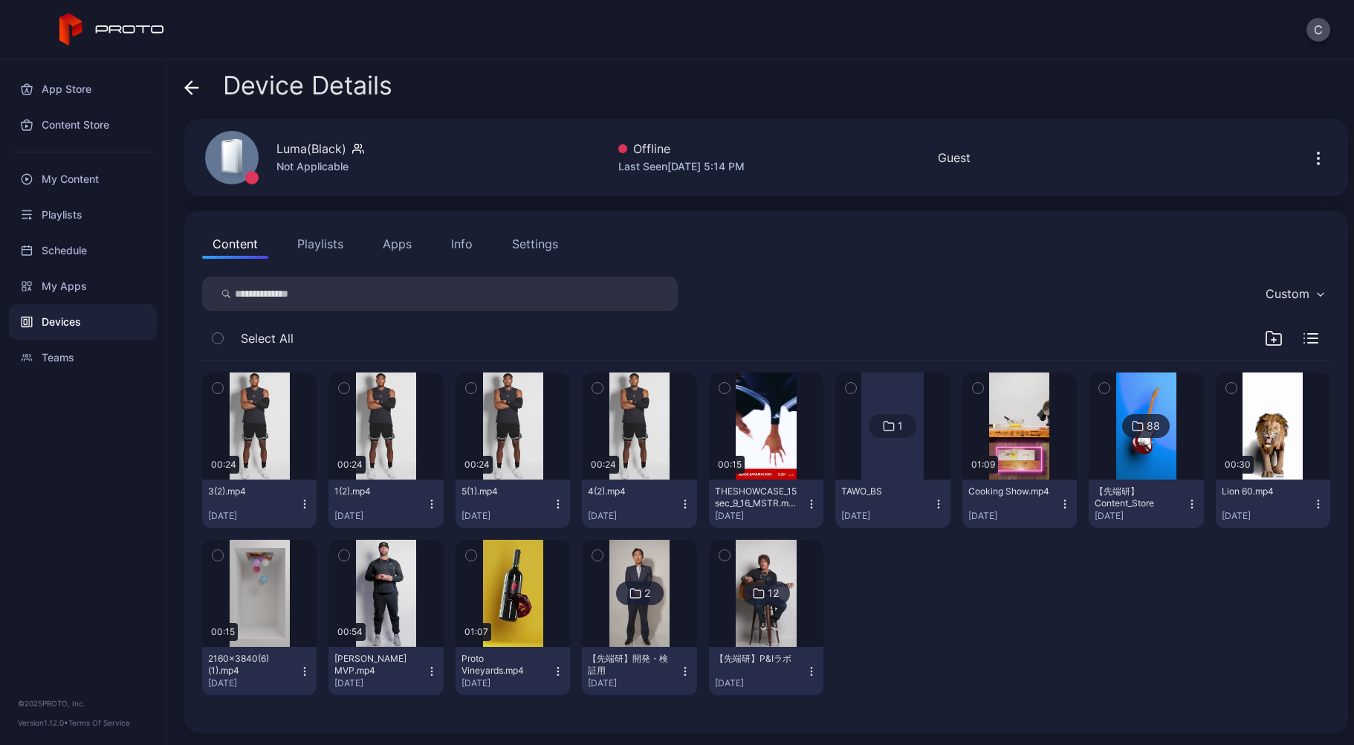
click at [861, 443] on div at bounding box center [892, 425] width 62 height 107
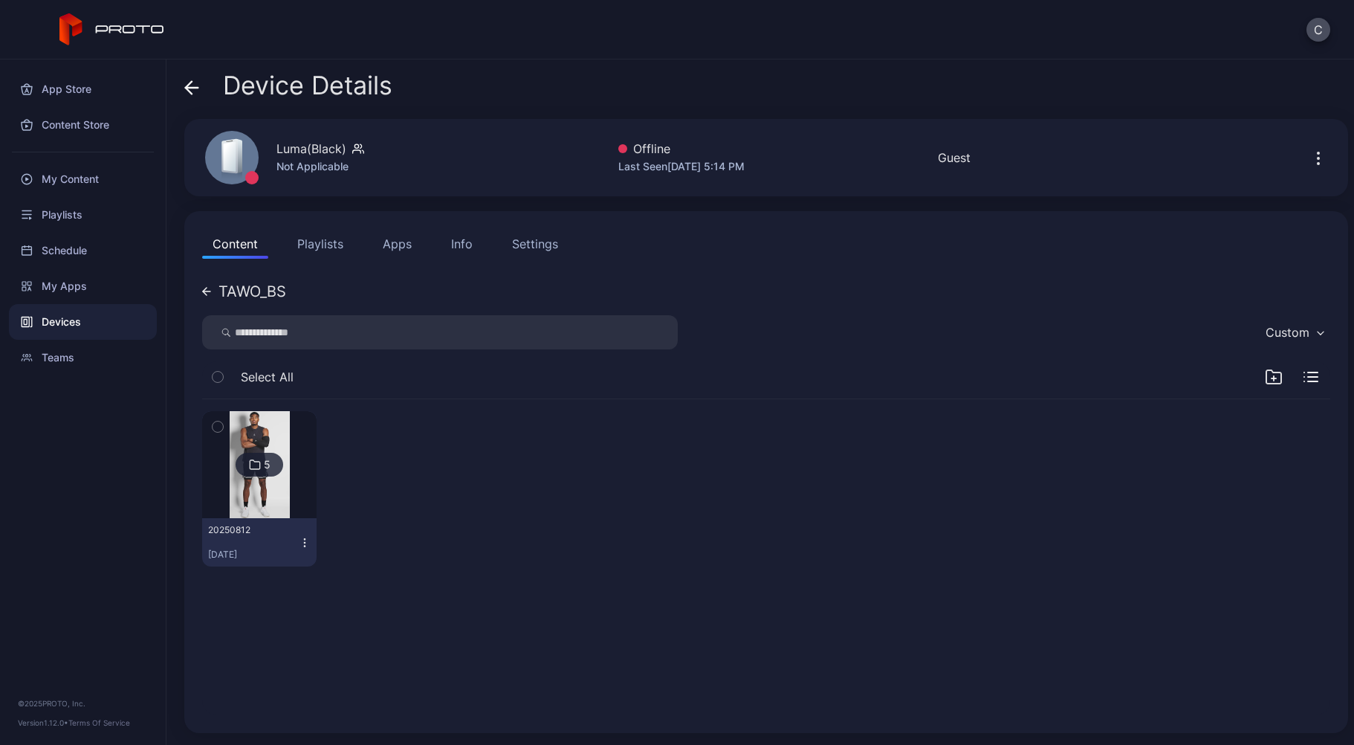
click at [204, 291] on icon at bounding box center [205, 291] width 4 height 7
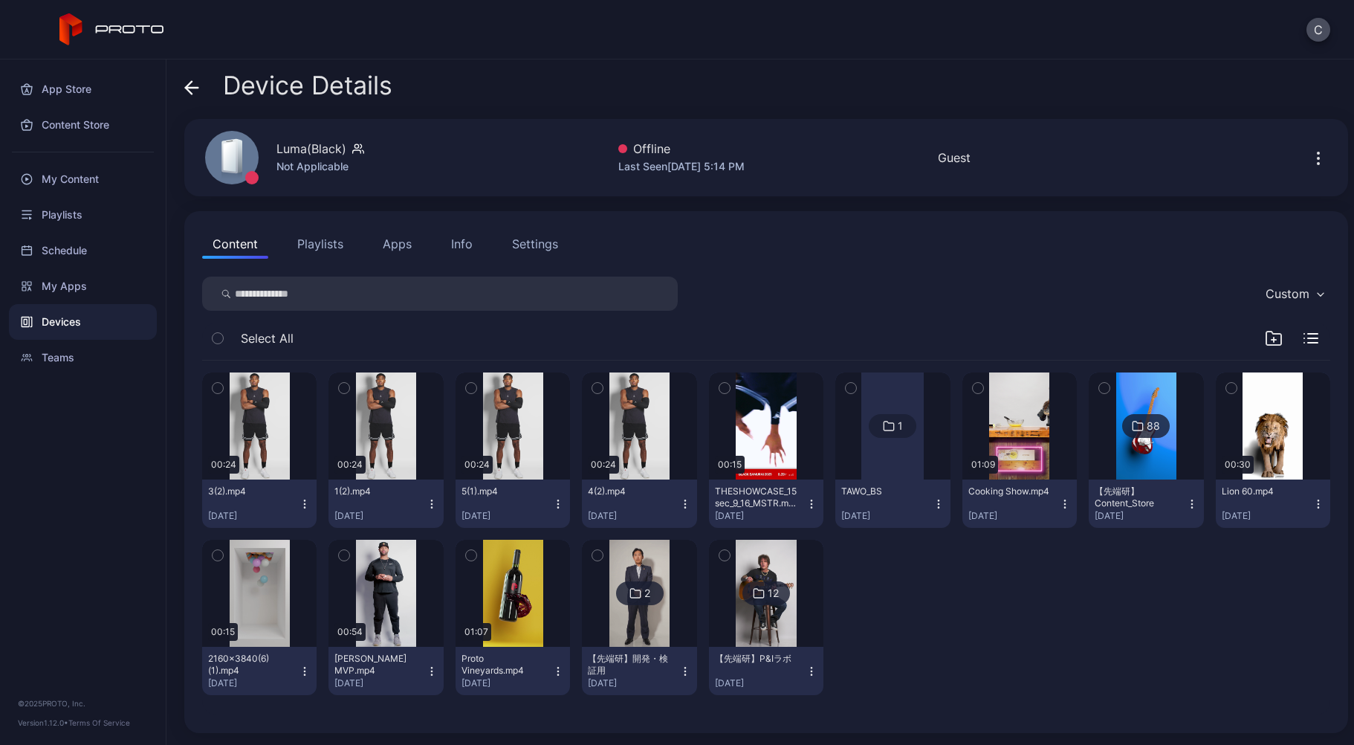
click at [933, 502] on icon "button" at bounding box center [939, 504] width 12 height 12
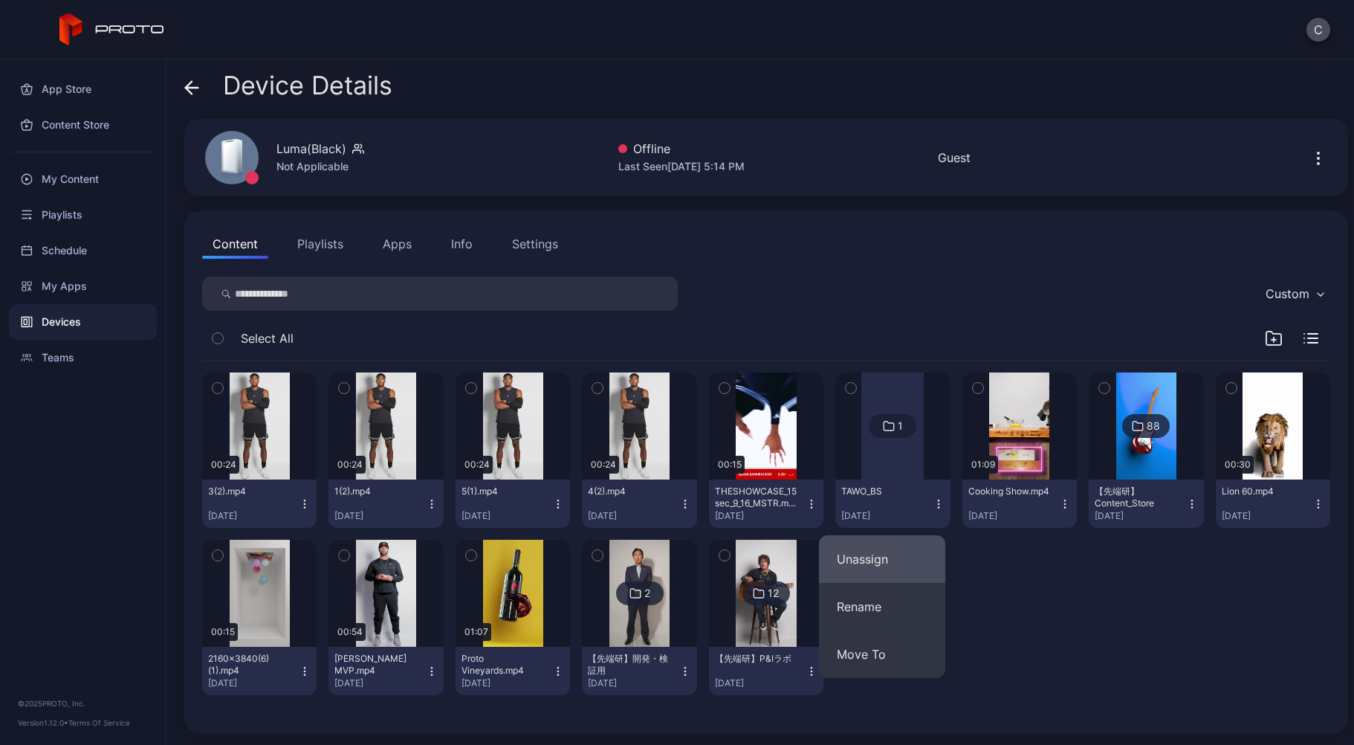
click at [911, 574] on button "Unassign" at bounding box center [882, 559] width 126 height 48
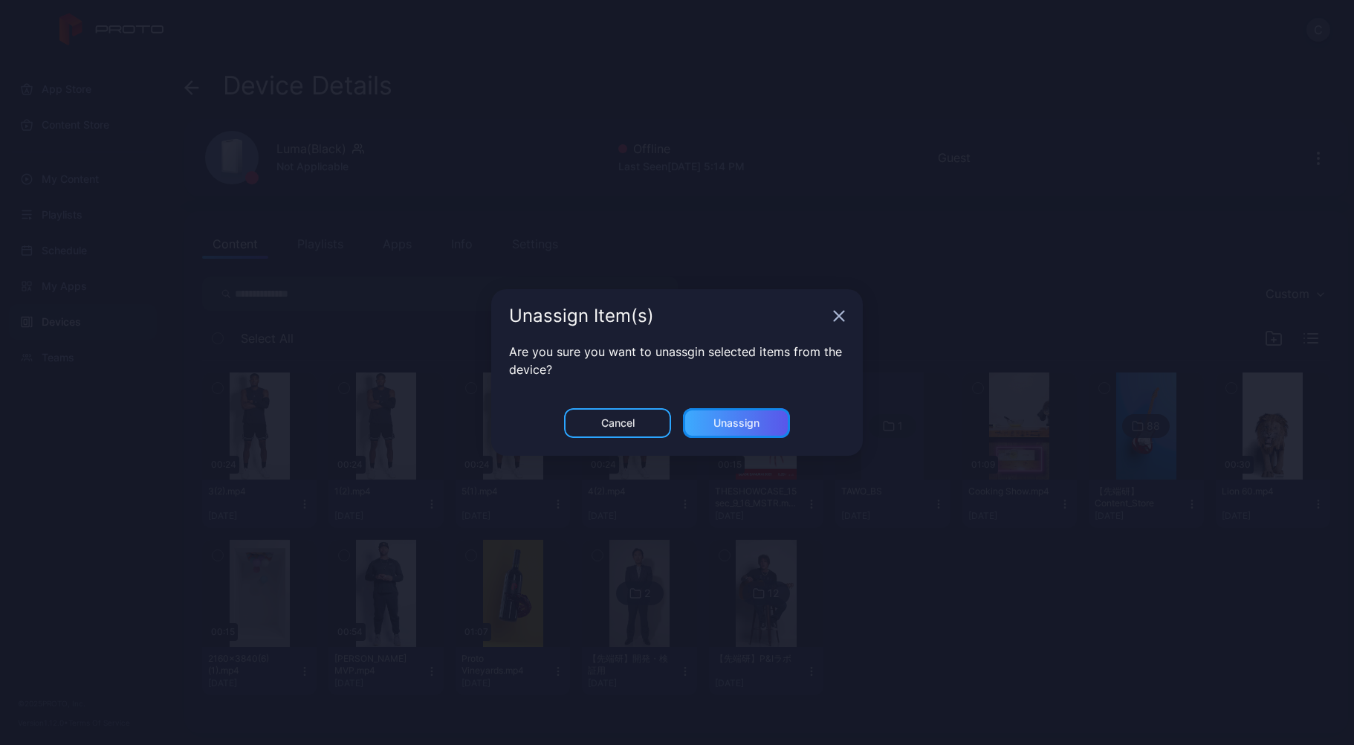
click at [732, 429] on div "Unassign" at bounding box center [736, 423] width 107 height 30
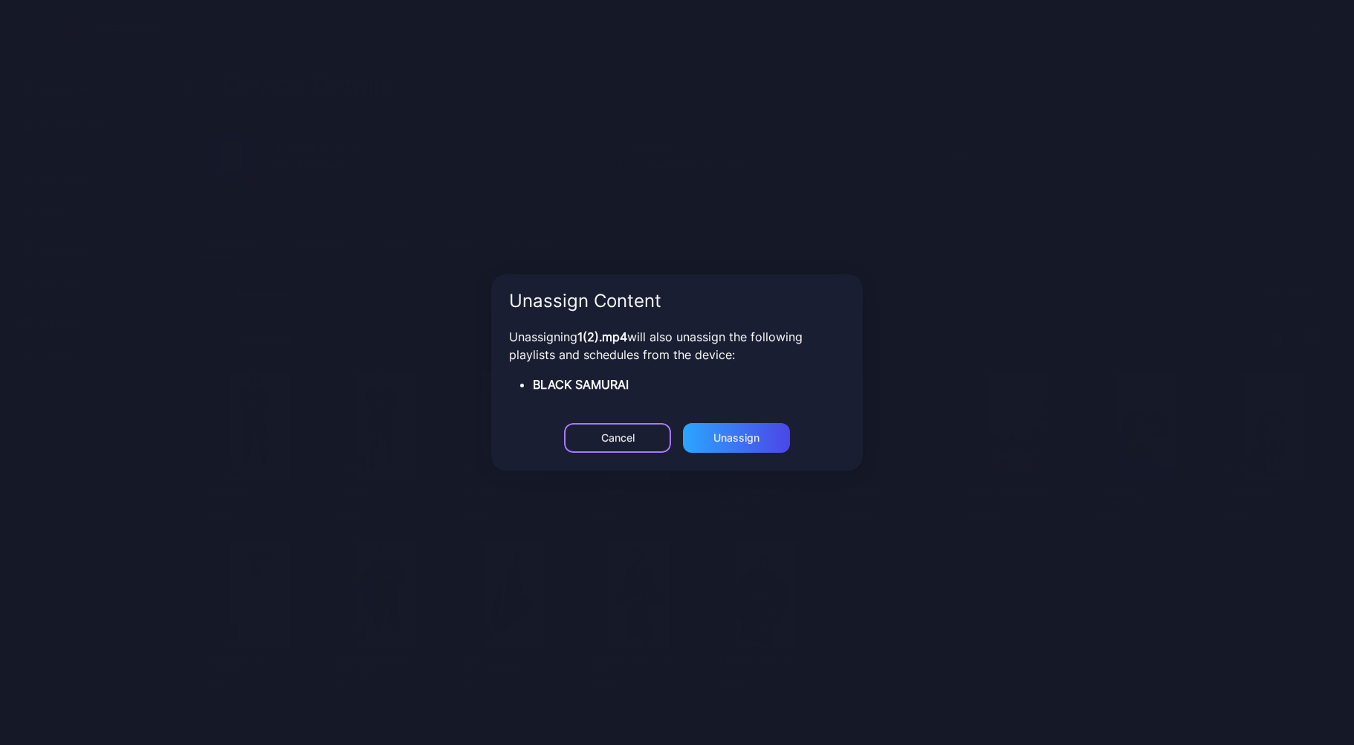
click at [639, 438] on div "Cancel" at bounding box center [617, 423] width 107 height 30
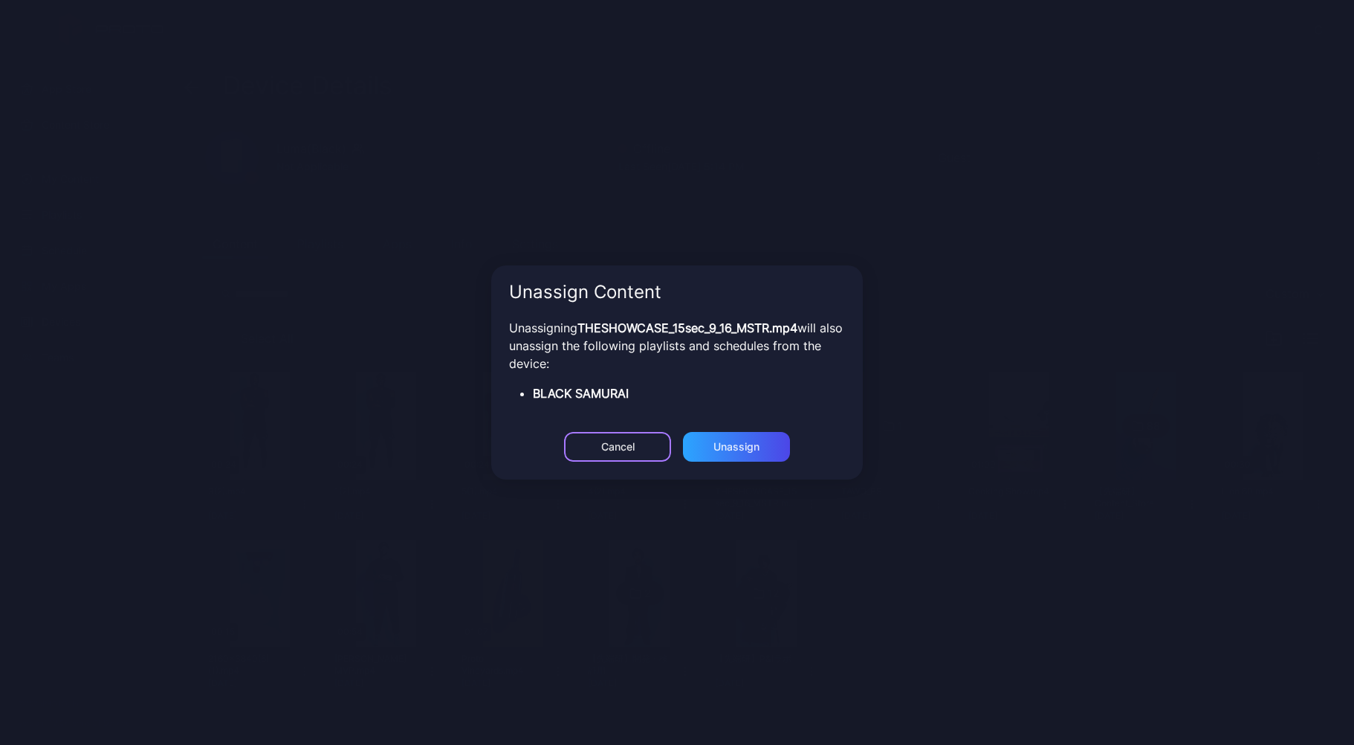
click at [639, 438] on button "Cancel" at bounding box center [617, 423] width 107 height 30
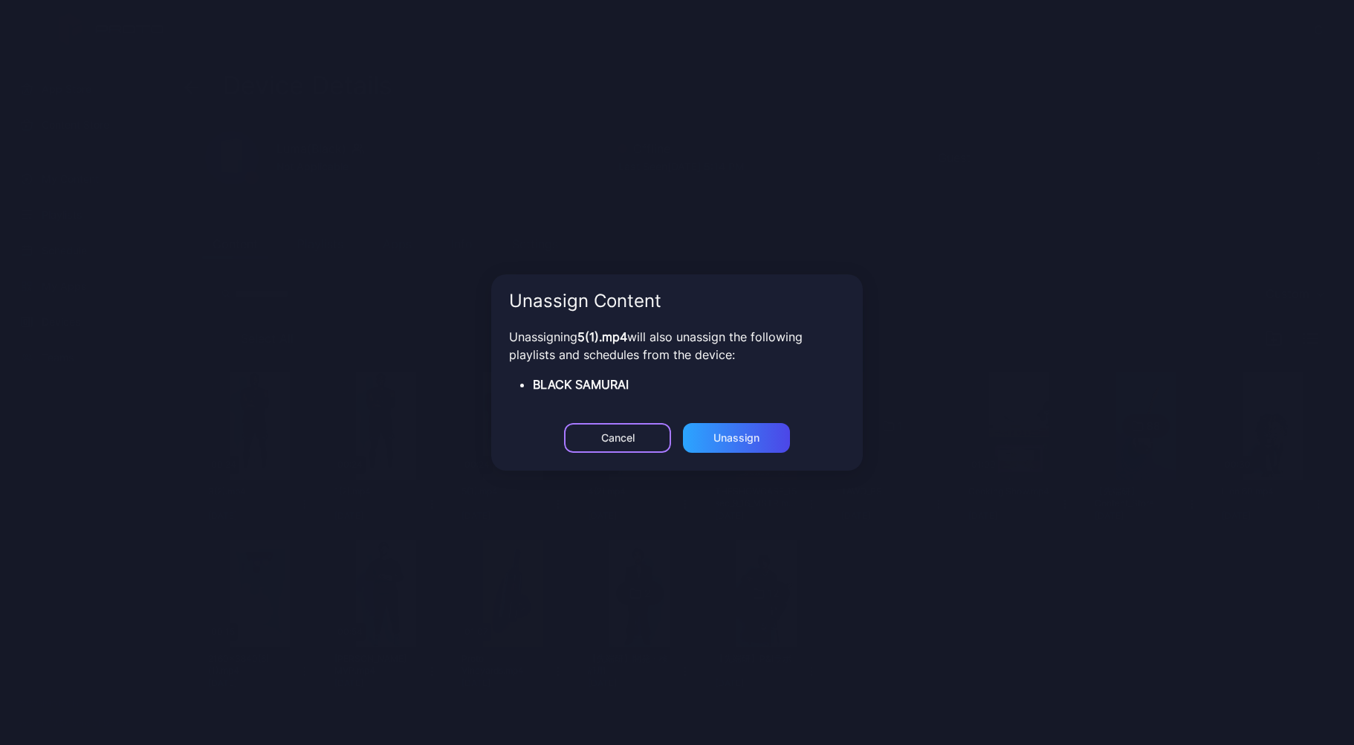
click at [639, 438] on button "Cancel" at bounding box center [617, 423] width 107 height 30
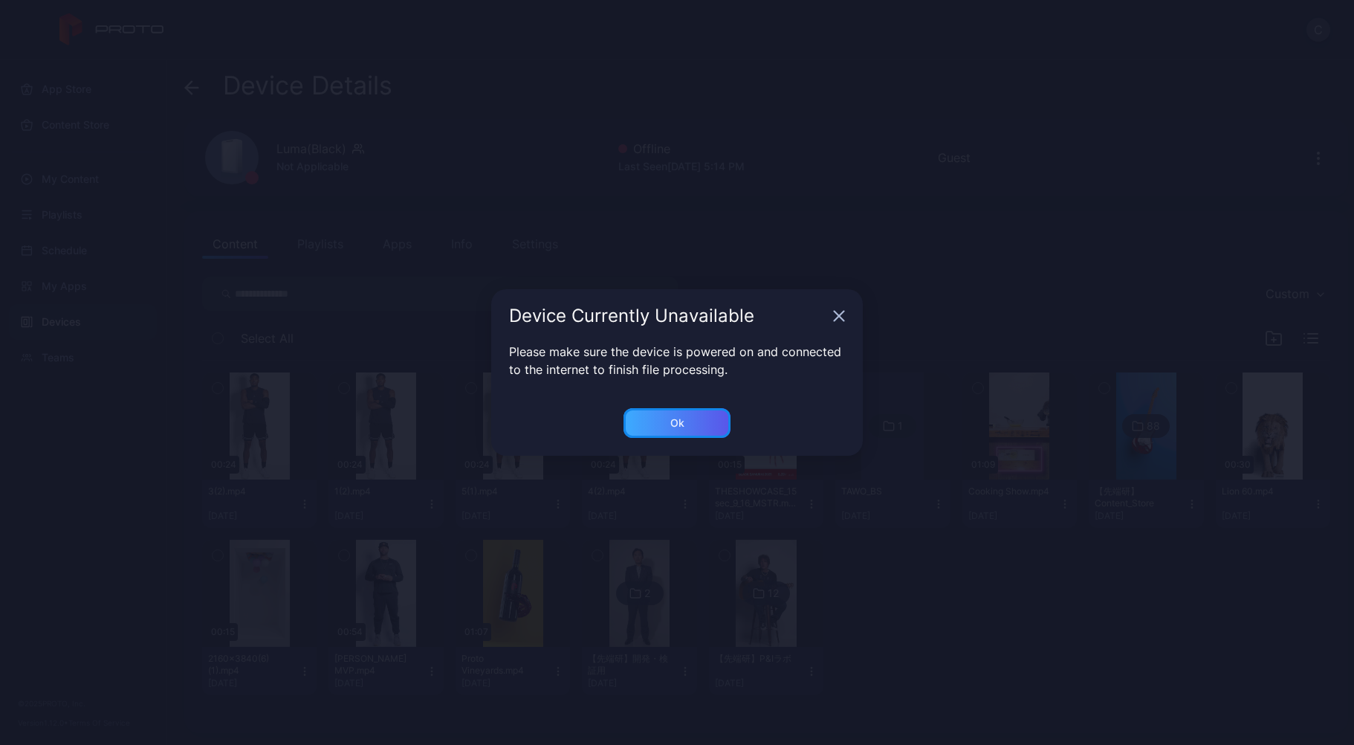
click at [648, 428] on div "Ok" at bounding box center [677, 423] width 107 height 30
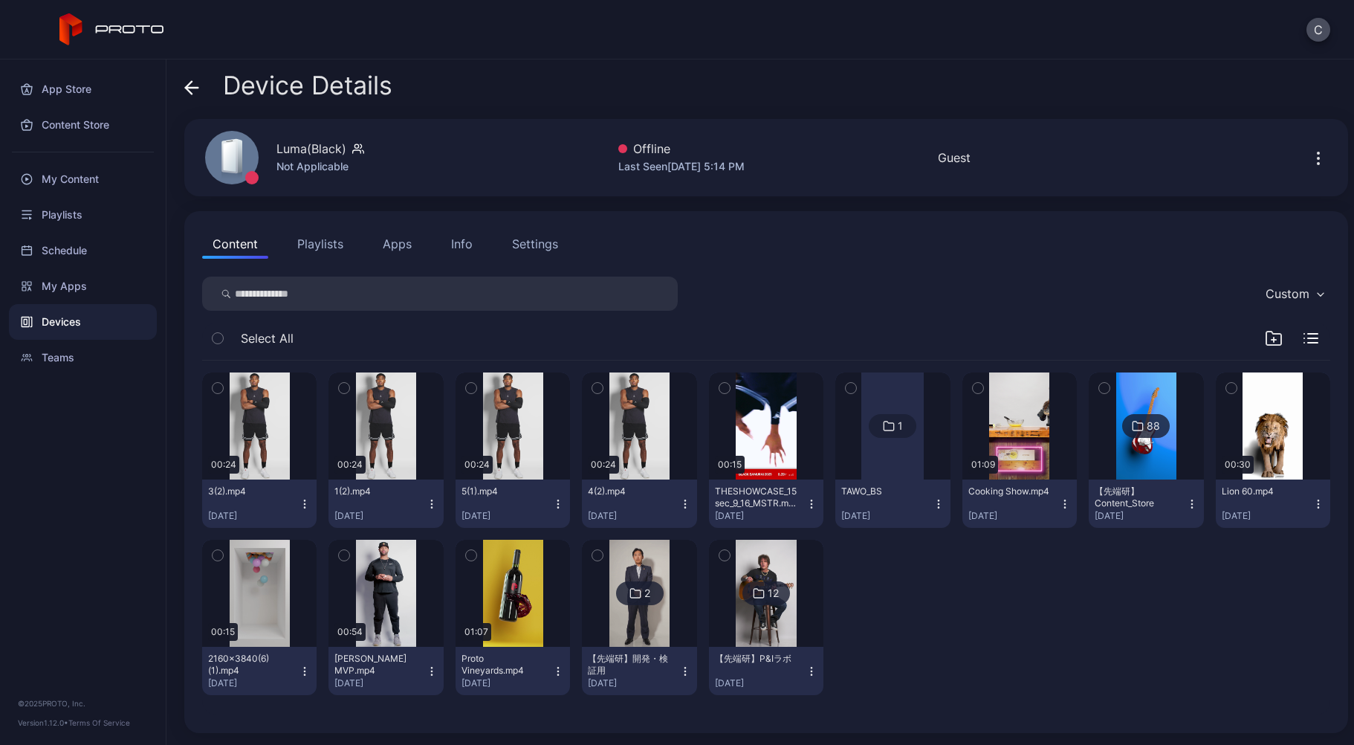
click at [882, 458] on div at bounding box center [892, 425] width 62 height 107
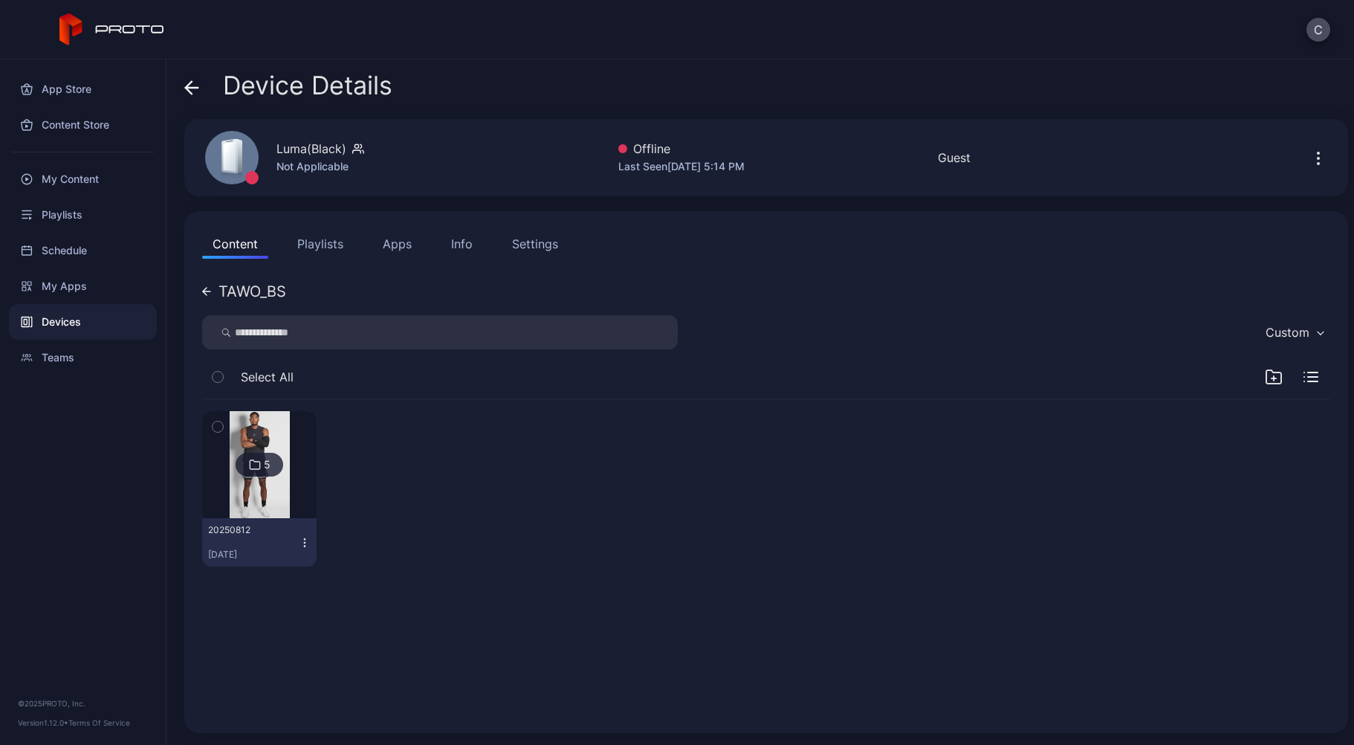
click at [204, 292] on icon at bounding box center [205, 291] width 4 height 7
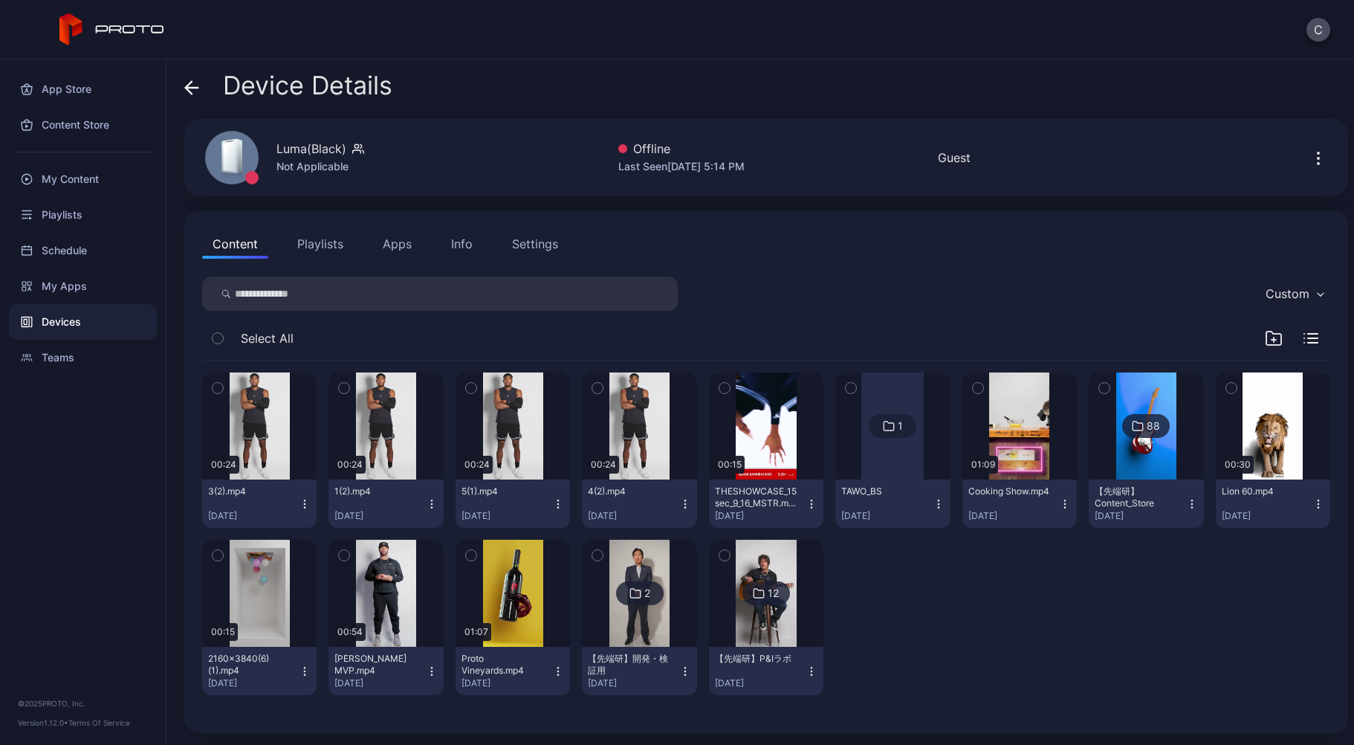
click at [213, 390] on icon "button" at bounding box center [218, 388] width 10 height 16
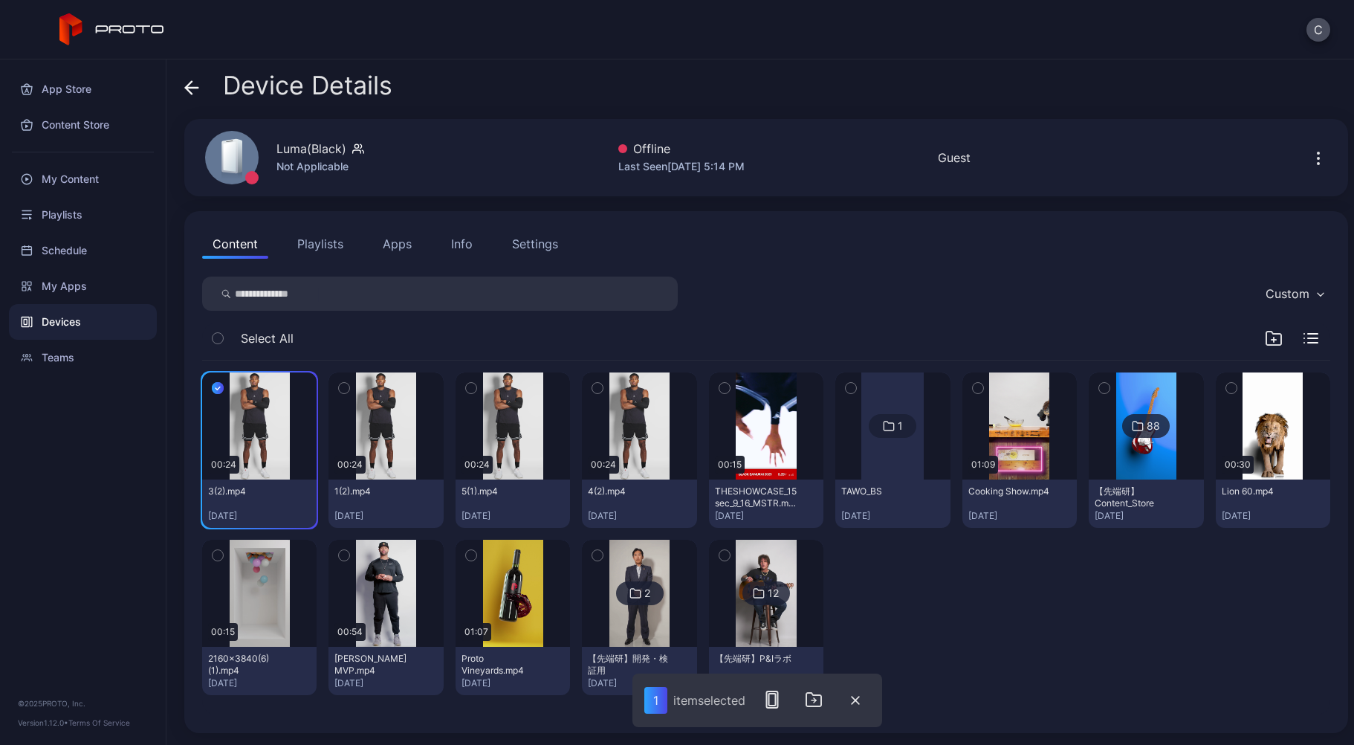
click at [345, 389] on icon "button" at bounding box center [344, 388] width 10 height 16
click at [466, 386] on icon "button" at bounding box center [471, 388] width 10 height 16
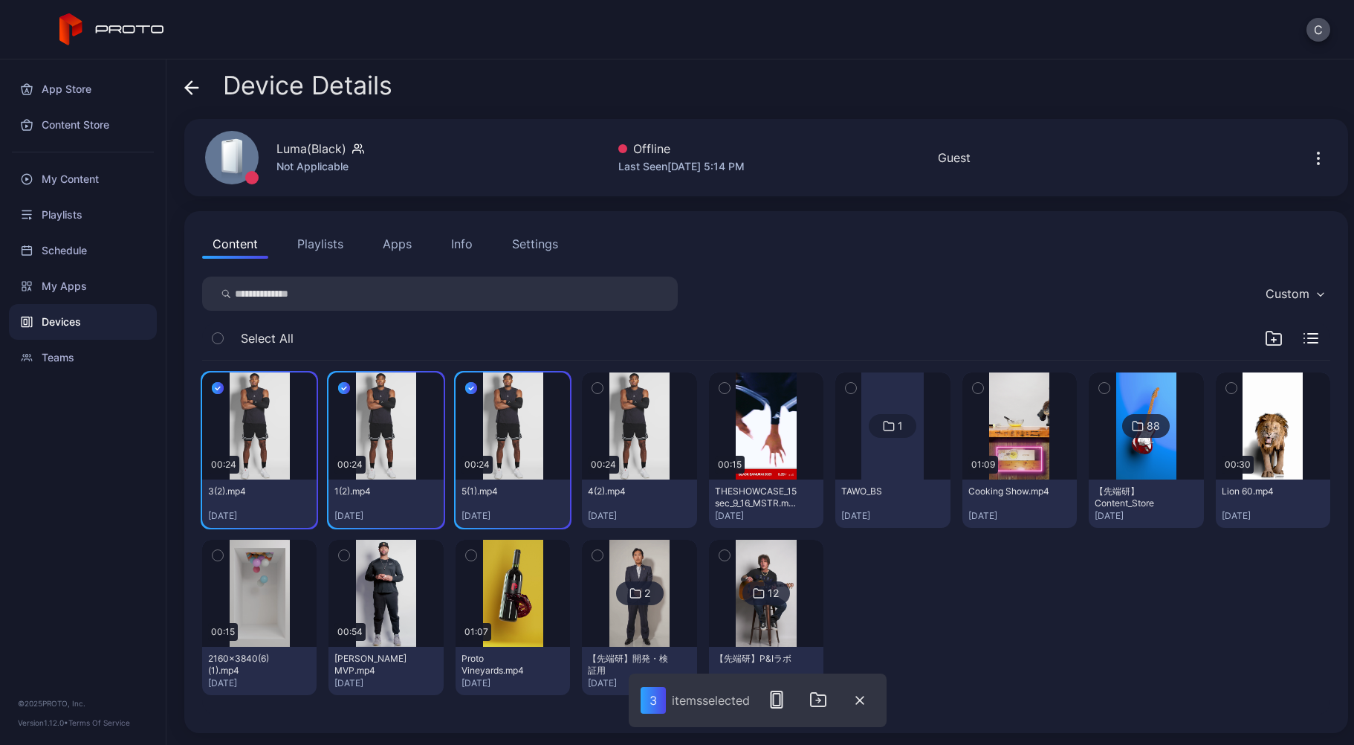
click at [592, 388] on icon "button" at bounding box center [597, 388] width 10 height 16
click at [720, 384] on icon "button" at bounding box center [725, 388] width 10 height 16
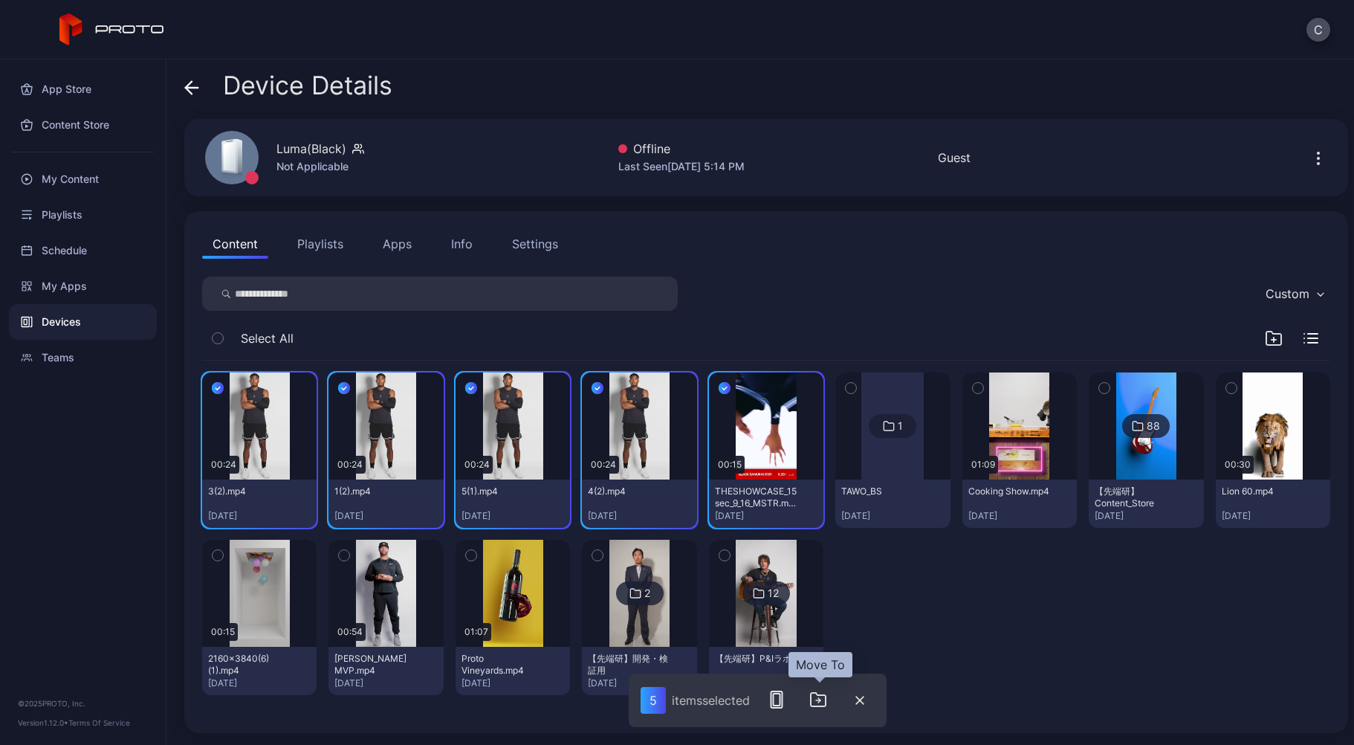
click at [830, 698] on button "button" at bounding box center [819, 700] width 30 height 30
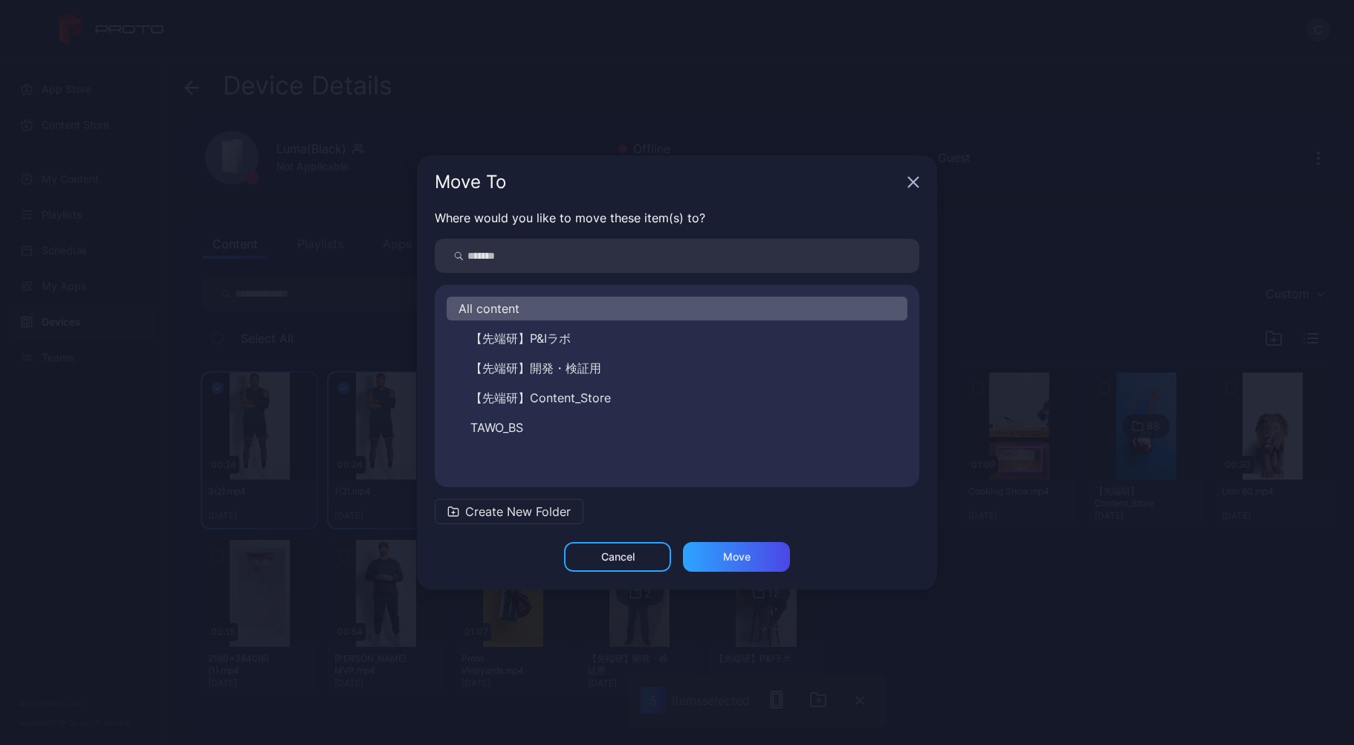
click at [527, 424] on button "TAWO_BS" at bounding box center [677, 428] width 461 height 24
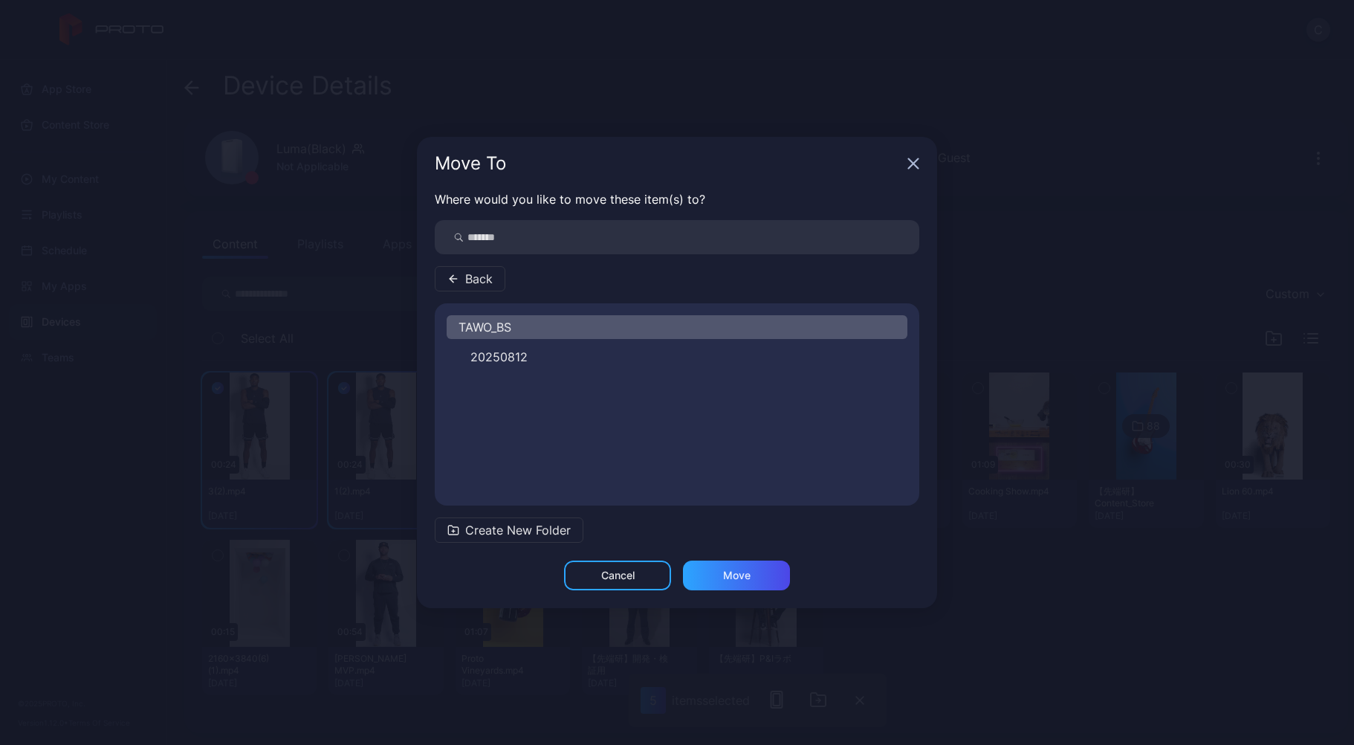
click at [521, 351] on span "20250812" at bounding box center [499, 357] width 57 height 18
click at [748, 583] on div "Move" at bounding box center [736, 575] width 107 height 30
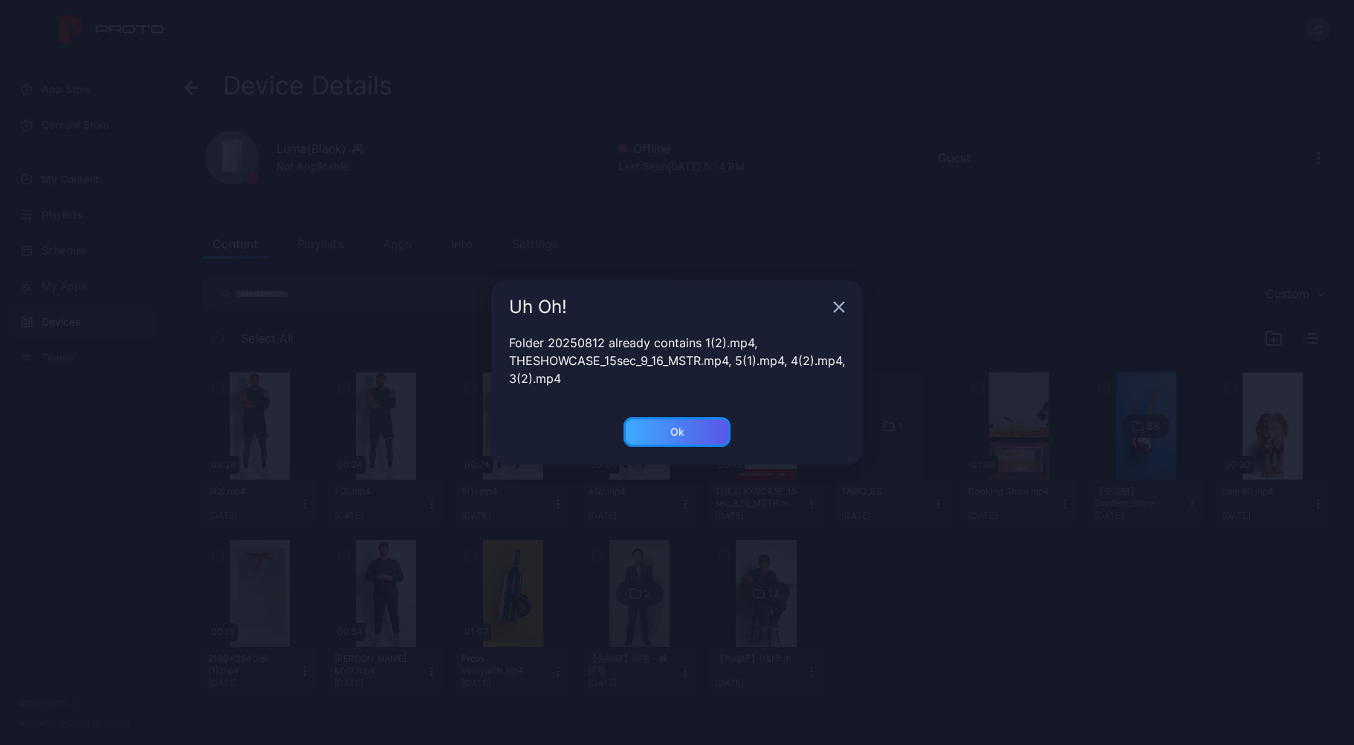
click at [656, 425] on div "Ok" at bounding box center [677, 432] width 107 height 30
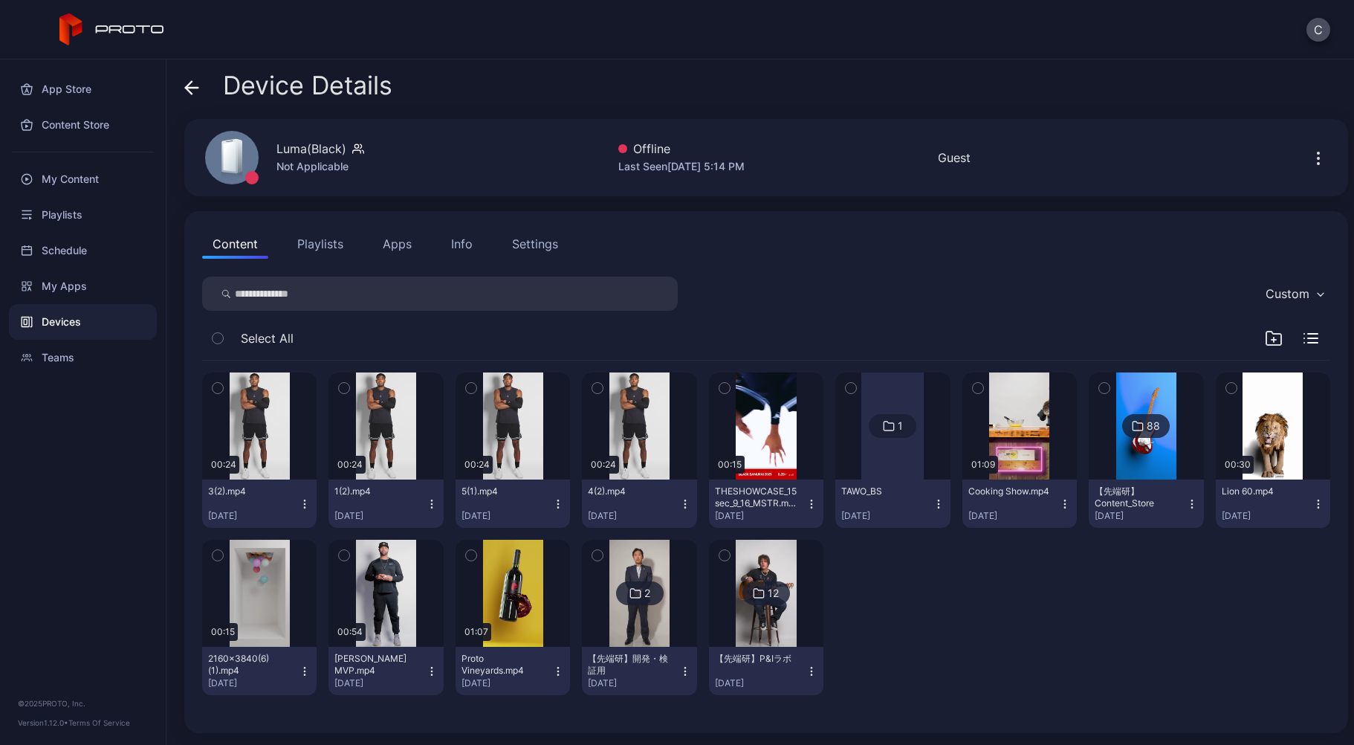
click at [720, 384] on icon "button" at bounding box center [725, 388] width 10 height 16
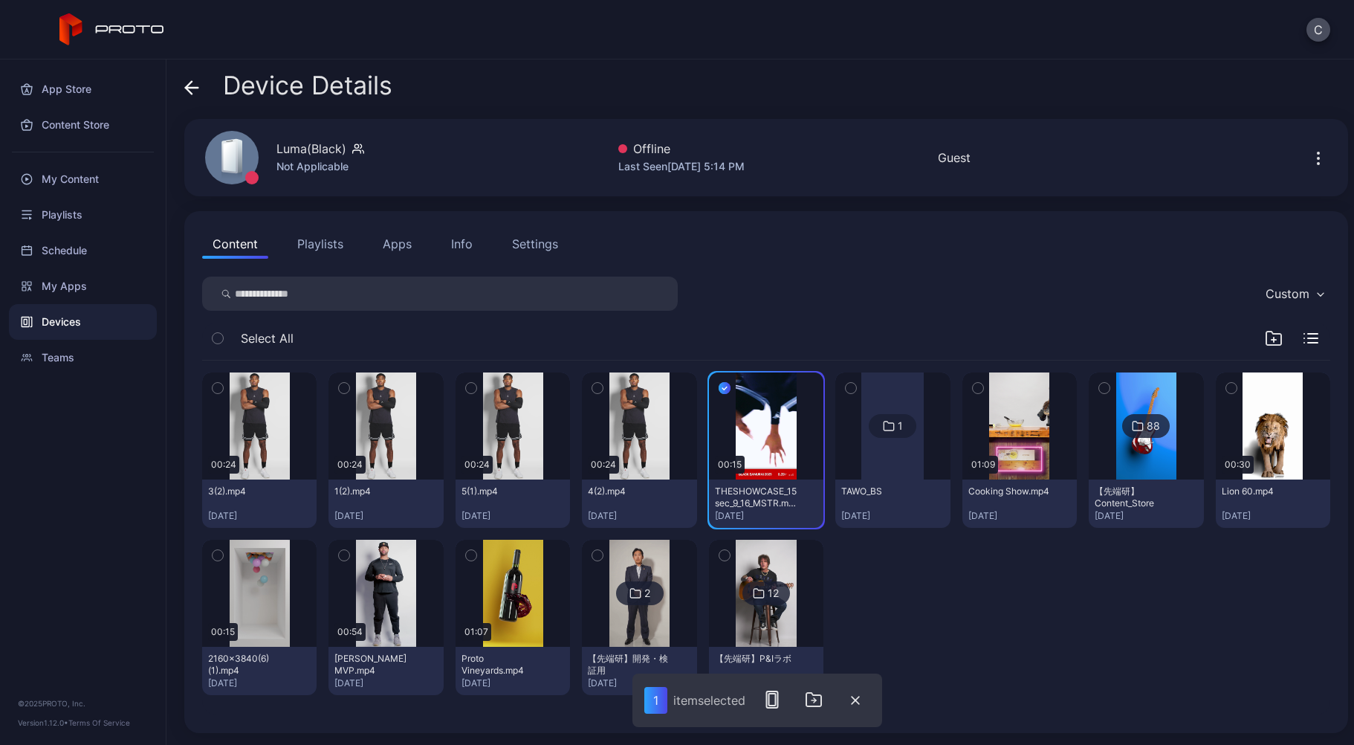
click at [596, 384] on icon "button" at bounding box center [597, 388] width 10 height 16
click at [471, 388] on icon "button" at bounding box center [471, 388] width 10 height 16
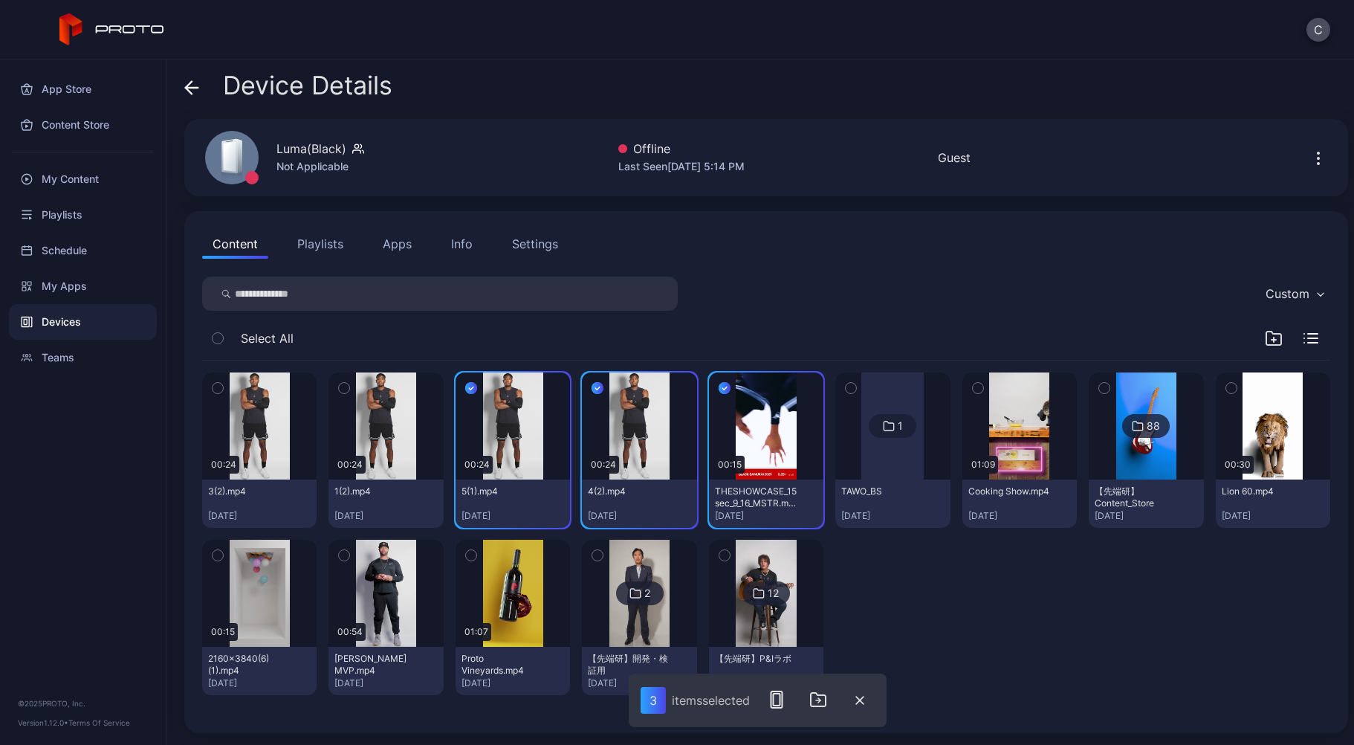
click at [344, 387] on icon "button" at bounding box center [345, 388] width 4 height 2
click at [220, 388] on icon "button" at bounding box center [218, 388] width 10 height 16
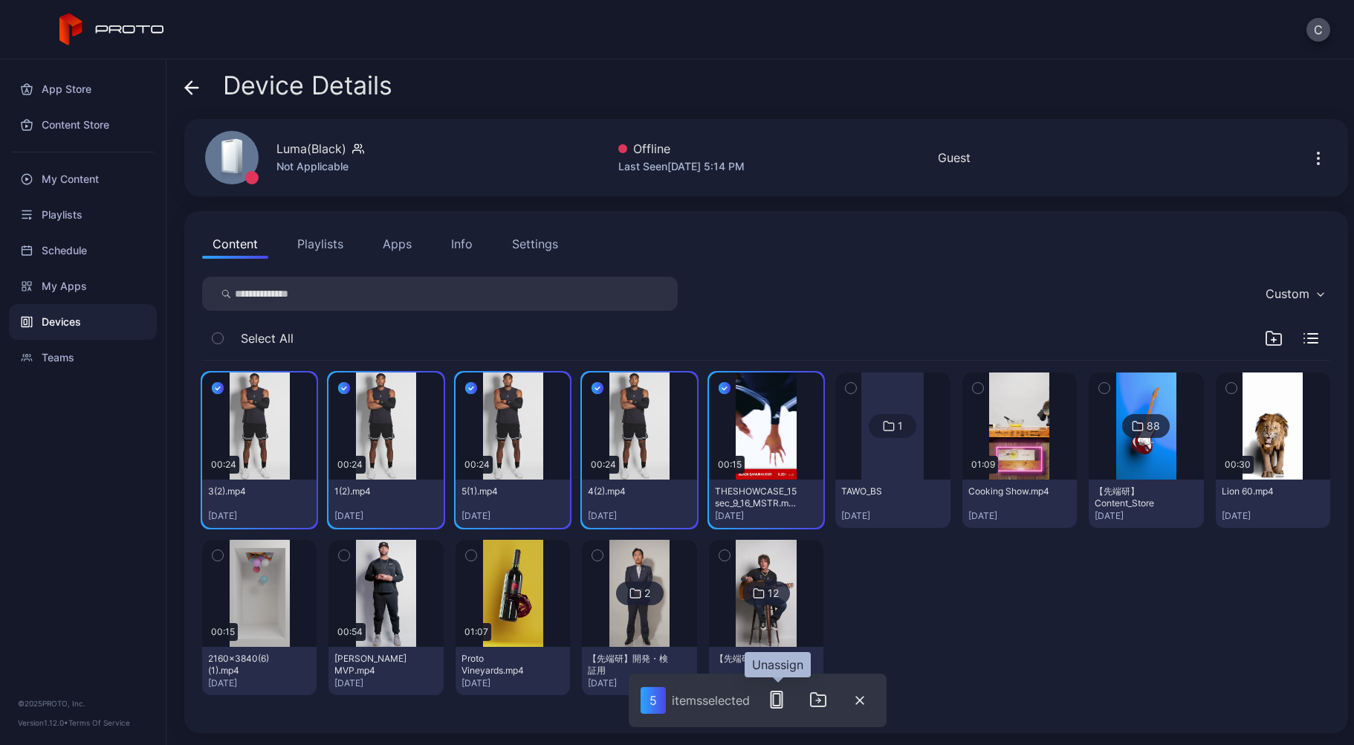
click at [786, 702] on icon "button" at bounding box center [777, 700] width 18 height 18
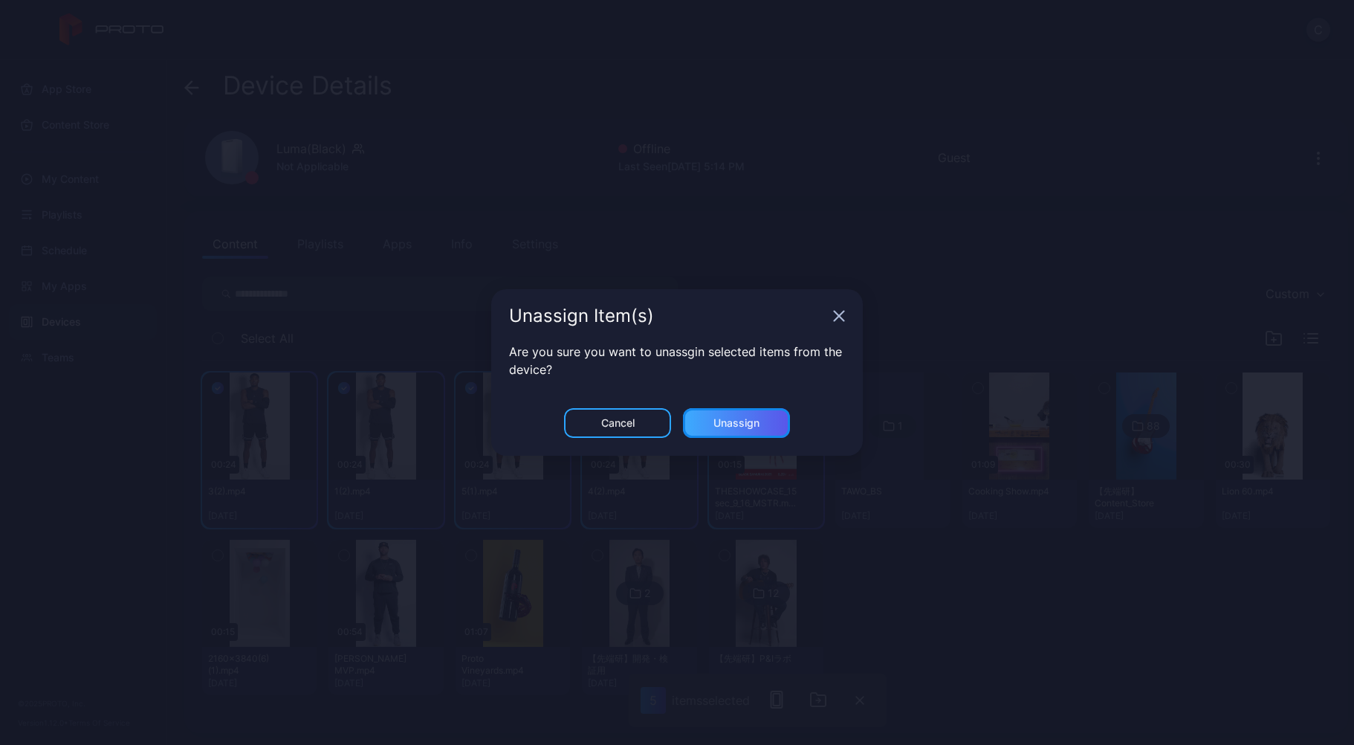
click at [756, 426] on div "Unassign" at bounding box center [737, 423] width 46 height 12
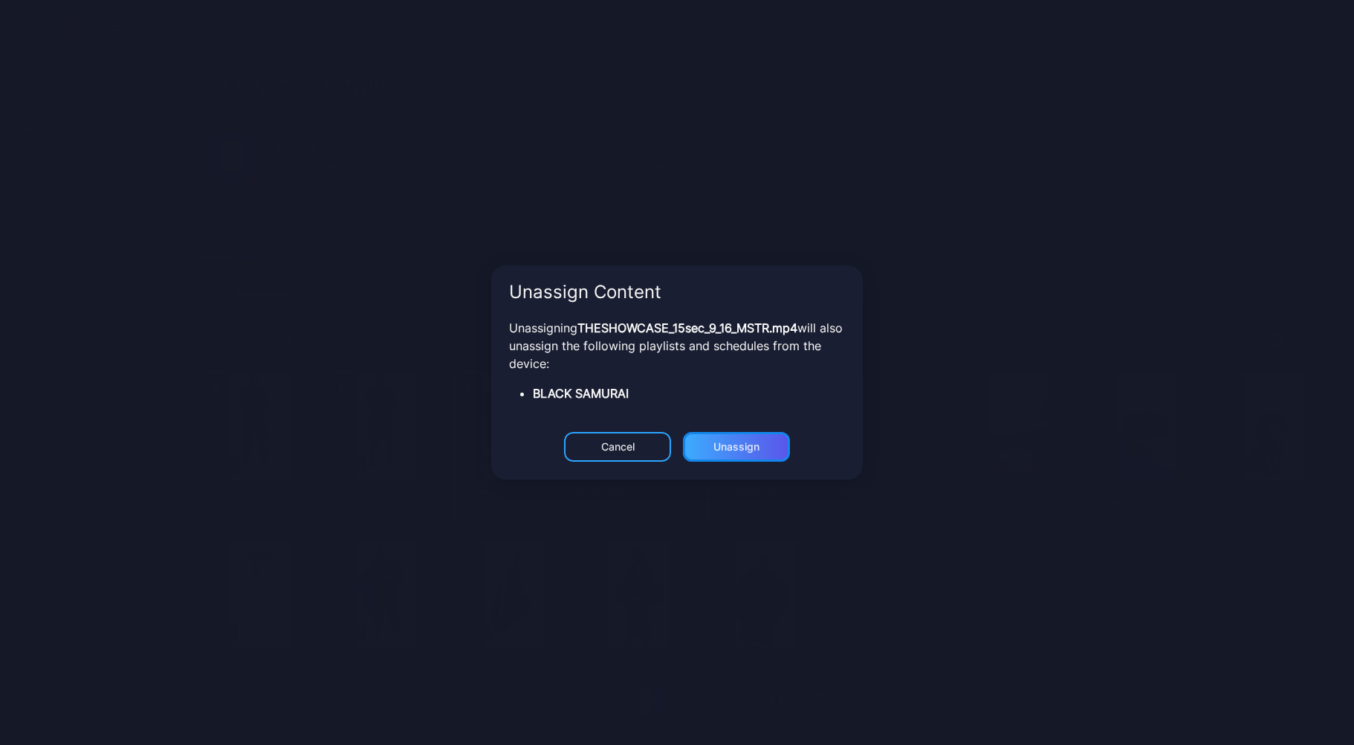
click at [737, 429] on div "Unassign" at bounding box center [737, 423] width 46 height 12
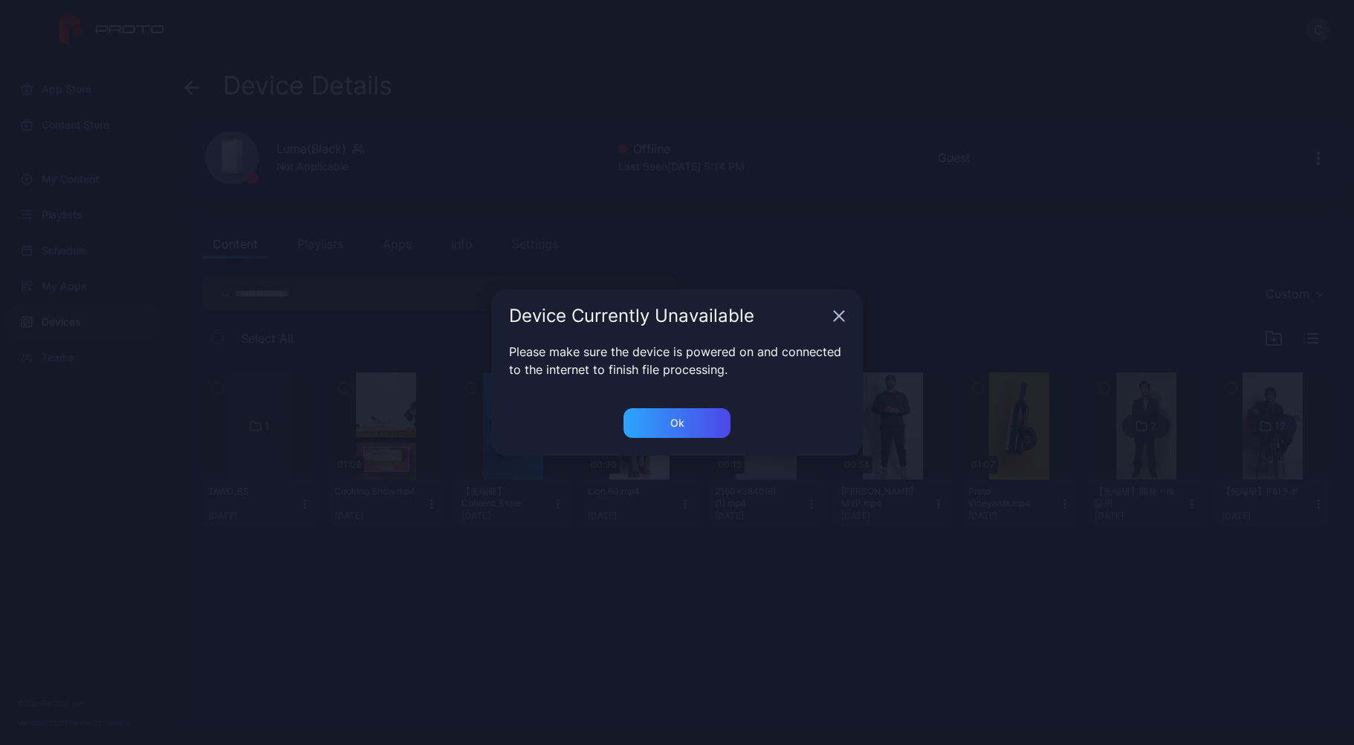
click at [703, 443] on div "Ok" at bounding box center [677, 432] width 372 height 48
click at [694, 424] on div "Ok" at bounding box center [677, 423] width 107 height 30
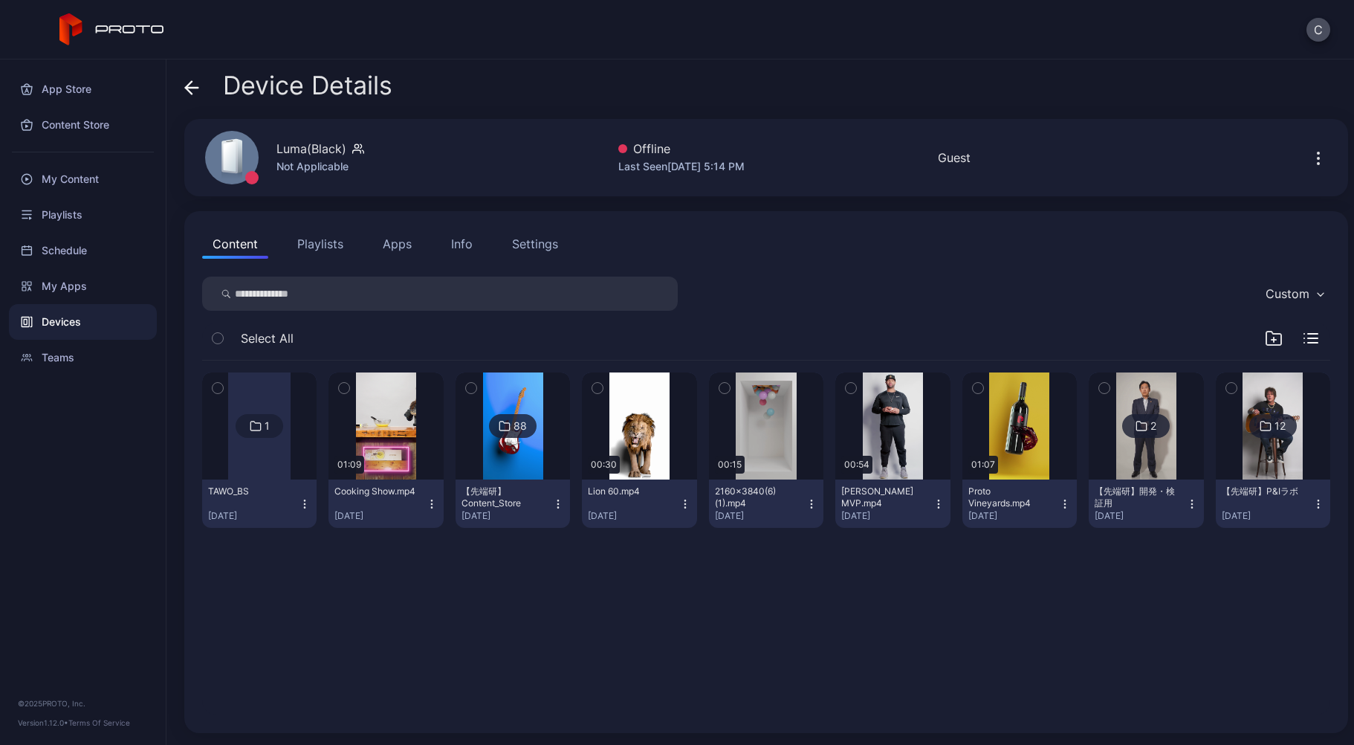
click at [305, 503] on icon "button" at bounding box center [305, 503] width 1 height 1
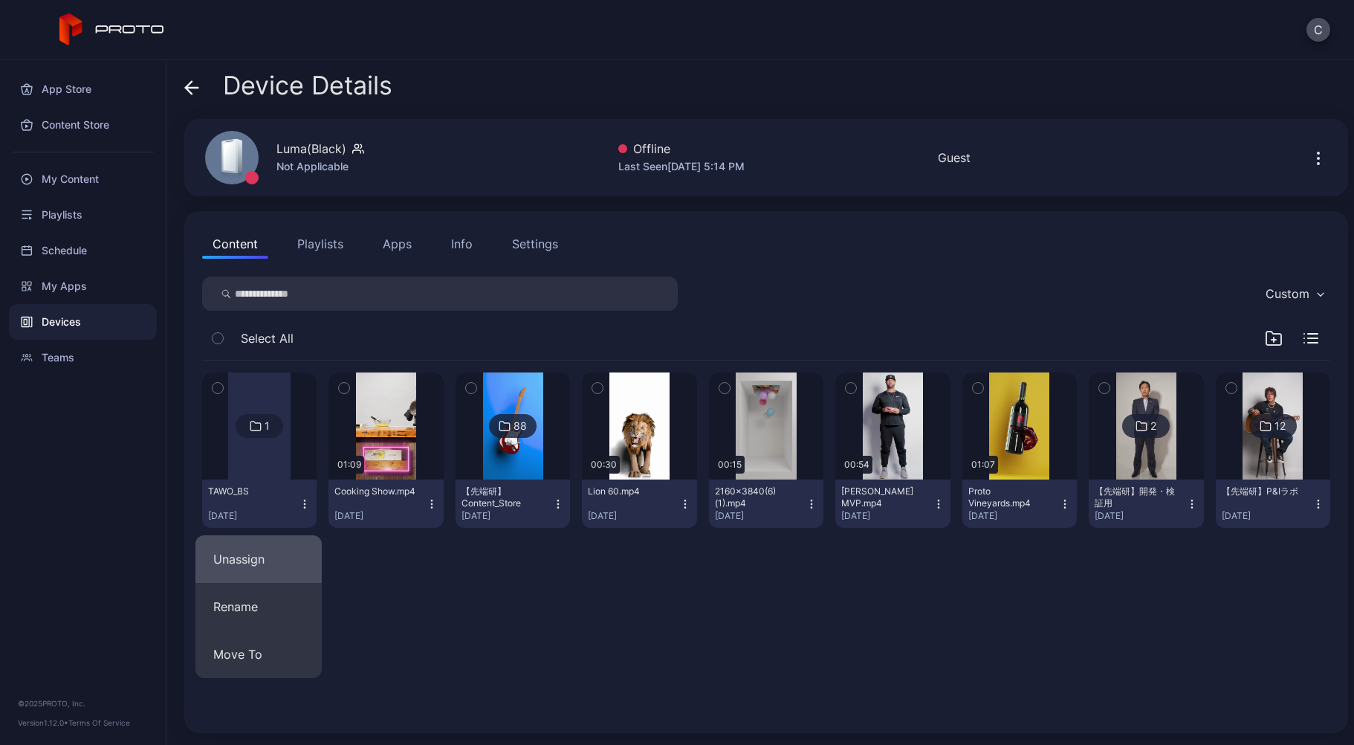
click at [275, 560] on button "Unassign" at bounding box center [258, 559] width 126 height 48
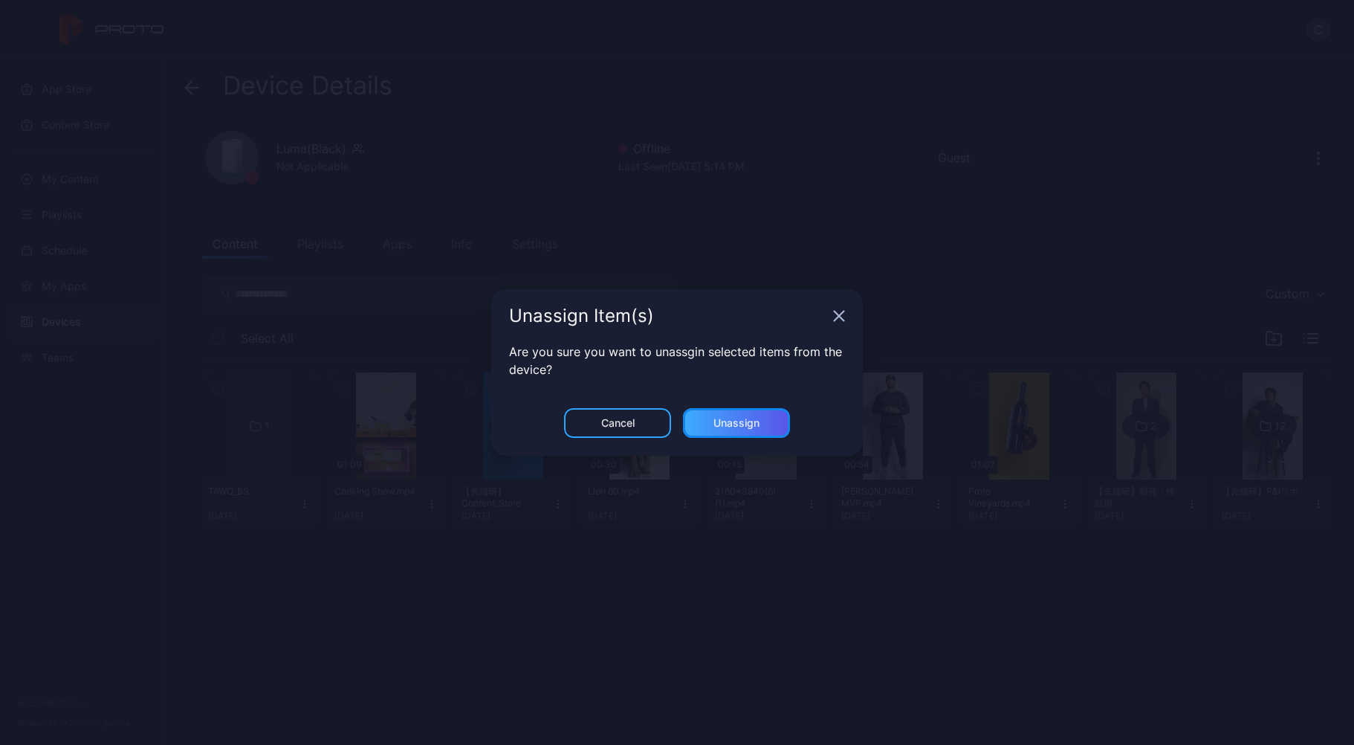
drag, startPoint x: 725, startPoint y: 426, endPoint x: 614, endPoint y: 484, distance: 125.0
click at [725, 427] on div "Unassign" at bounding box center [737, 423] width 46 height 12
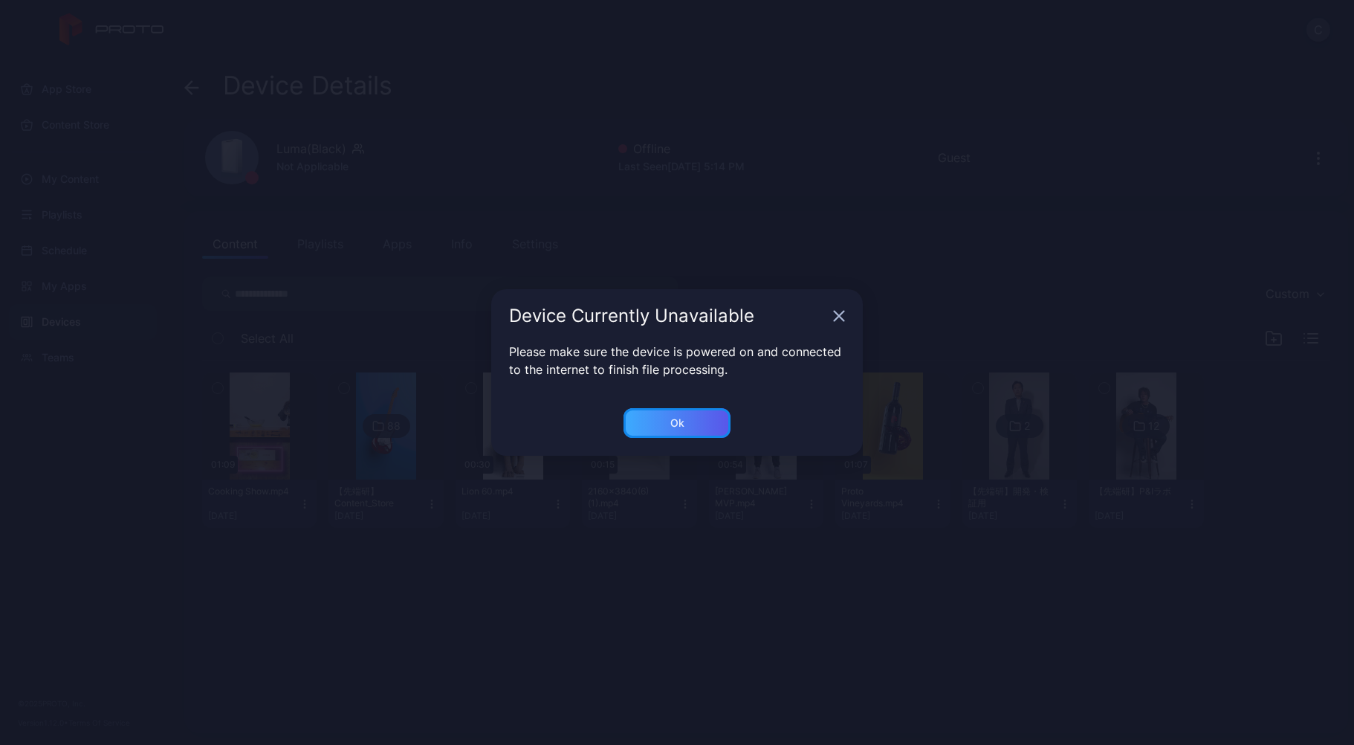
click at [671, 428] on div "Ok" at bounding box center [677, 423] width 14 height 12
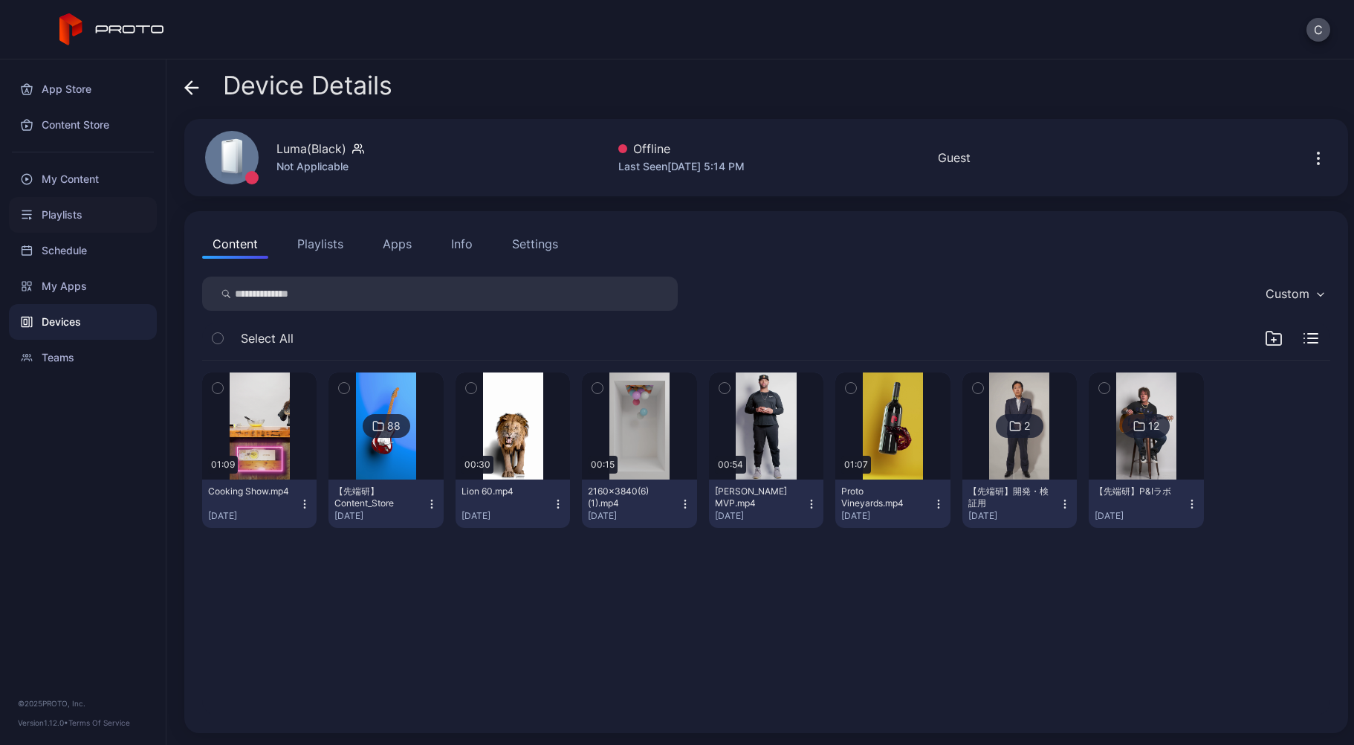
click at [114, 219] on div "Playlists" at bounding box center [83, 215] width 148 height 36
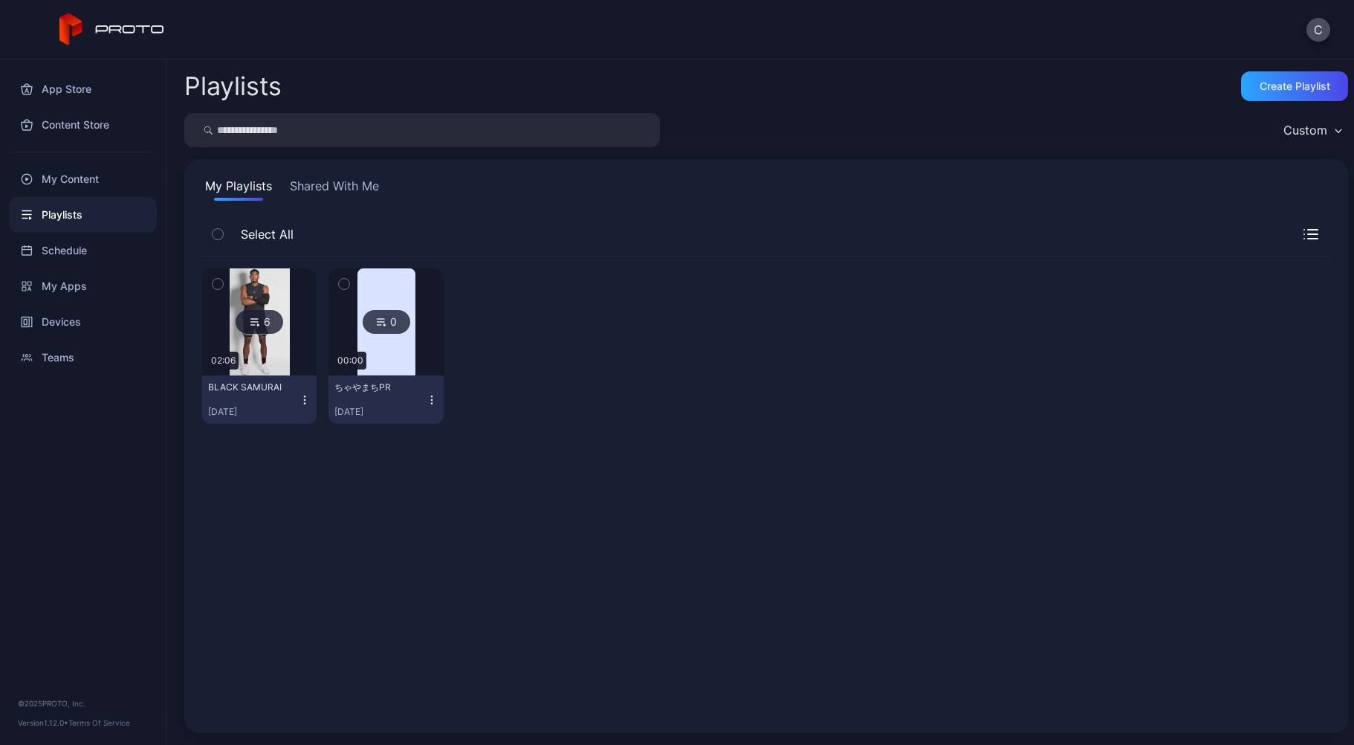
click at [305, 399] on icon "button" at bounding box center [305, 400] width 12 height 12
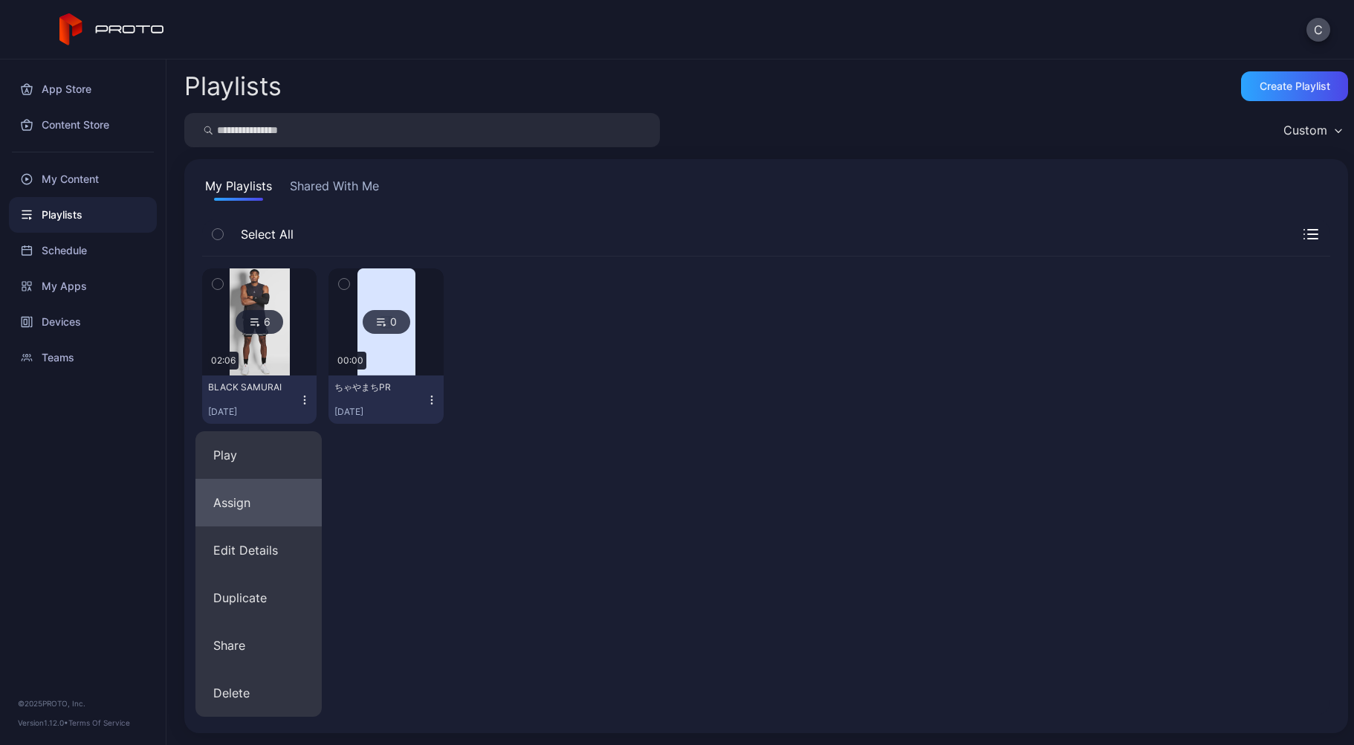
click at [280, 485] on button "Assign" at bounding box center [258, 503] width 126 height 48
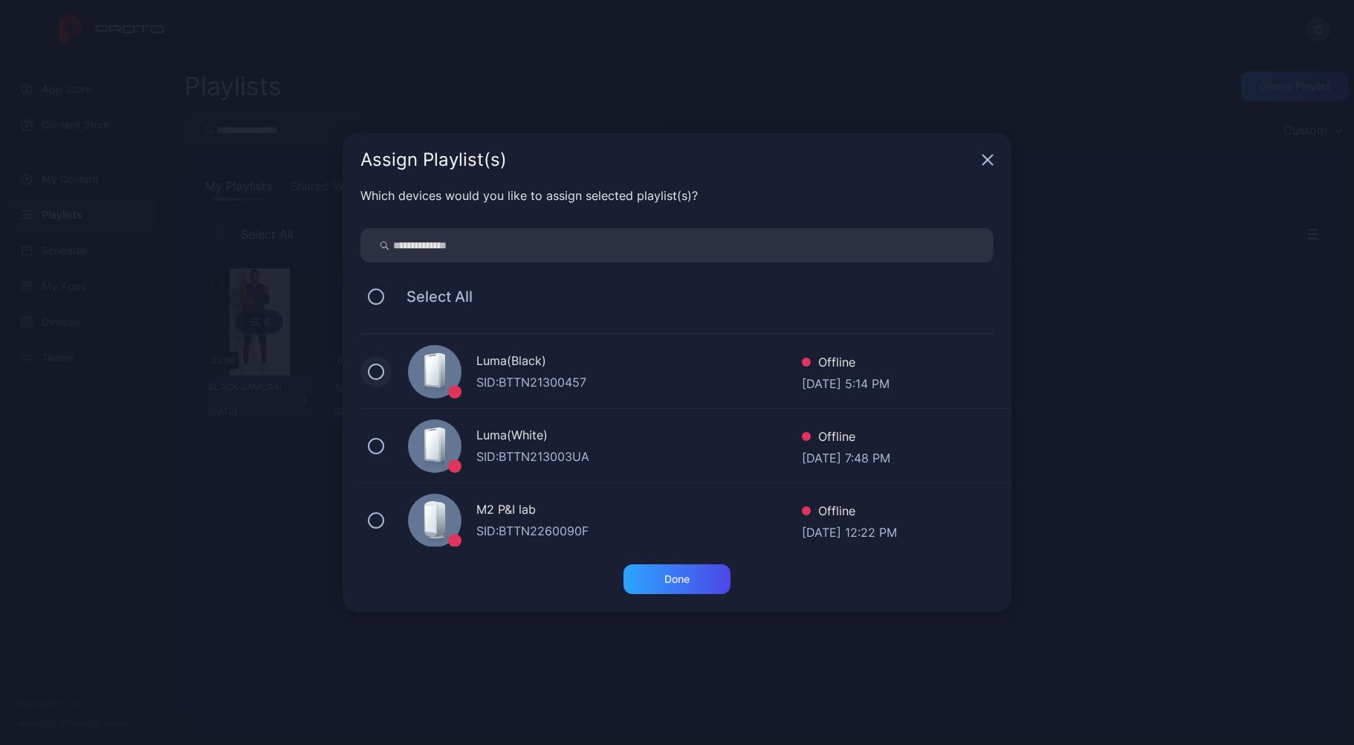
click at [377, 376] on button at bounding box center [376, 371] width 16 height 16
click at [682, 573] on div "Done" at bounding box center [677, 579] width 25 height 12
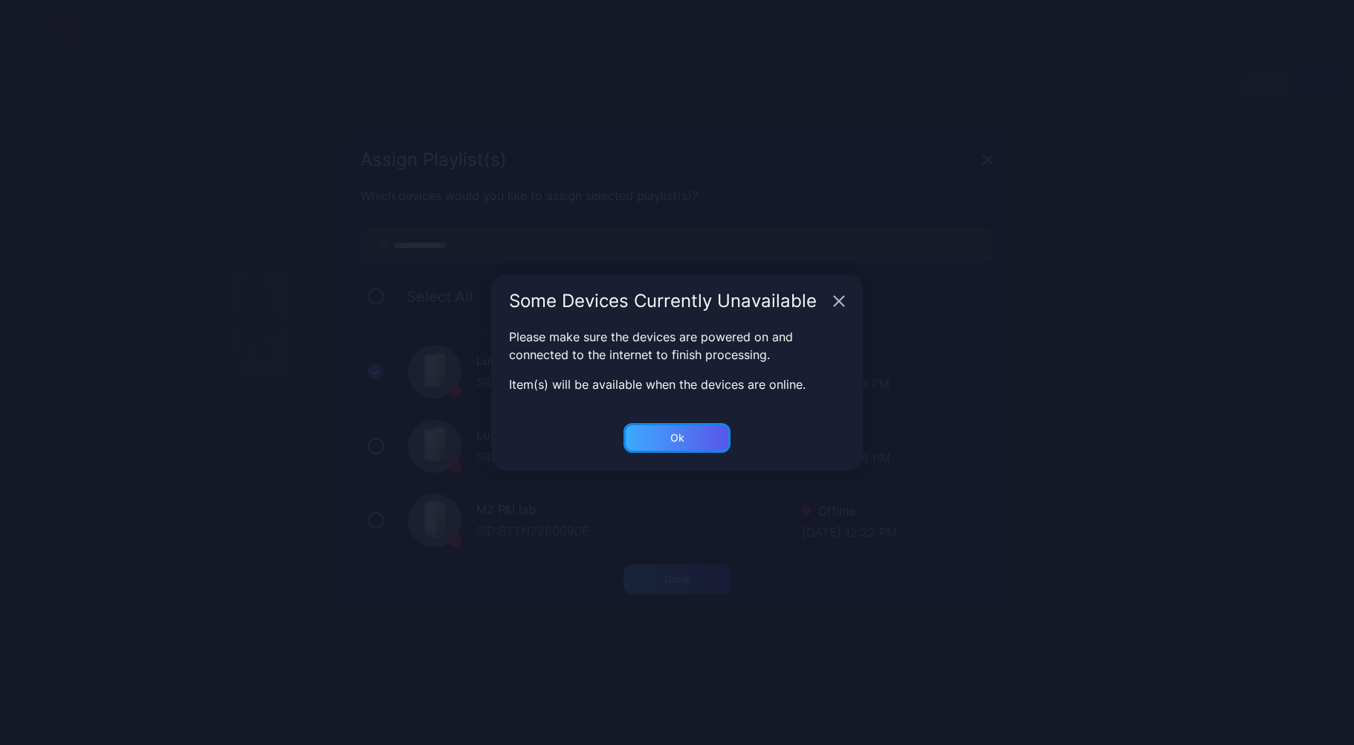
click at [693, 564] on div "Ok" at bounding box center [677, 579] width 107 height 30
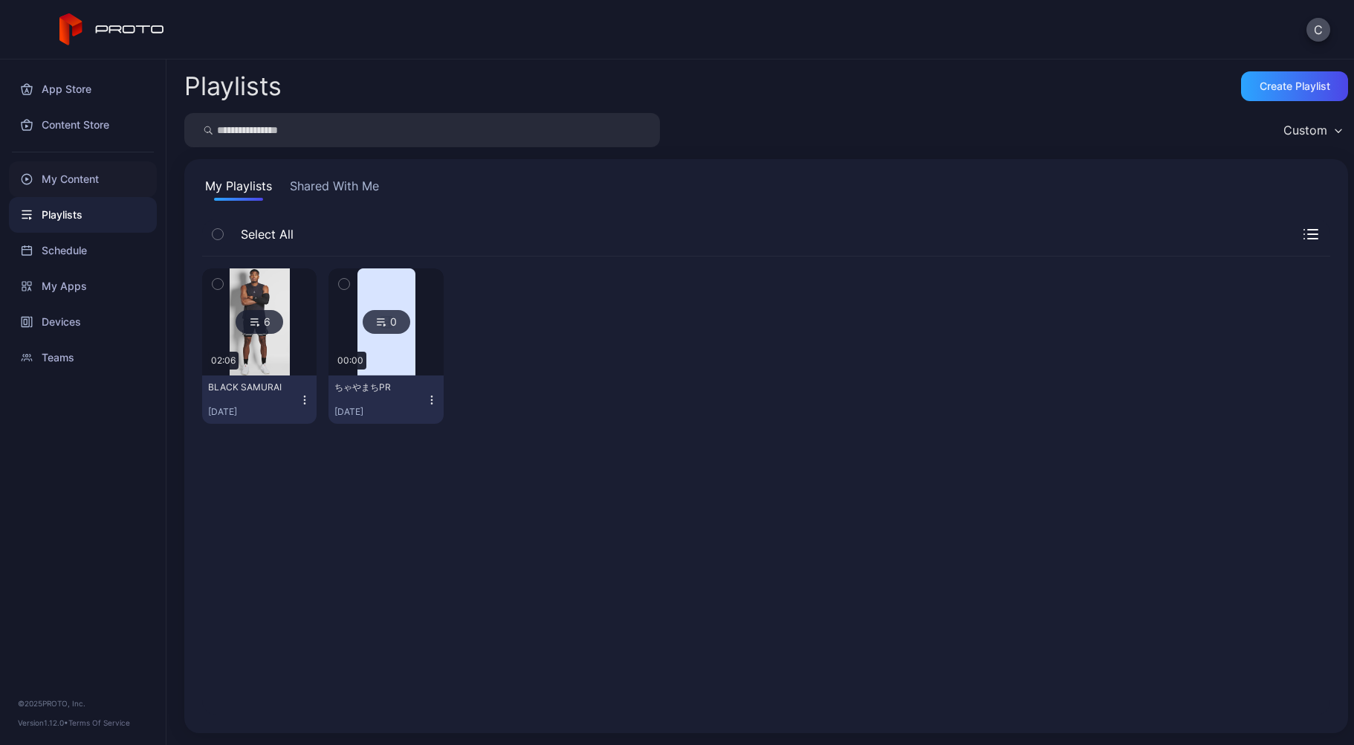
click at [87, 174] on div "My Content" at bounding box center [83, 179] width 148 height 36
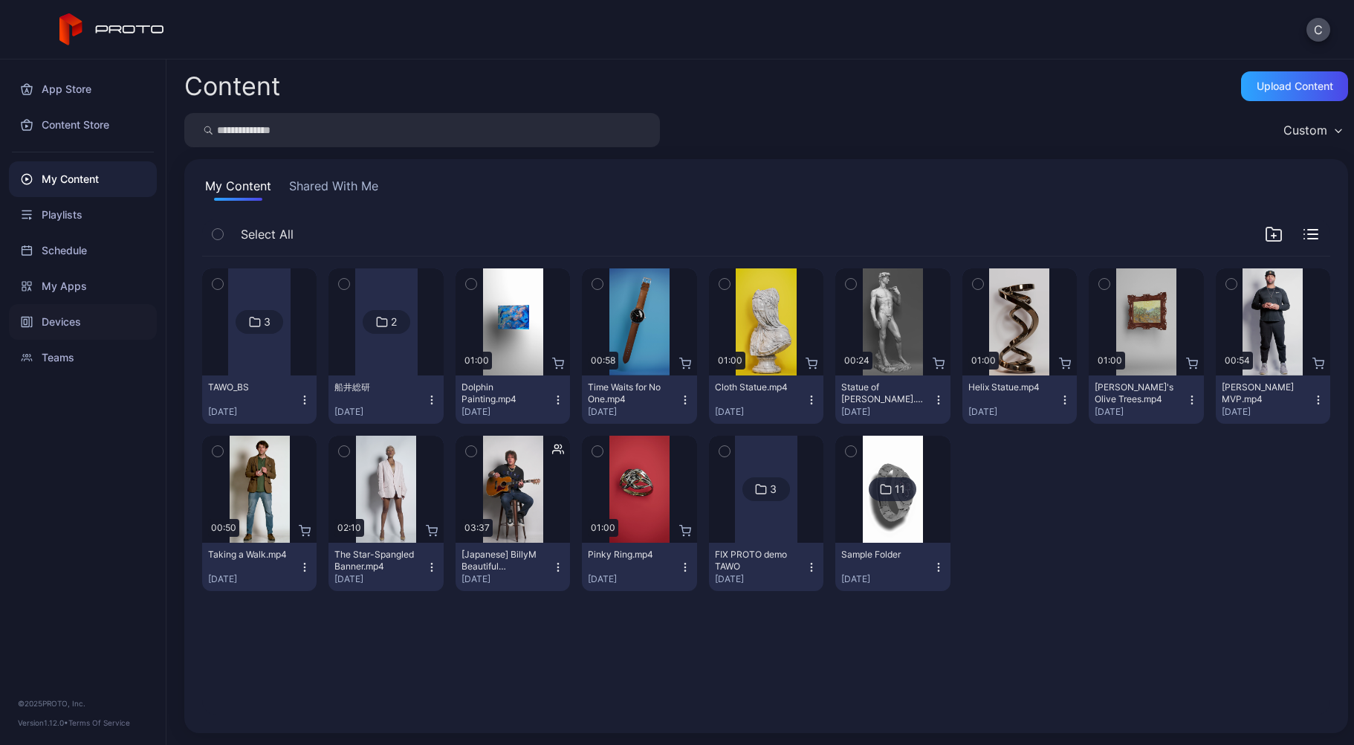
click at [98, 313] on div "Devices" at bounding box center [83, 322] width 148 height 36
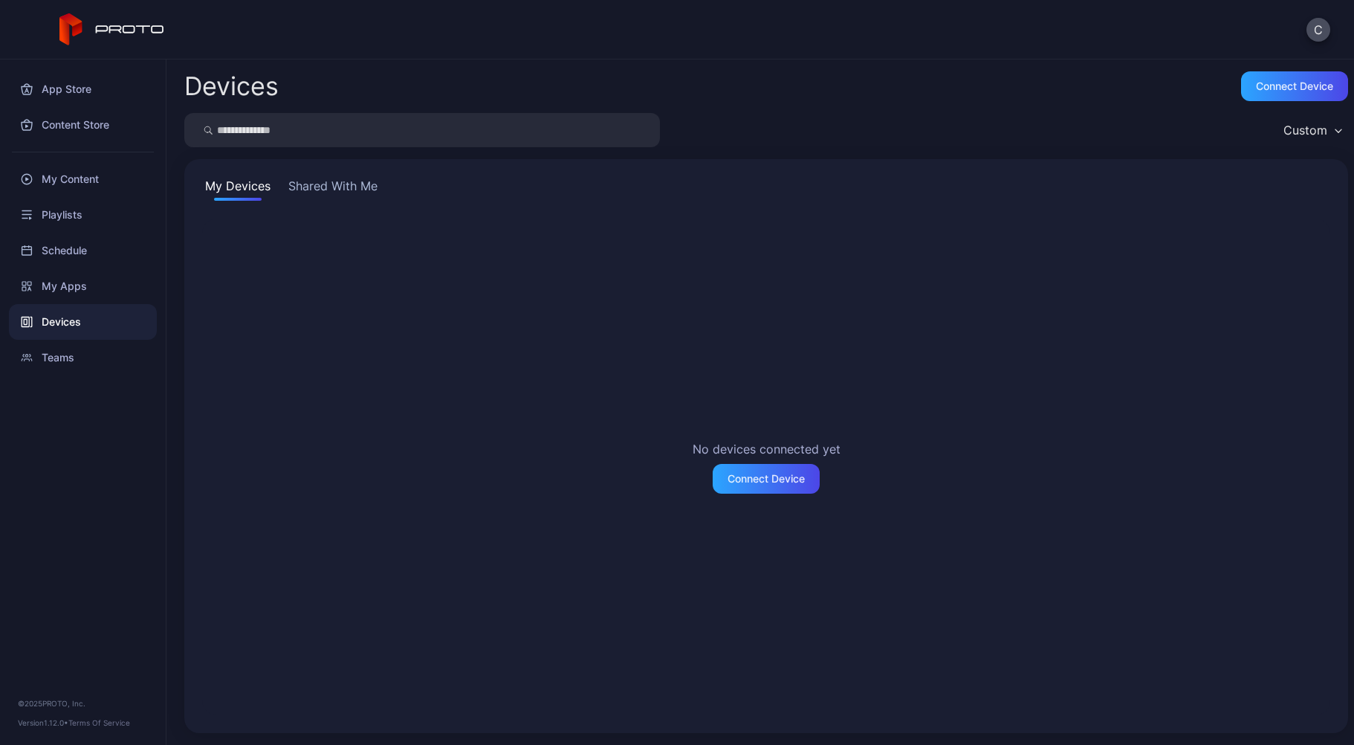
click at [325, 181] on button "Shared With Me" at bounding box center [332, 189] width 95 height 24
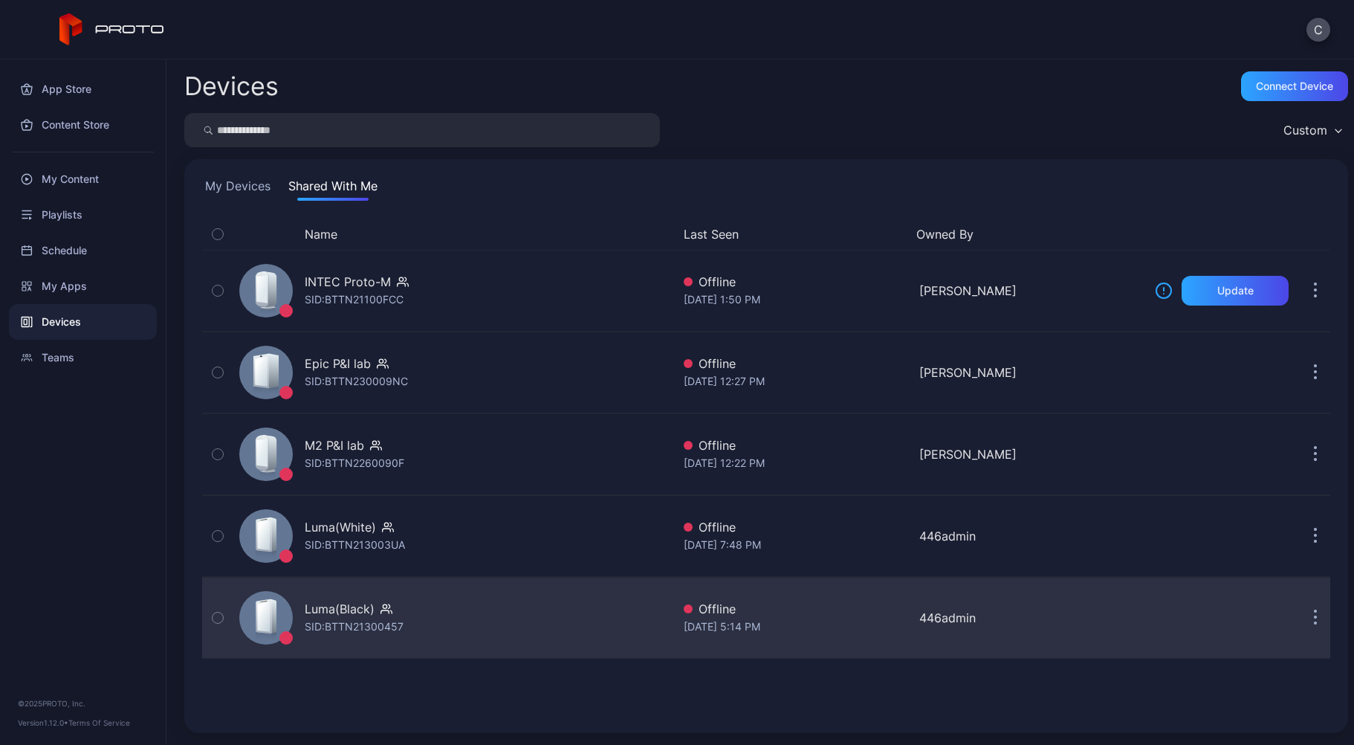
click at [329, 624] on div "SID: BTTN21300457" at bounding box center [354, 627] width 99 height 18
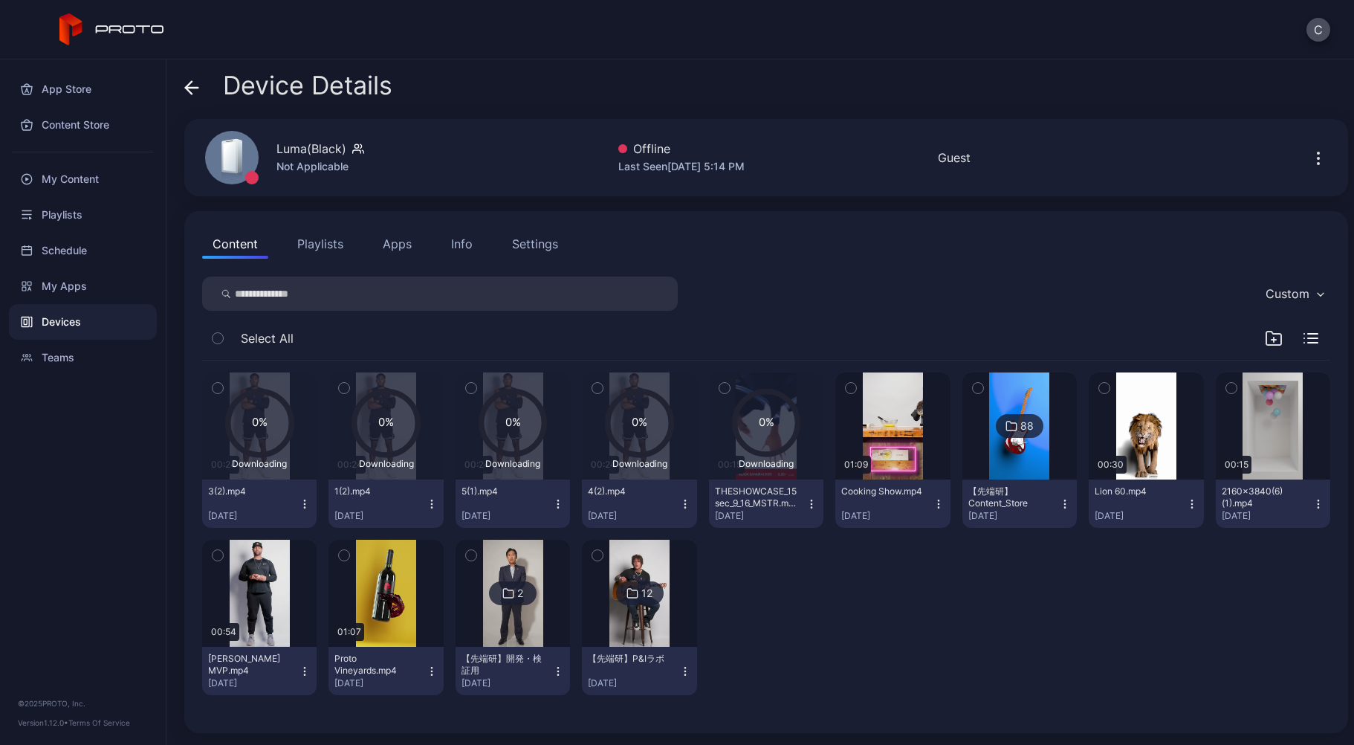
click at [216, 390] on icon "button" at bounding box center [218, 388] width 10 height 16
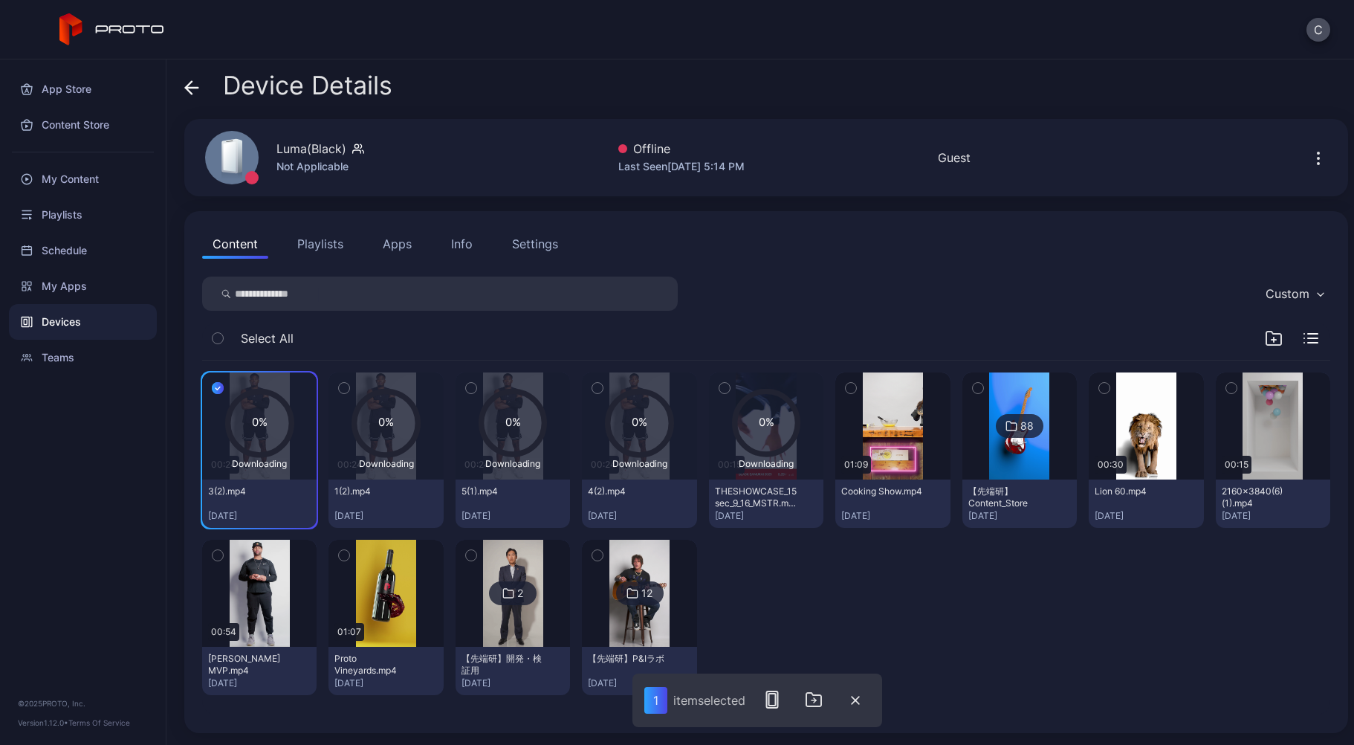
click at [336, 390] on button "button" at bounding box center [344, 387] width 31 height 31
click at [470, 389] on icon "button" at bounding box center [471, 388] width 10 height 16
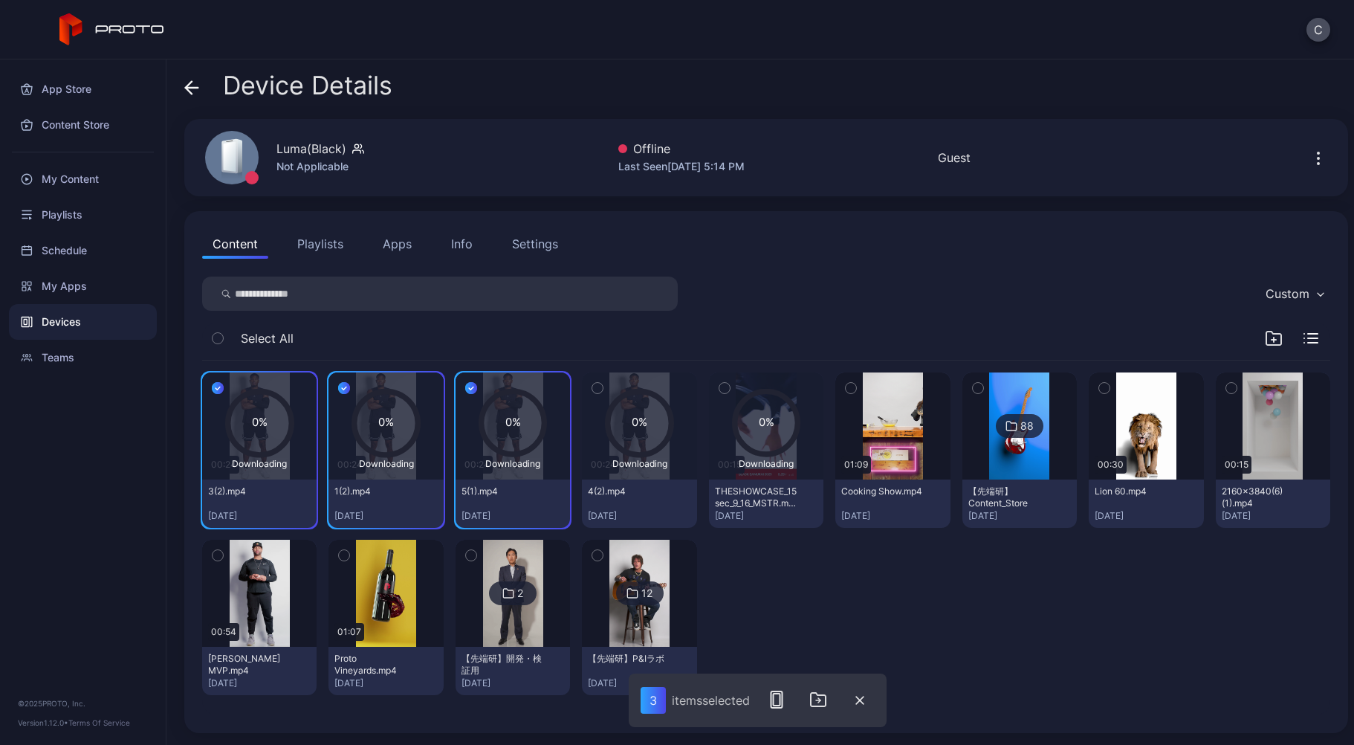
click at [598, 392] on button "button" at bounding box center [597, 387] width 31 height 31
click at [730, 390] on button "button" at bounding box center [724, 387] width 31 height 31
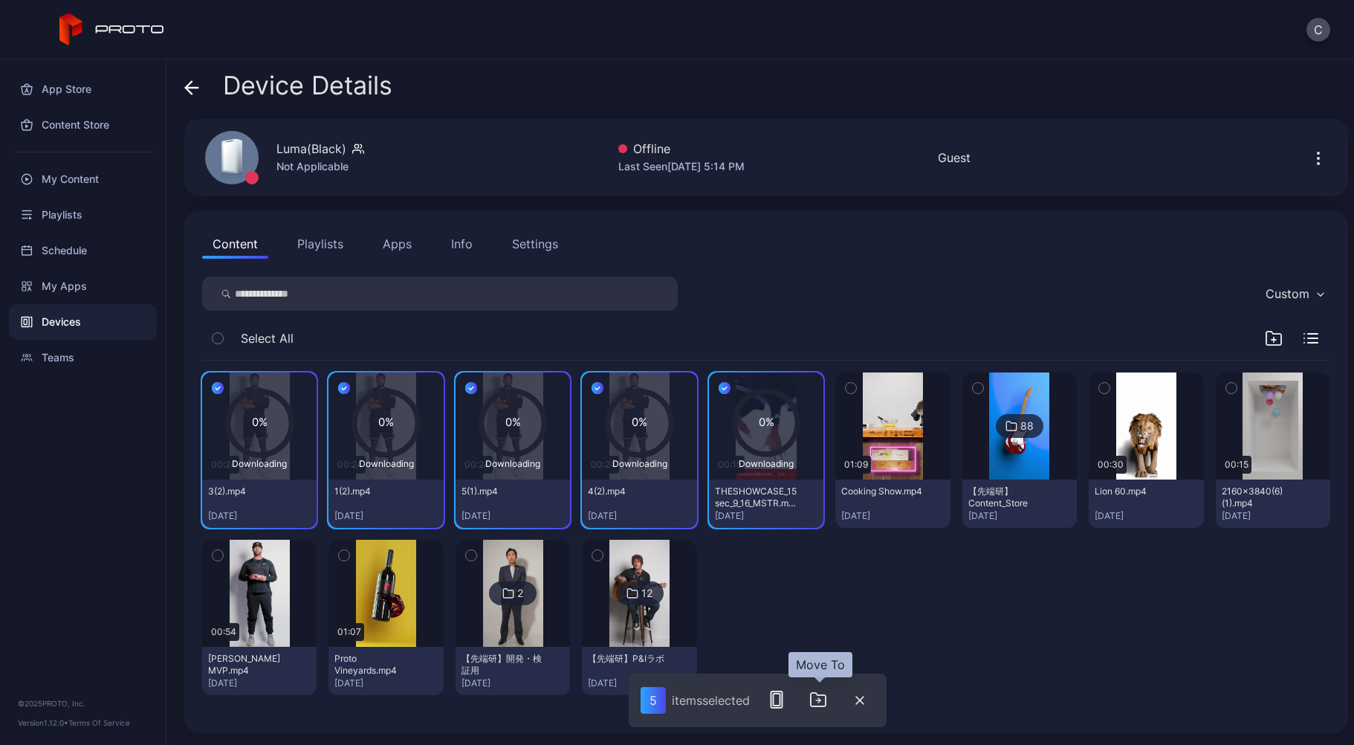
click at [827, 692] on icon "button" at bounding box center [818, 700] width 18 height 18
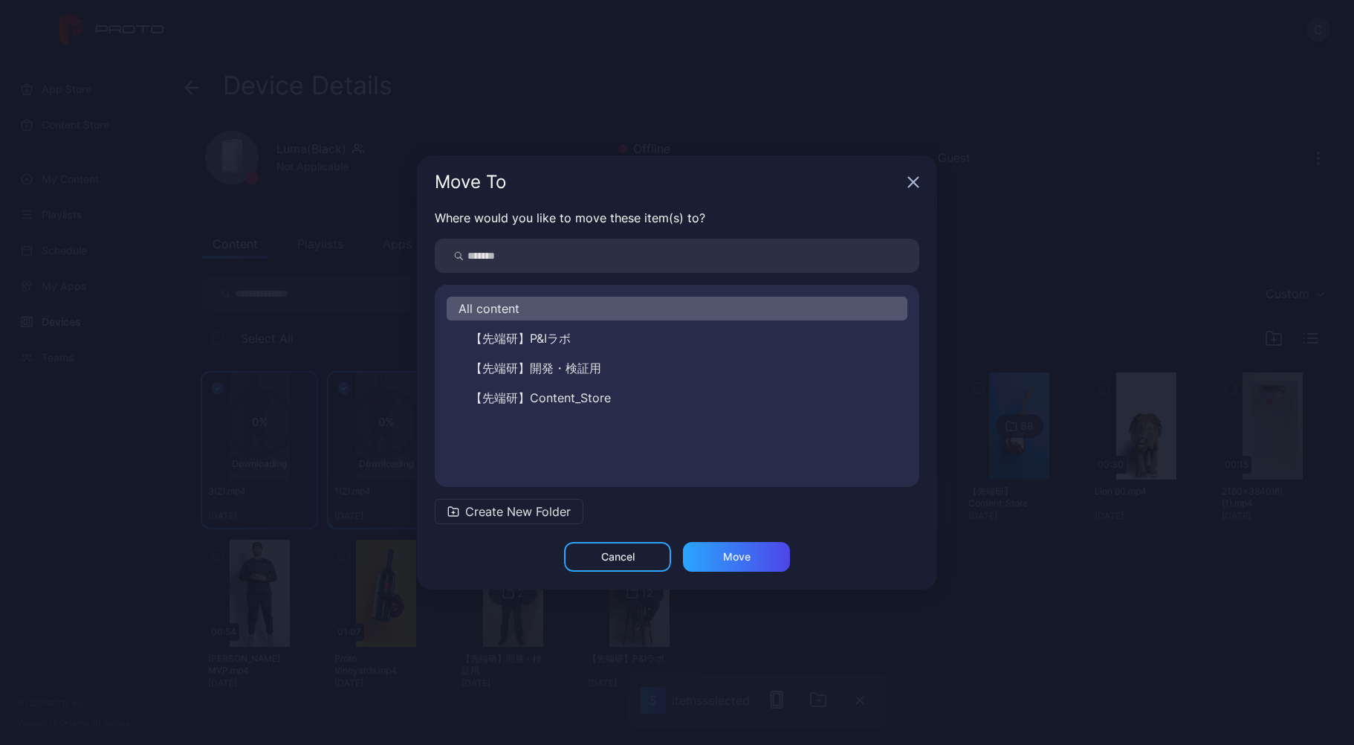
click at [540, 517] on span "Create New Folder" at bounding box center [518, 511] width 106 height 18
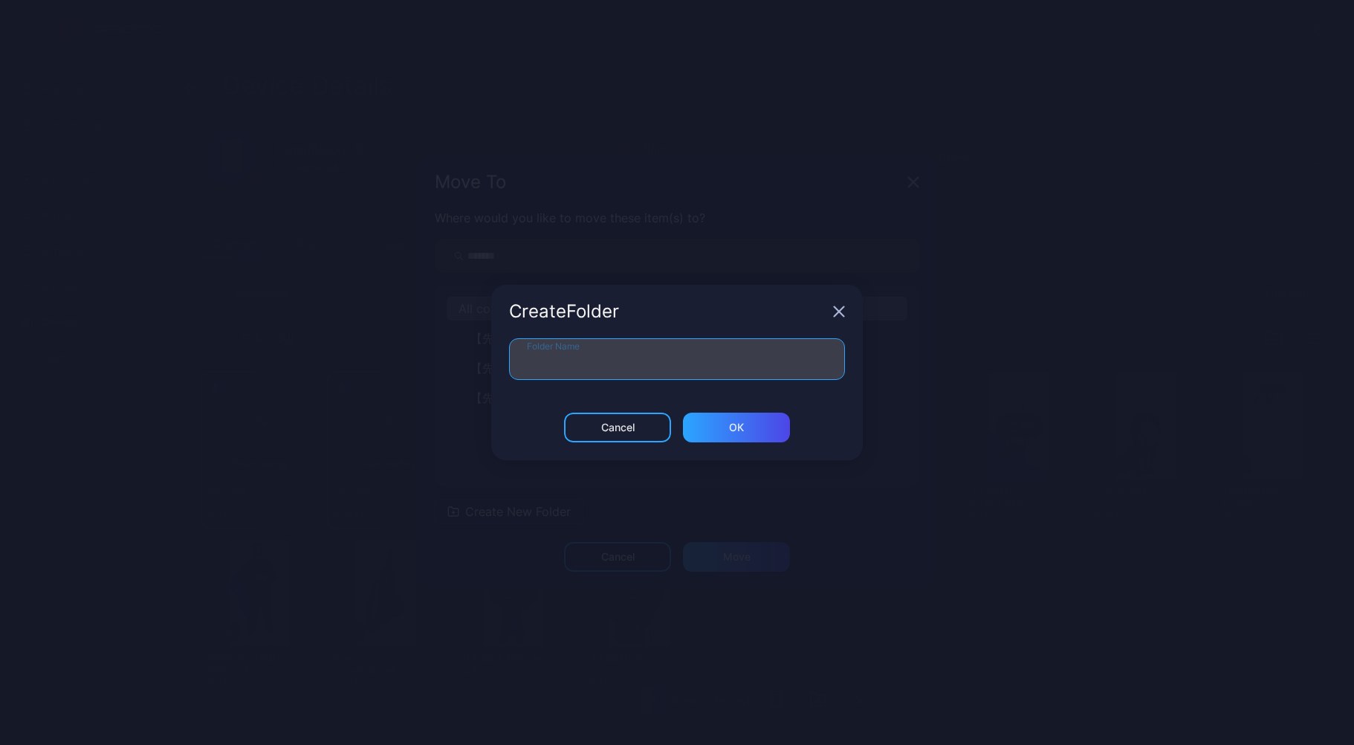
click at [601, 349] on input "Folder Name" at bounding box center [677, 359] width 336 height 42
type input "**********"
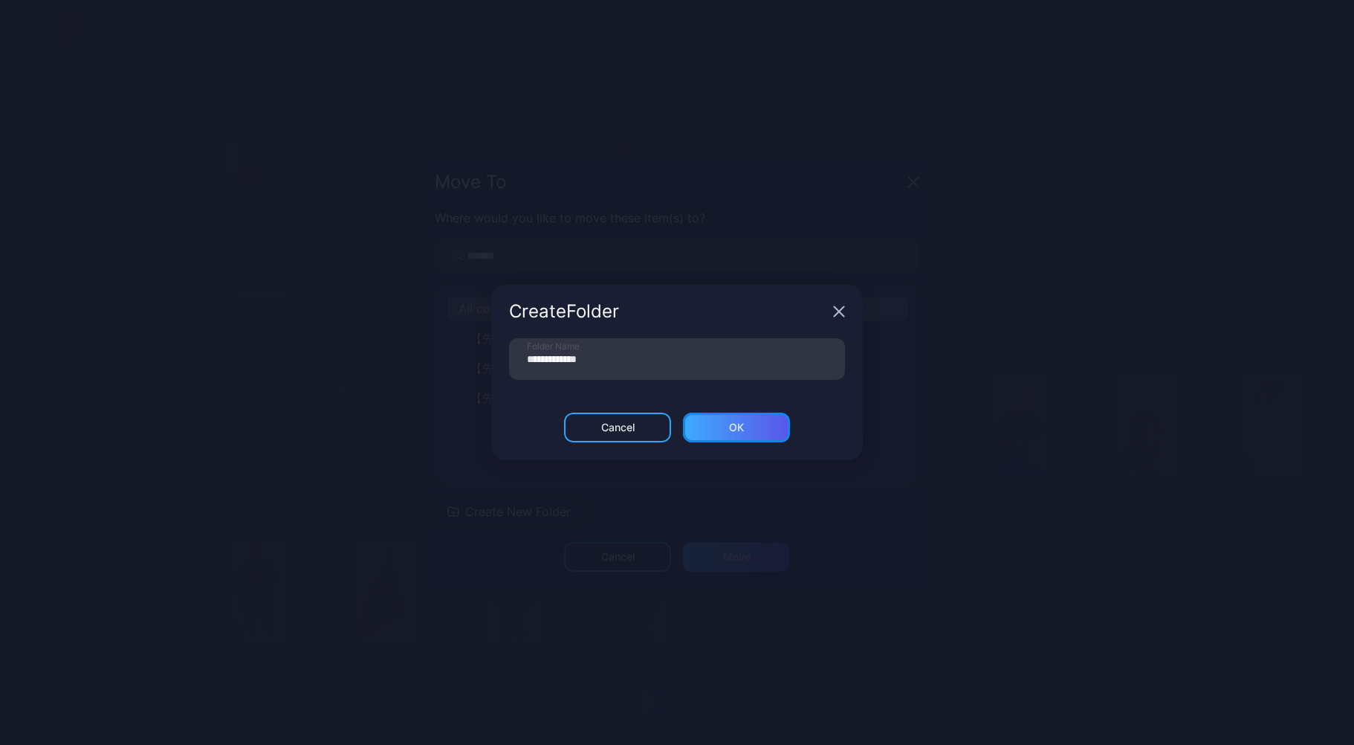
click at [764, 422] on div "ОК" at bounding box center [736, 428] width 107 height 30
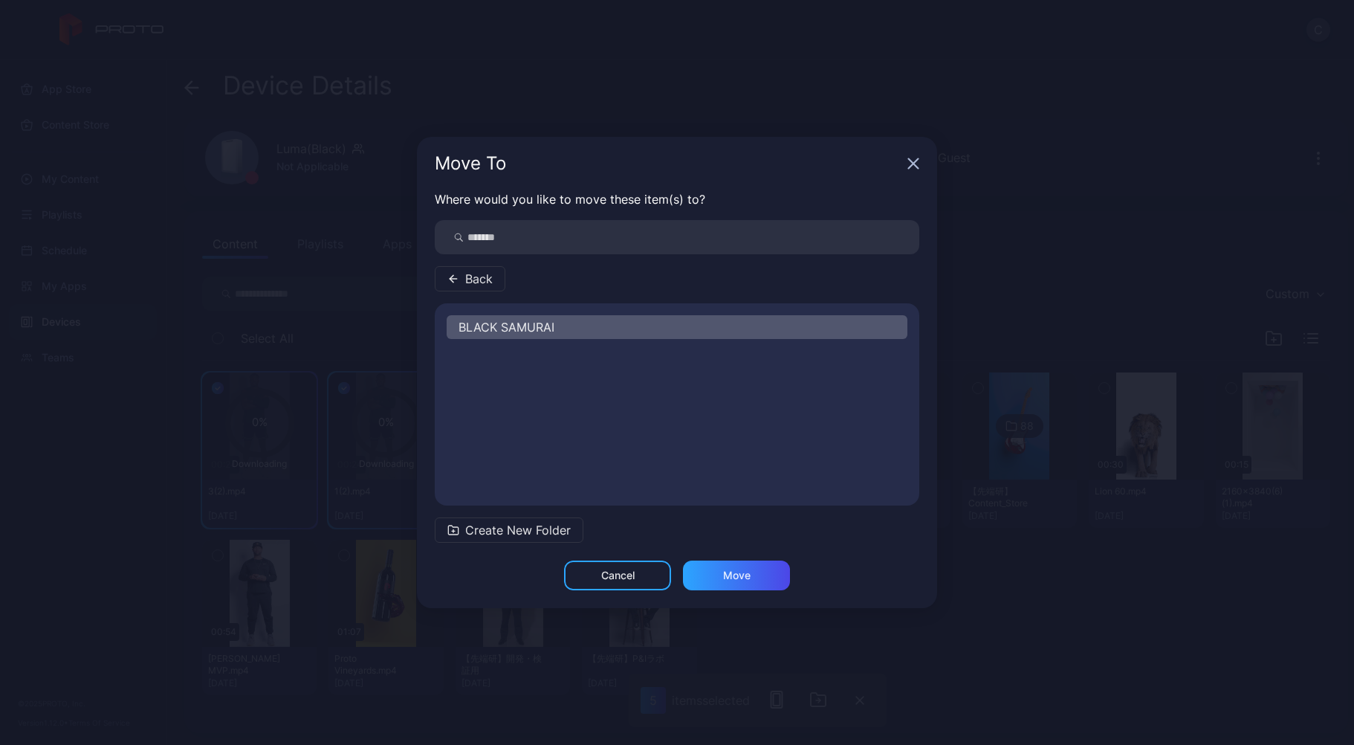
click at [528, 337] on div "BLACK SAMURAI" at bounding box center [677, 327] width 461 height 24
click at [743, 582] on div "Move" at bounding box center [736, 575] width 107 height 30
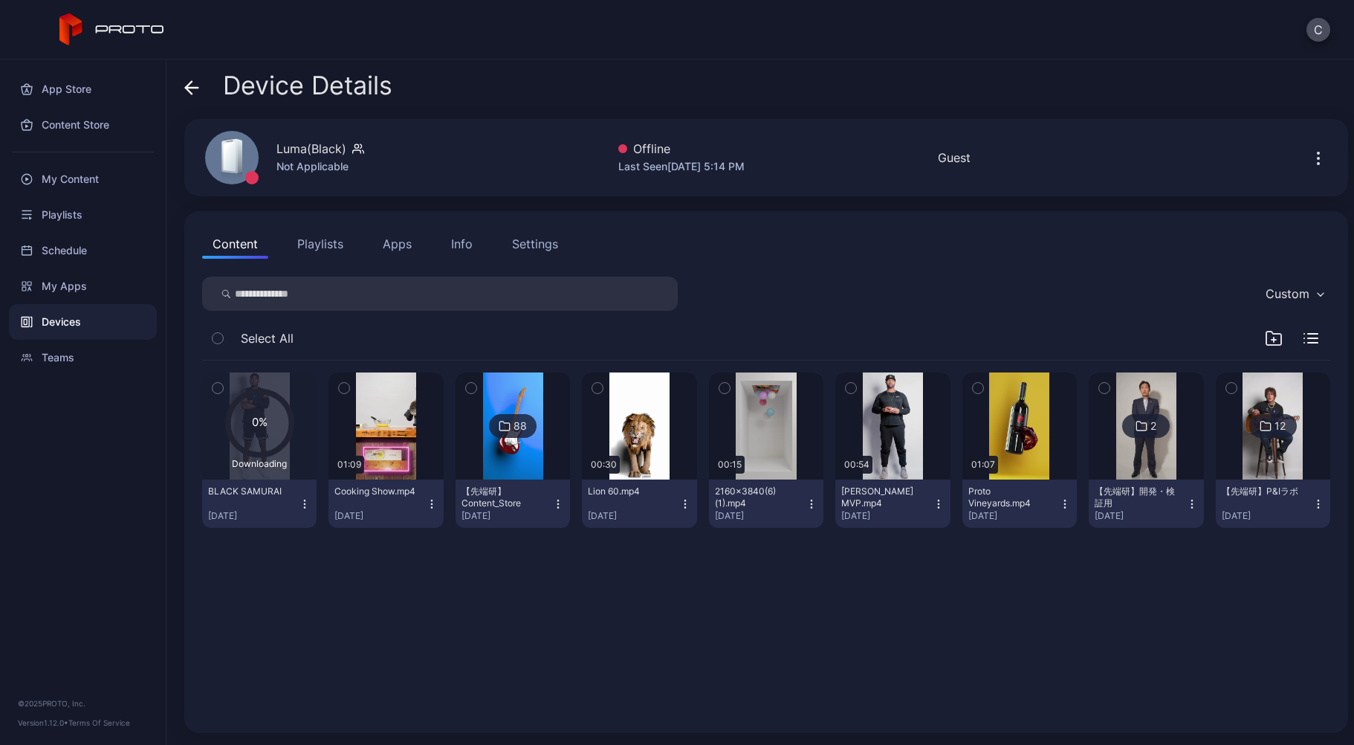
click at [270, 515] on div "[DATE]" at bounding box center [253, 516] width 91 height 12
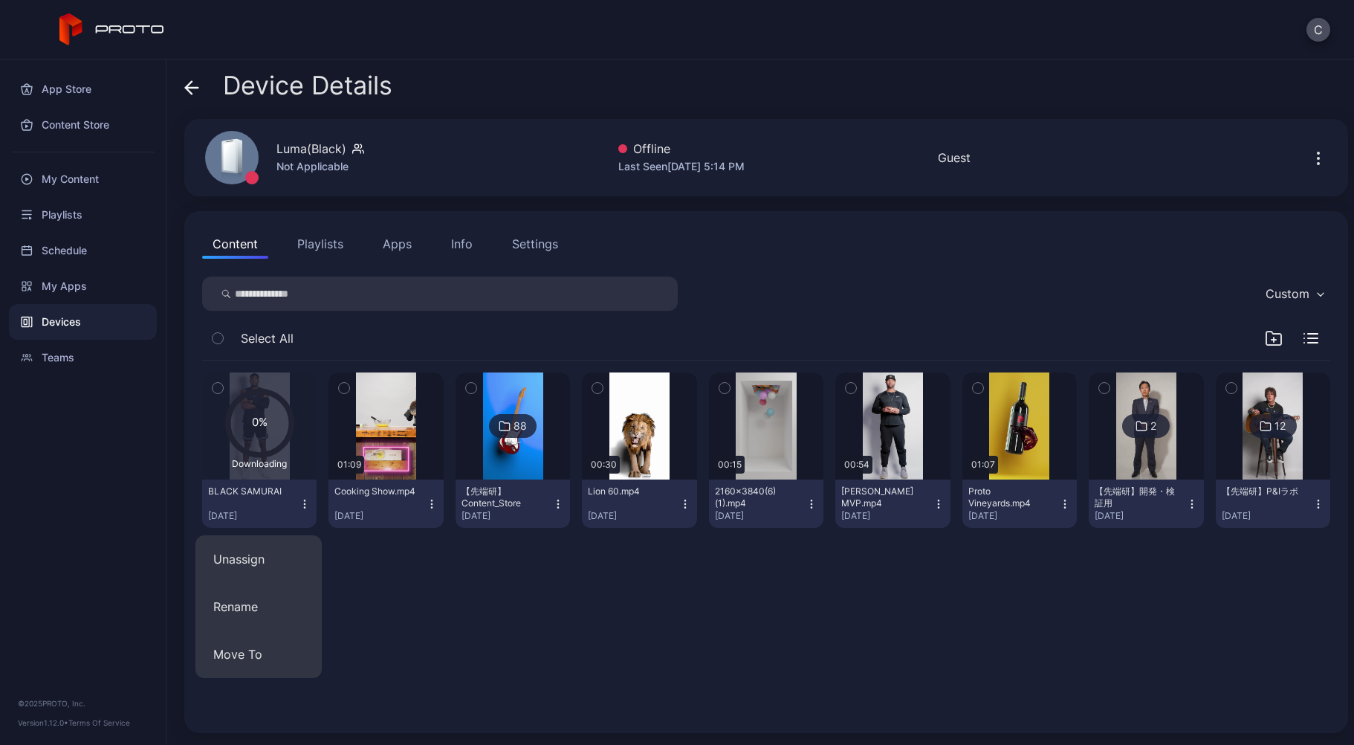
click at [264, 499] on div "BLACK SAMURAI [DATE]" at bounding box center [253, 503] width 91 height 36
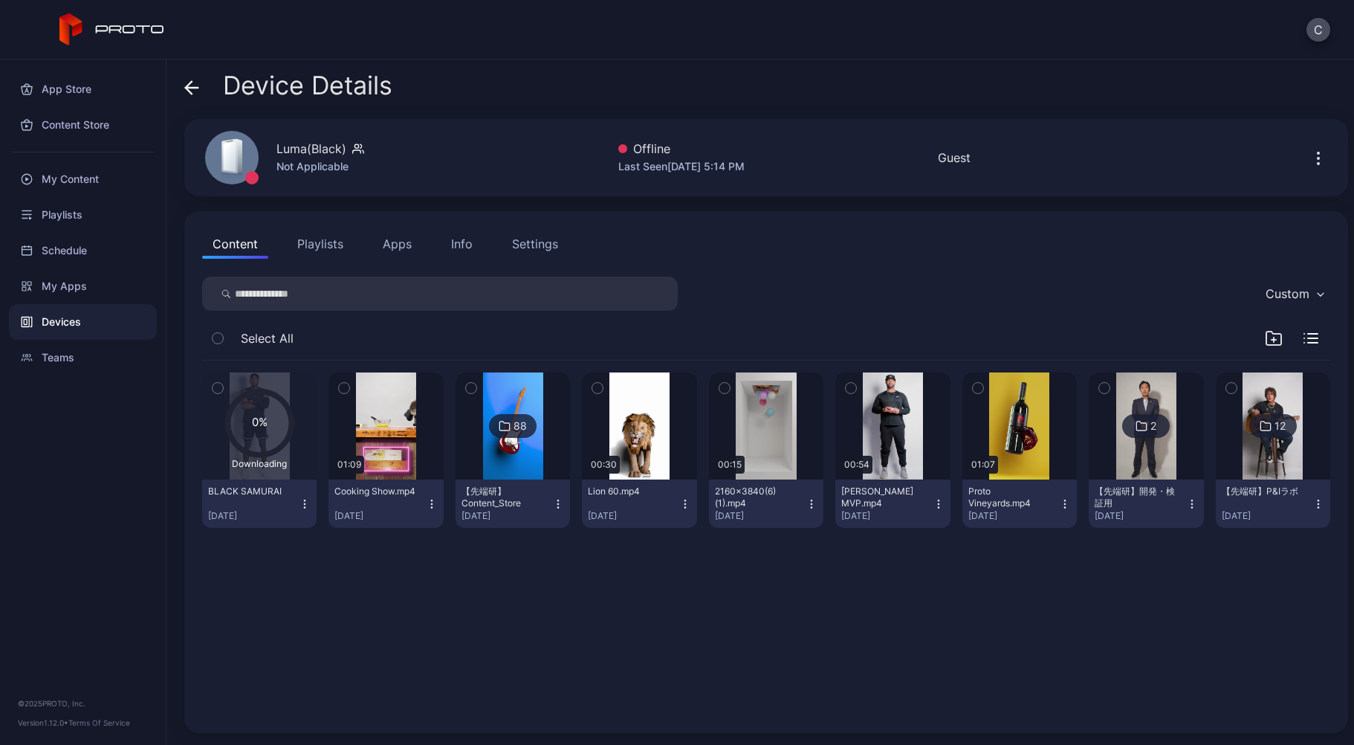
click at [270, 460] on div "Downloading" at bounding box center [259, 463] width 69 height 12
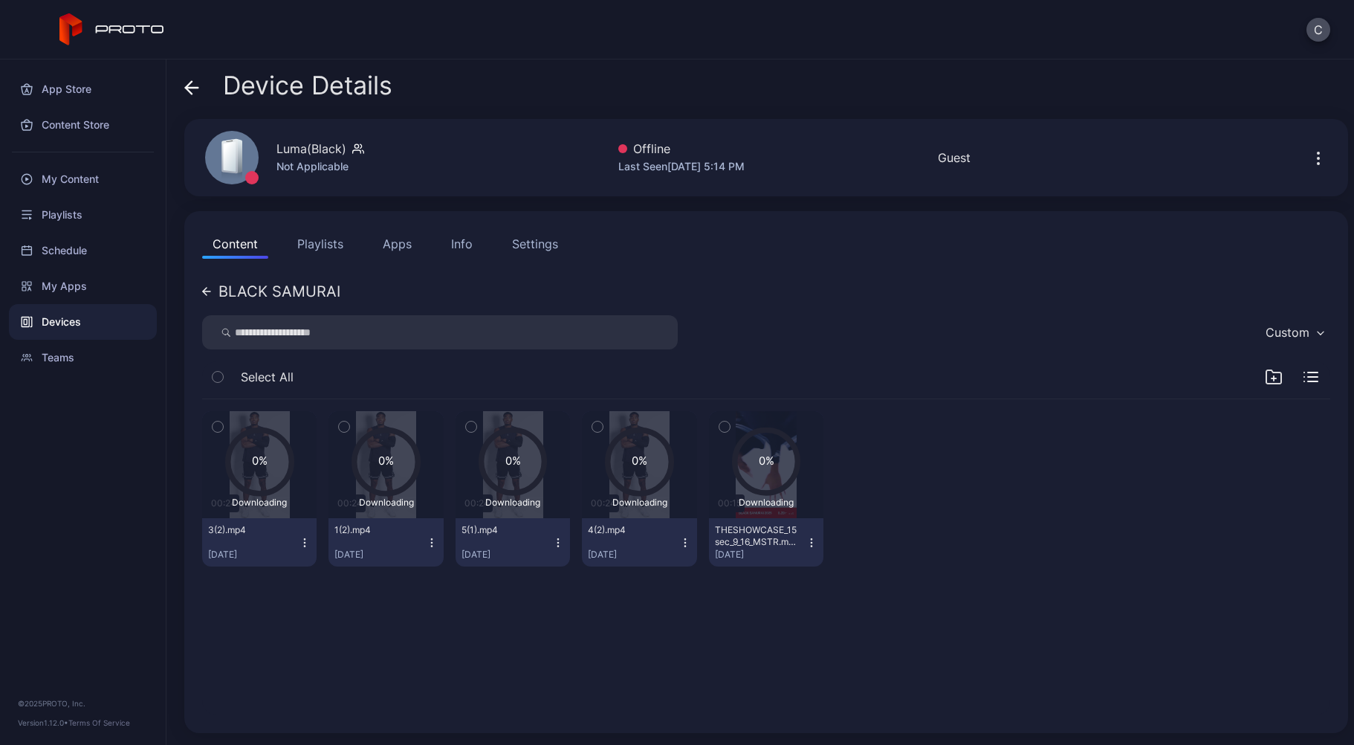
click at [213, 288] on div "BLACK SAMURAI" at bounding box center [271, 291] width 138 height 15
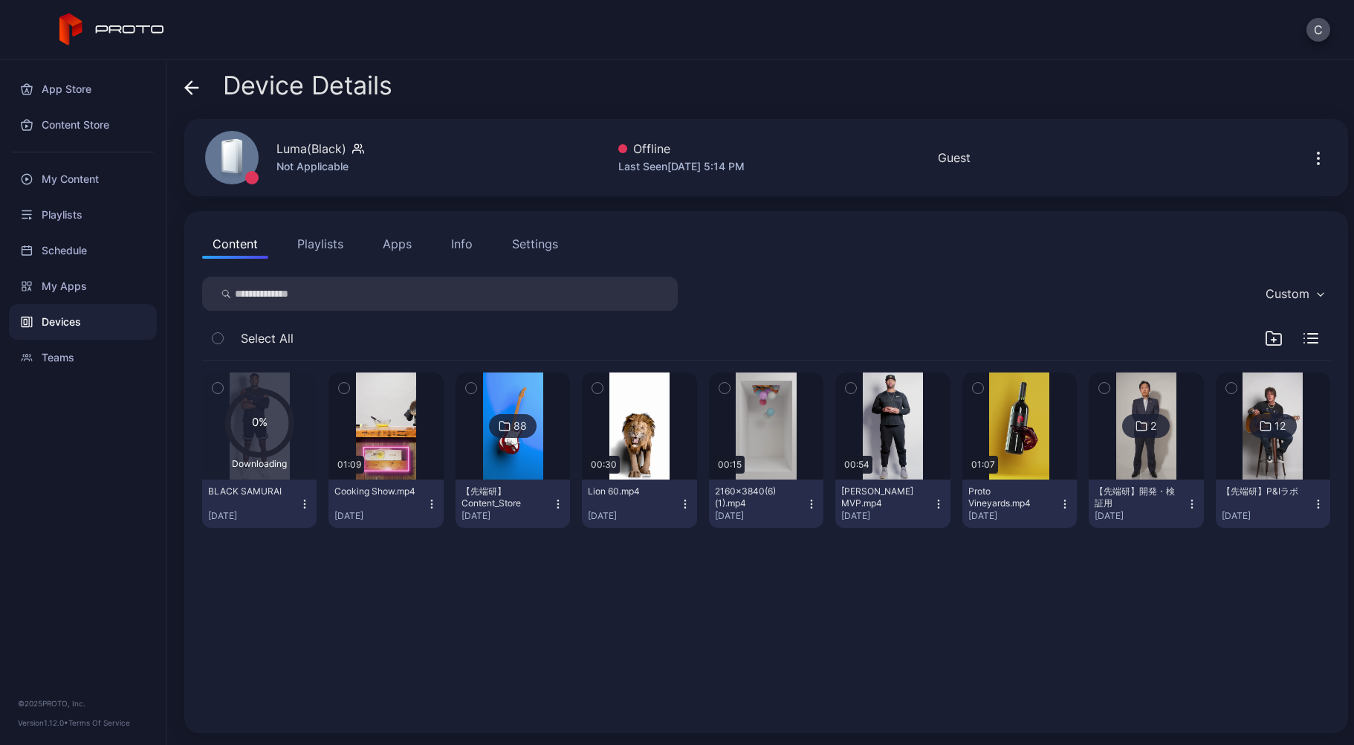
click at [338, 575] on div "0% Downloading BLACK SAMURAI [DATE] 01:09 Cooking Show.mp4 [DATE] 88 【先端研】Conte…" at bounding box center [766, 538] width 1152 height 378
click at [233, 434] on icon at bounding box center [259, 422] width 63 height 63
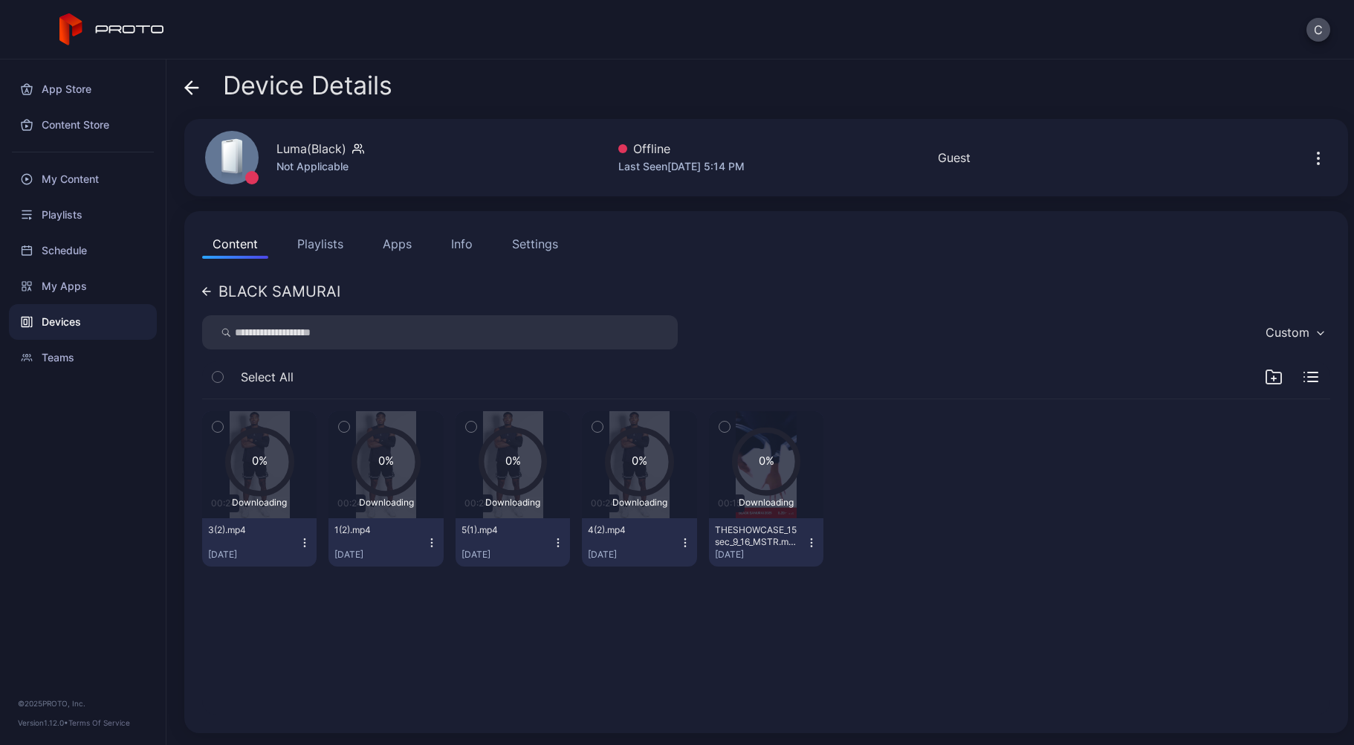
click at [233, 488] on icon "0%" at bounding box center [259, 461] width 69 height 69
click at [210, 288] on icon at bounding box center [206, 291] width 9 height 9
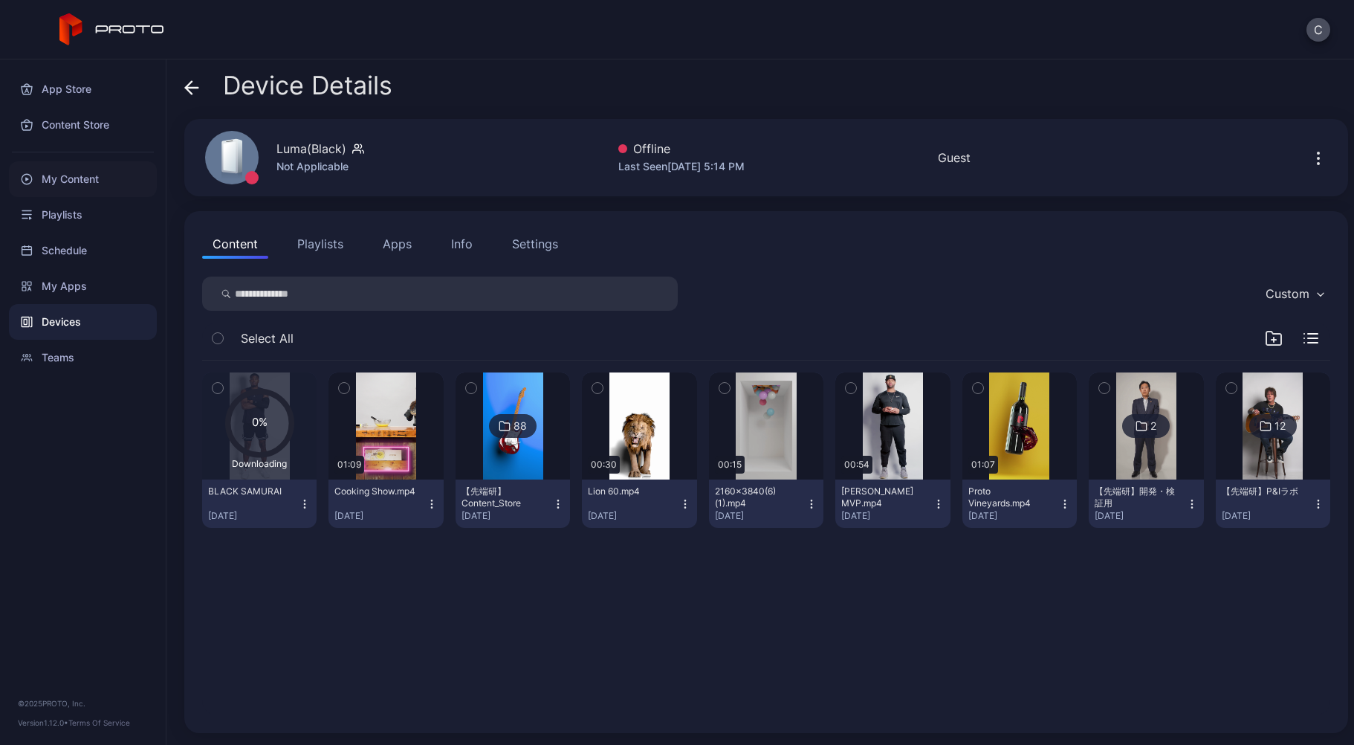
click at [104, 190] on div "My Content" at bounding box center [83, 179] width 148 height 36
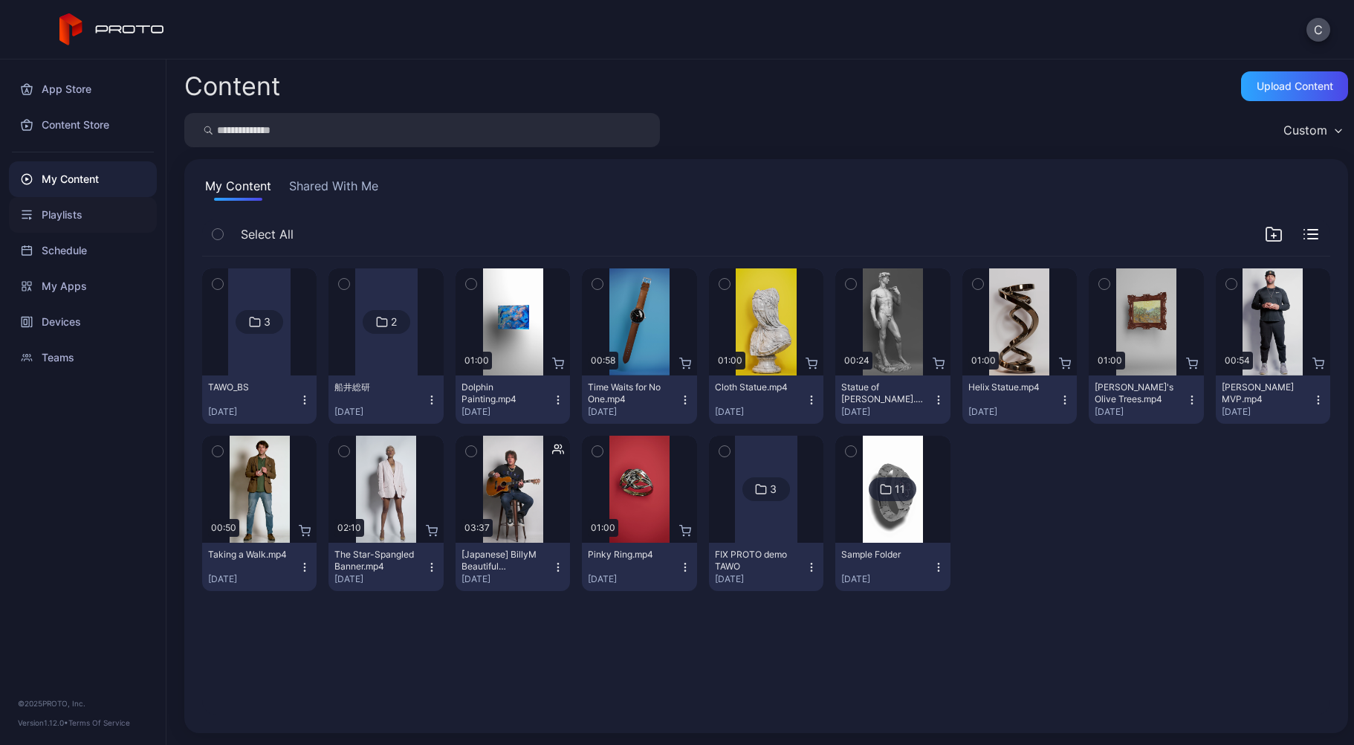
click at [104, 213] on div "Playlists" at bounding box center [83, 215] width 148 height 36
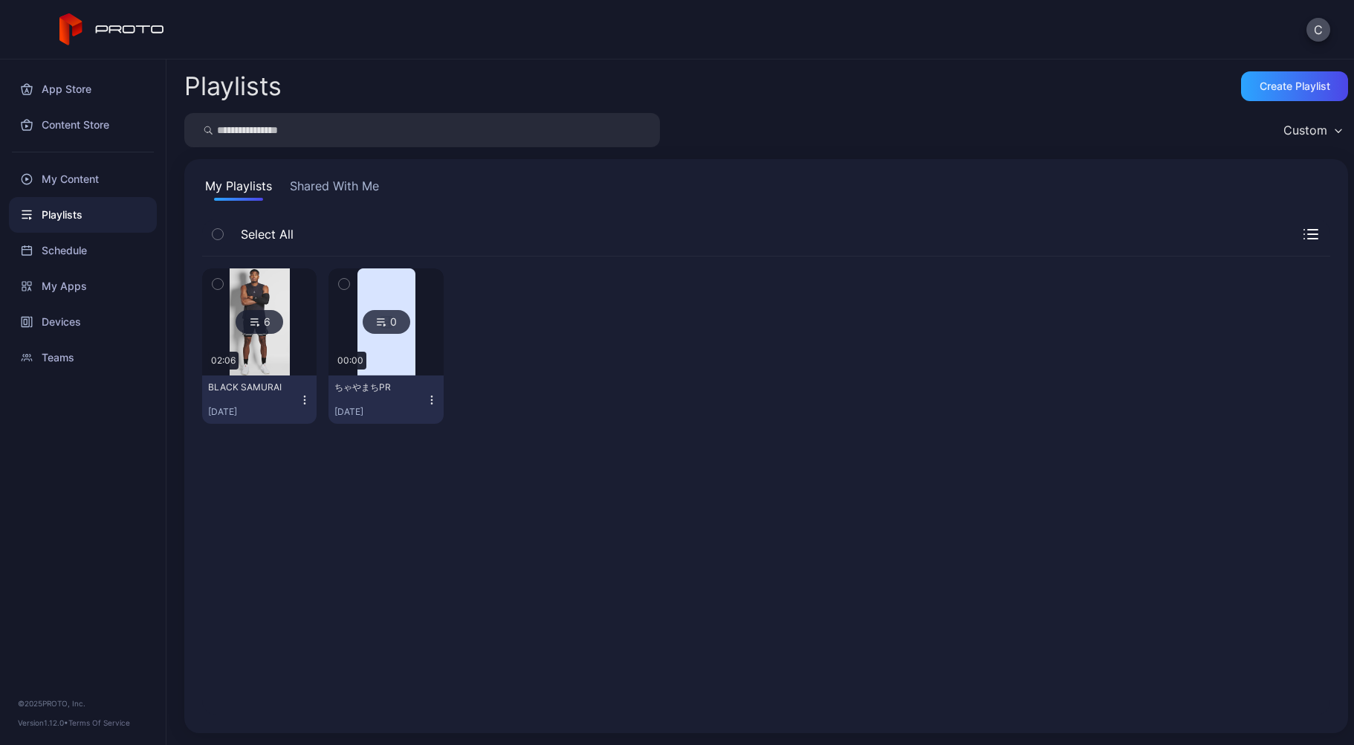
click at [305, 368] on div at bounding box center [259, 321] width 107 height 107
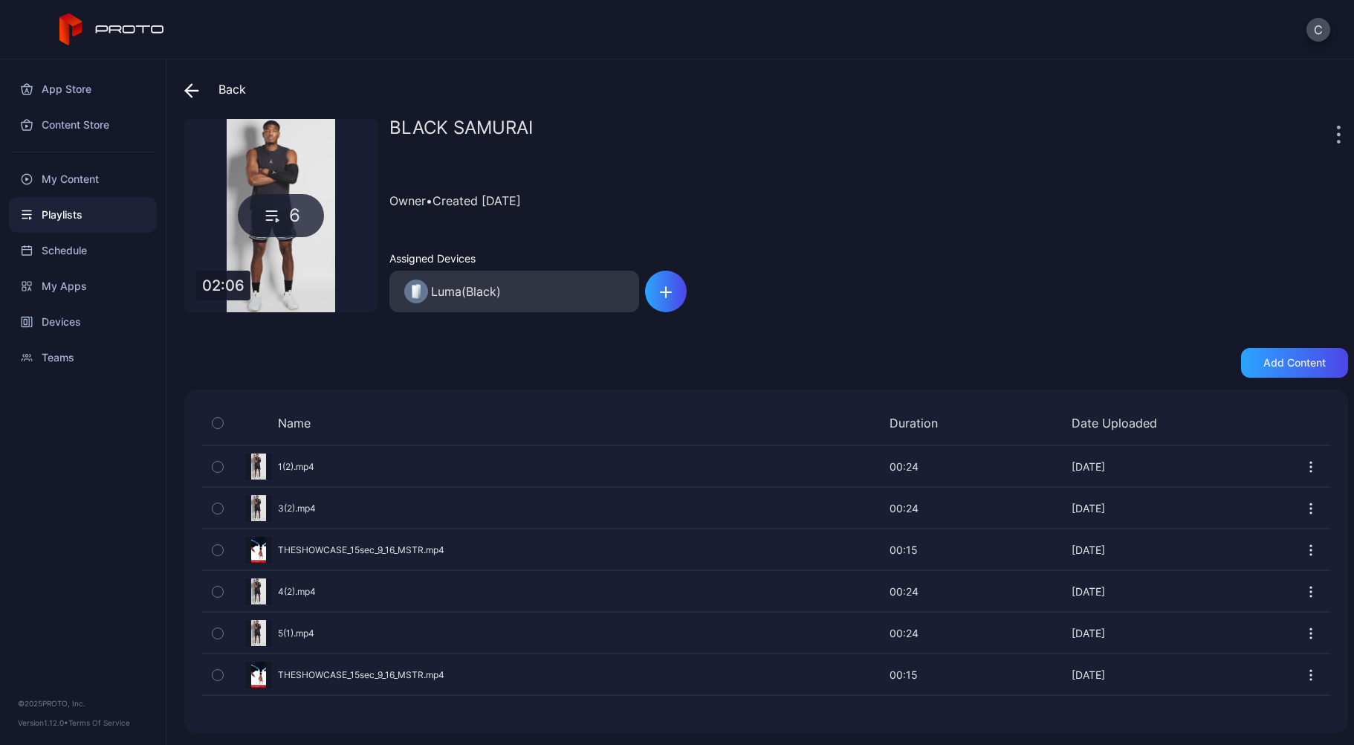
click at [324, 468] on div "Preview" at bounding box center [766, 466] width 1128 height 39
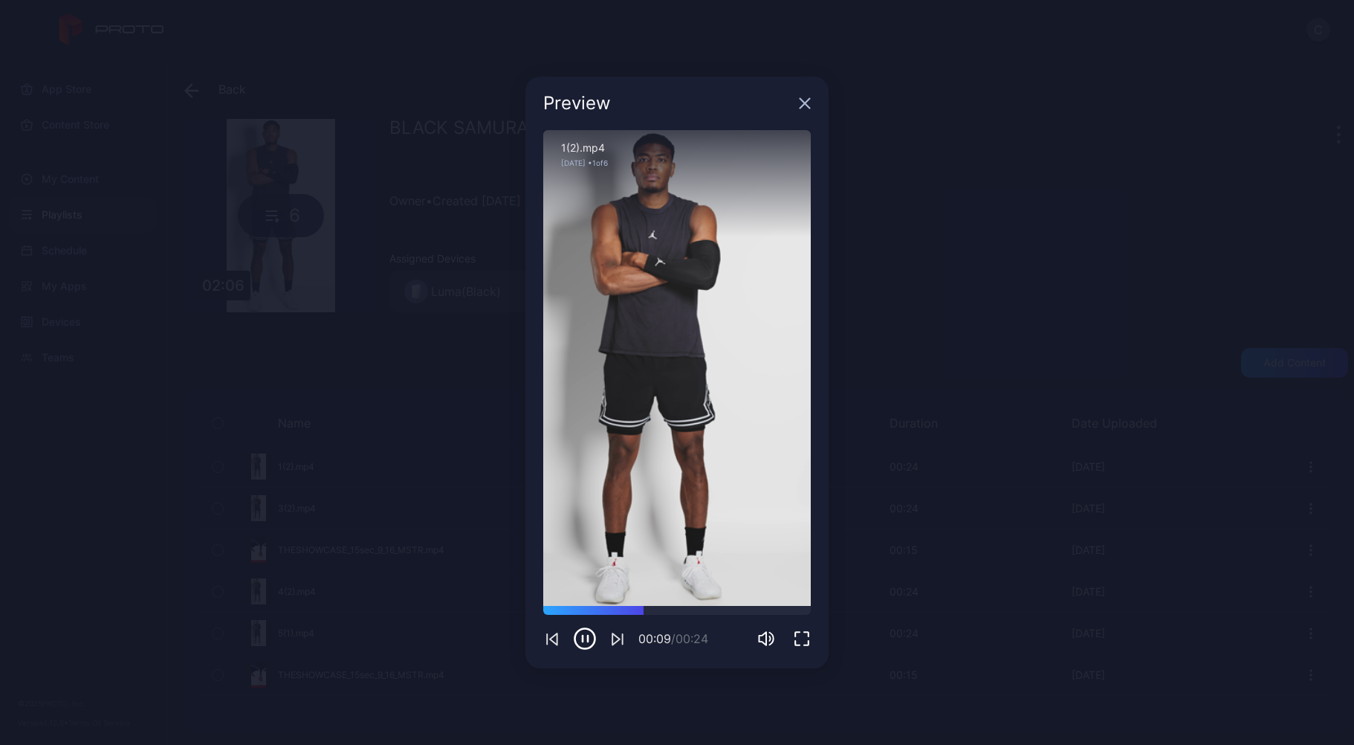
drag, startPoint x: 803, startPoint y: 100, endPoint x: 717, endPoint y: 120, distance: 87.6
click at [803, 101] on icon "button" at bounding box center [806, 104] width 10 height 10
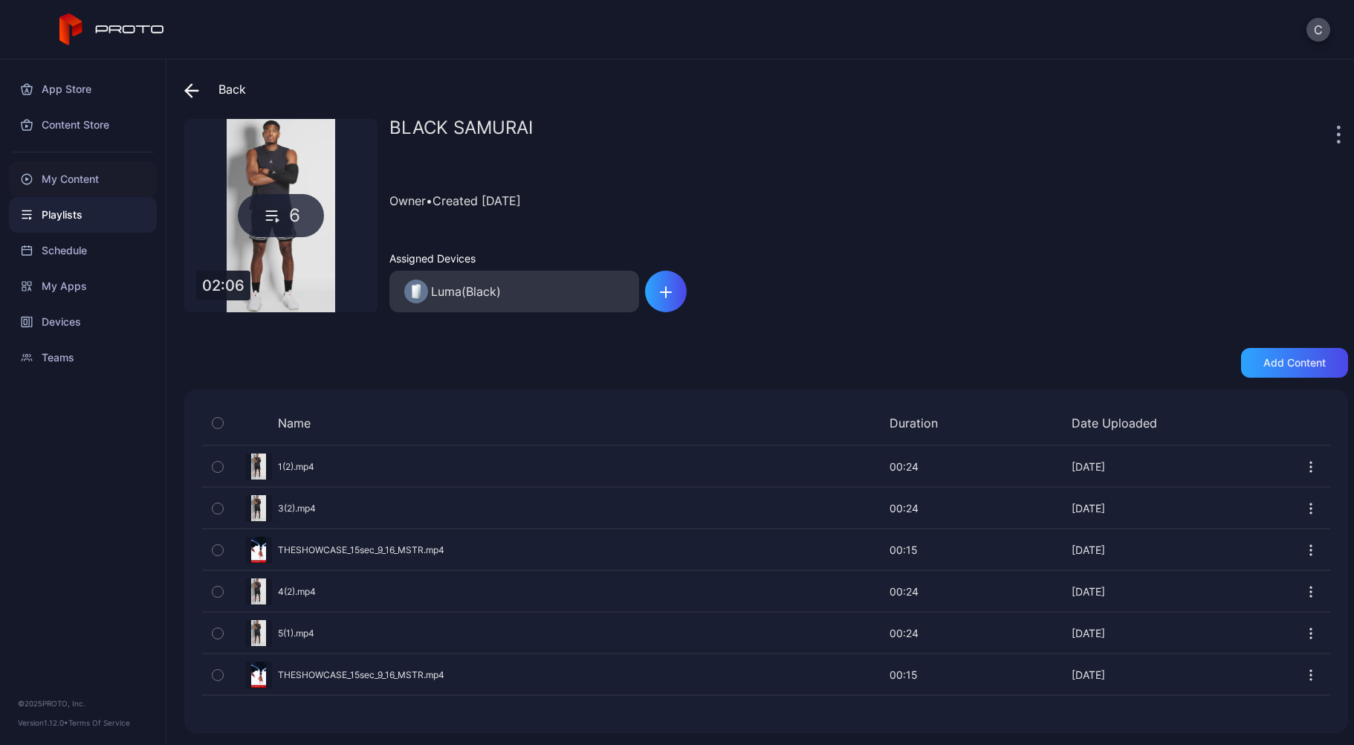
click at [78, 186] on div "My Content" at bounding box center [83, 179] width 148 height 36
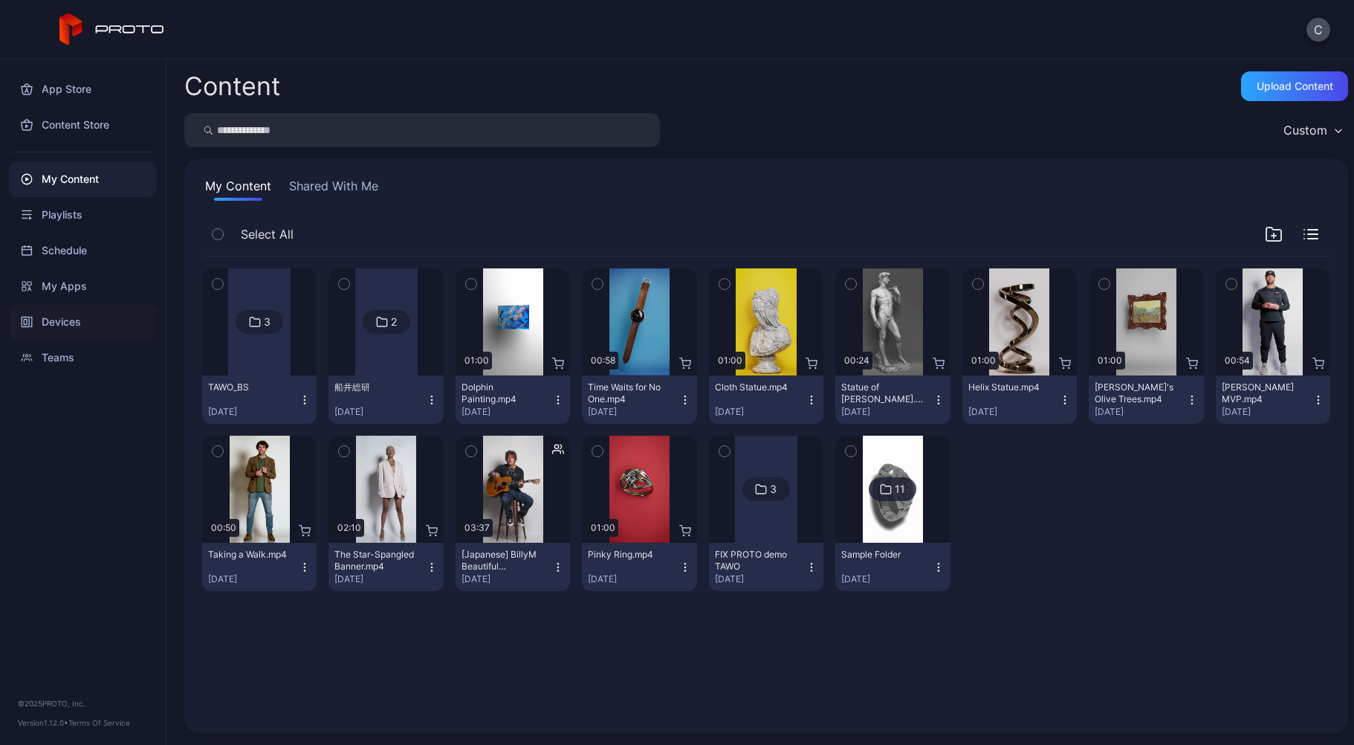
click at [54, 318] on div "Devices" at bounding box center [83, 322] width 148 height 36
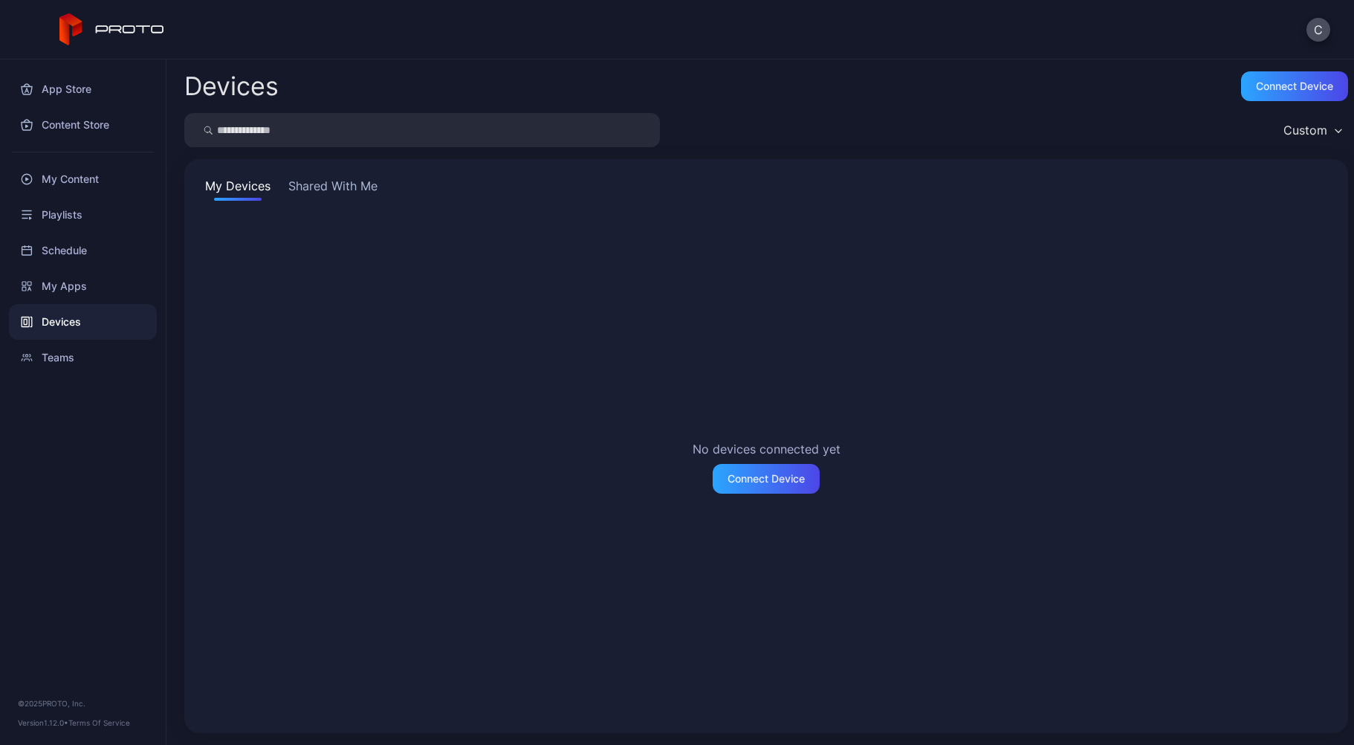
drag, startPoint x: 276, startPoint y: 168, endPoint x: 294, endPoint y: 187, distance: 25.8
click at [276, 169] on div "My Devices Shared With Me No devices connected yet Connect Device" at bounding box center [766, 446] width 1164 height 574
drag, startPoint x: 302, startPoint y: 191, endPoint x: 297, endPoint y: 207, distance: 16.9
click at [302, 192] on button "Shared With Me" at bounding box center [332, 189] width 95 height 24
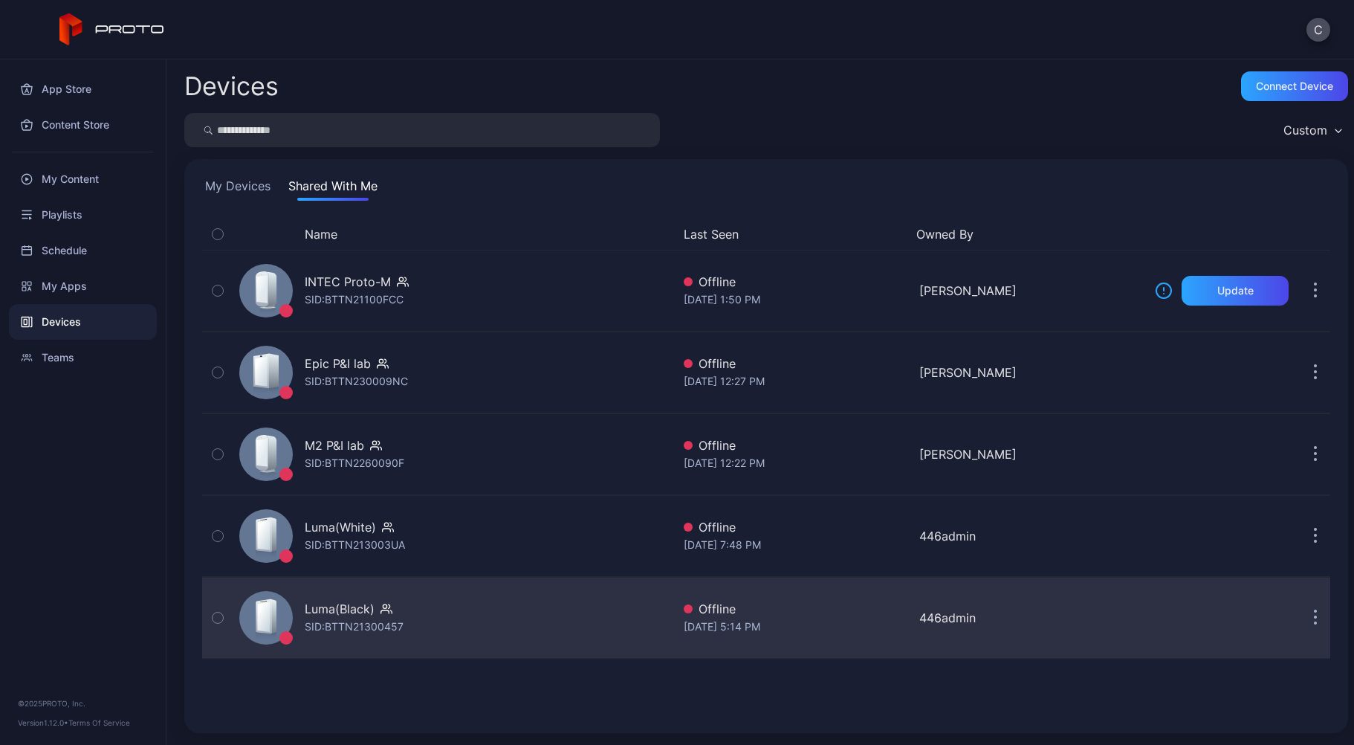
click at [372, 597] on div "Luma(Black) SID: BTTN21300457" at bounding box center [452, 618] width 439 height 74
